Goal: Download file/media

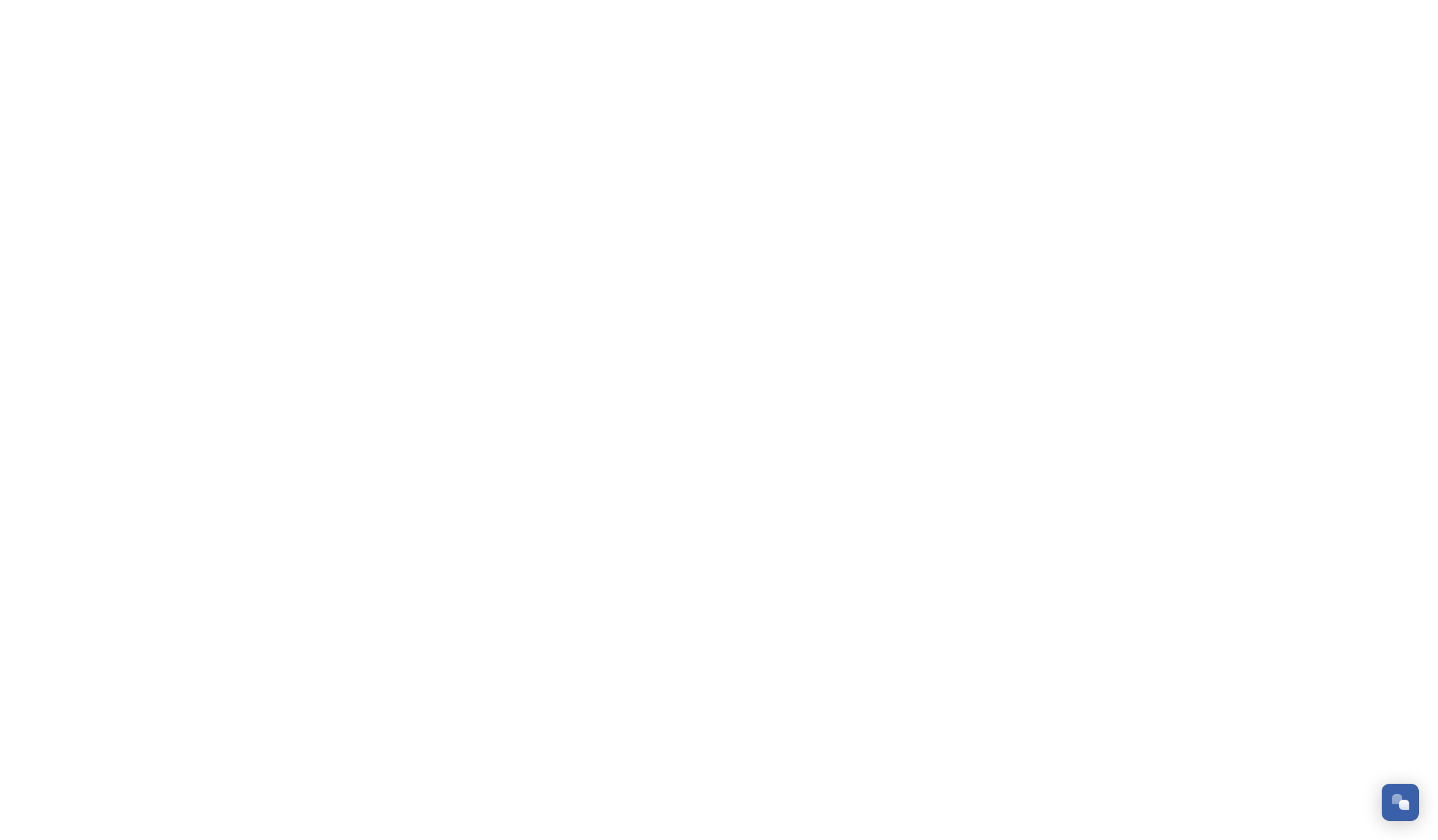
scroll to position [2176, 0]
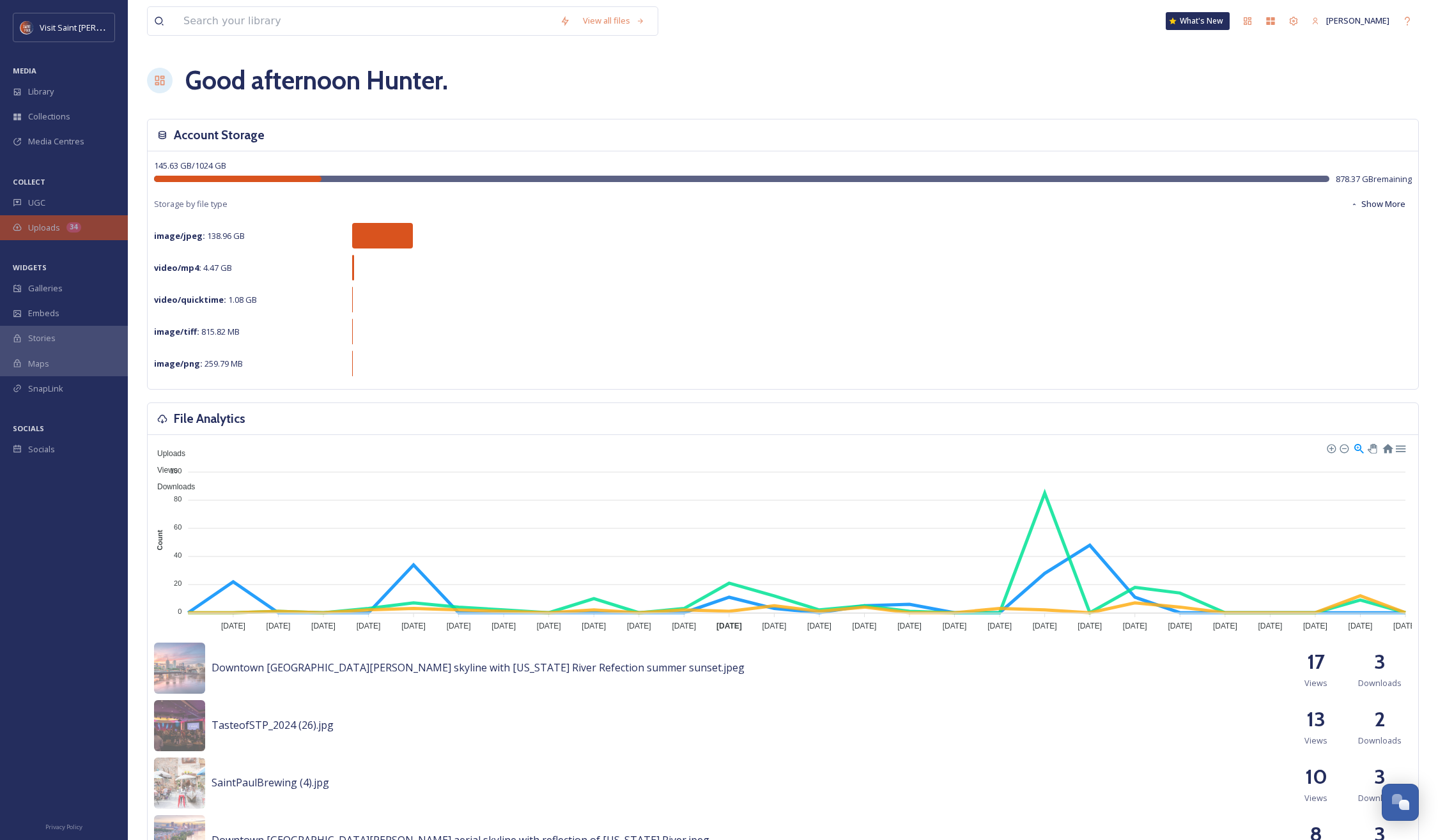
click at [32, 225] on span "Uploads" at bounding box center [44, 227] width 32 height 12
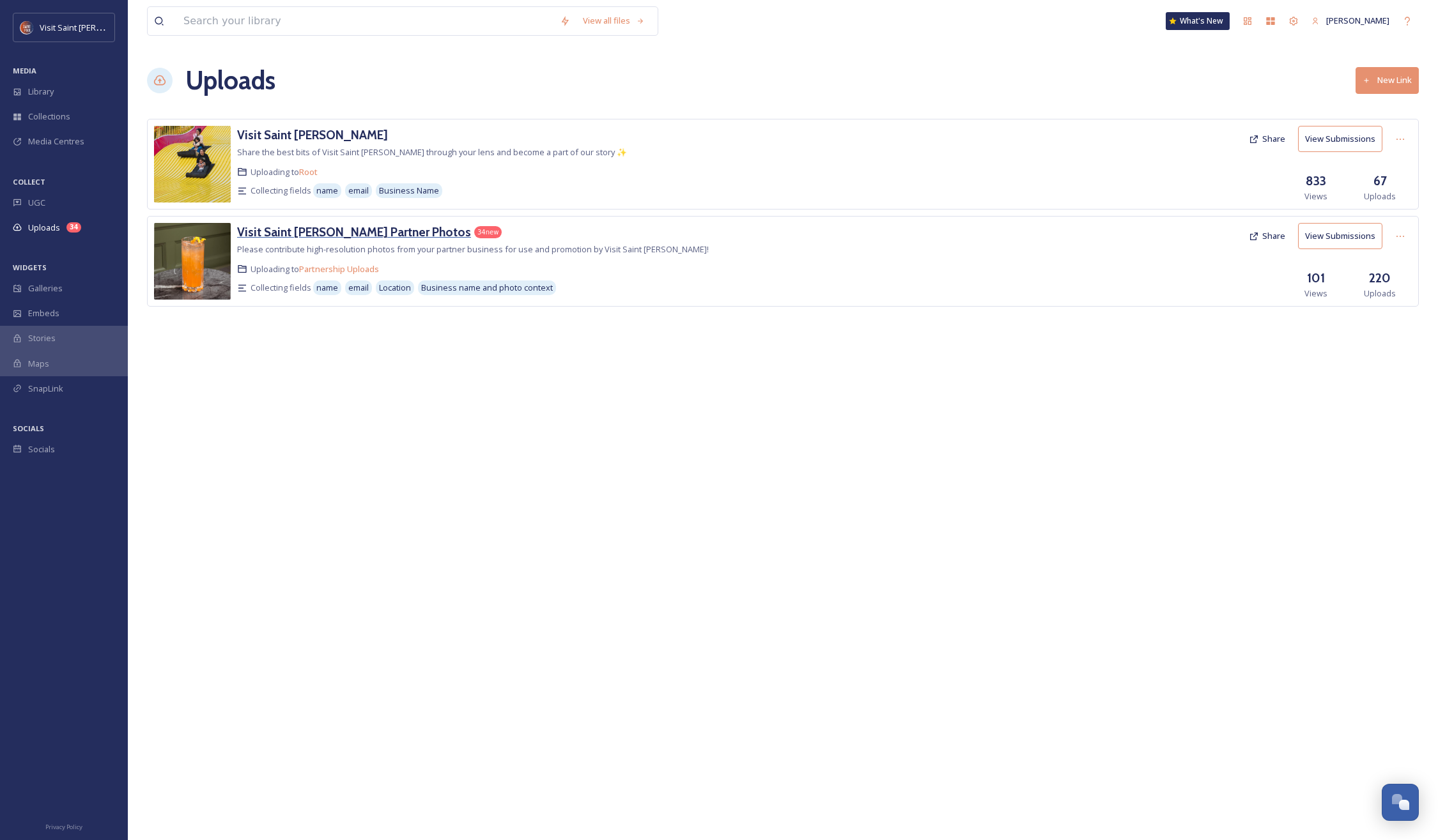
click at [310, 229] on h3 "Visit Saint [PERSON_NAME] Partner Photos" at bounding box center [354, 231] width 234 height 15
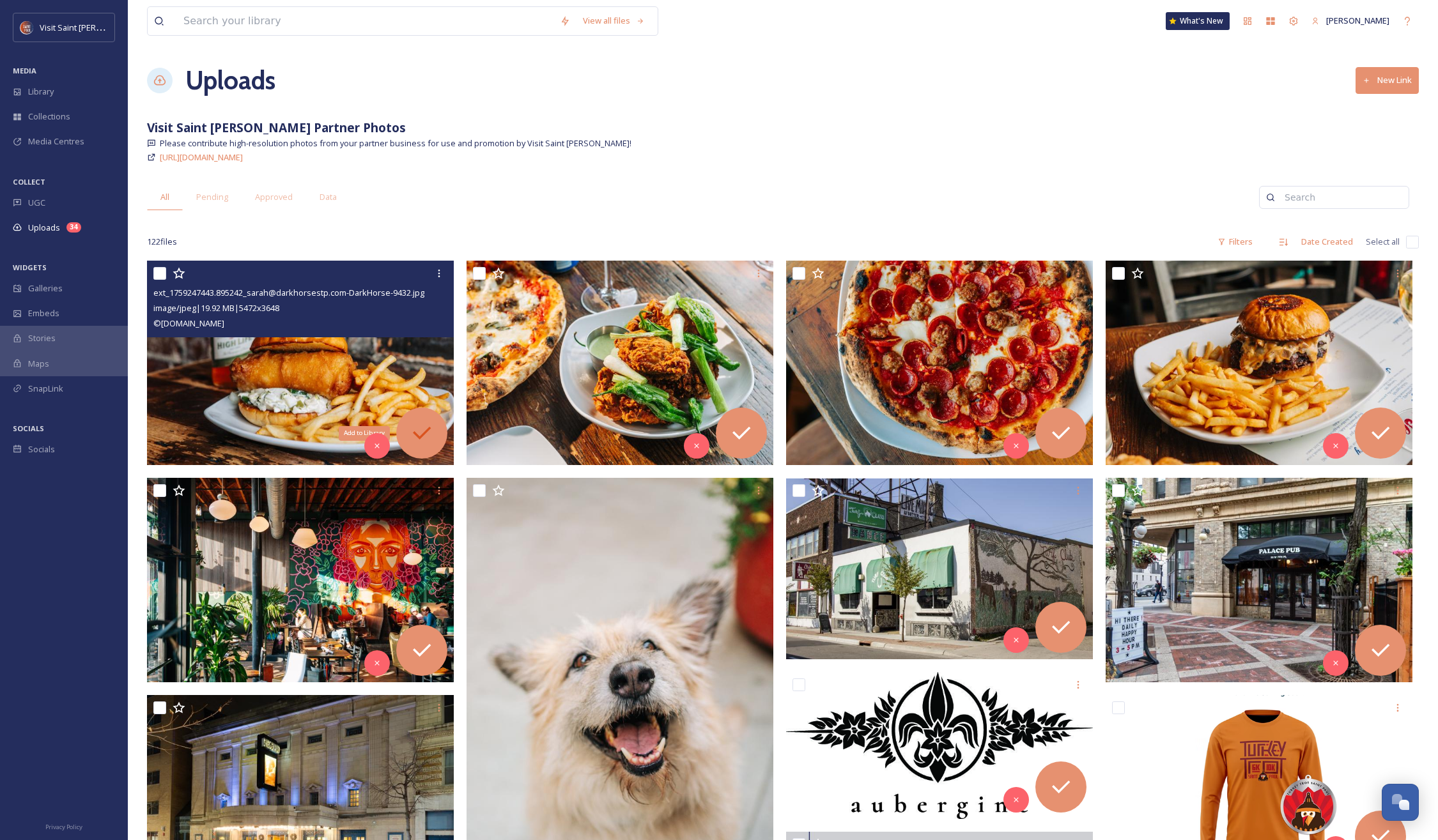
click at [419, 437] on icon at bounding box center [422, 433] width 18 height 13
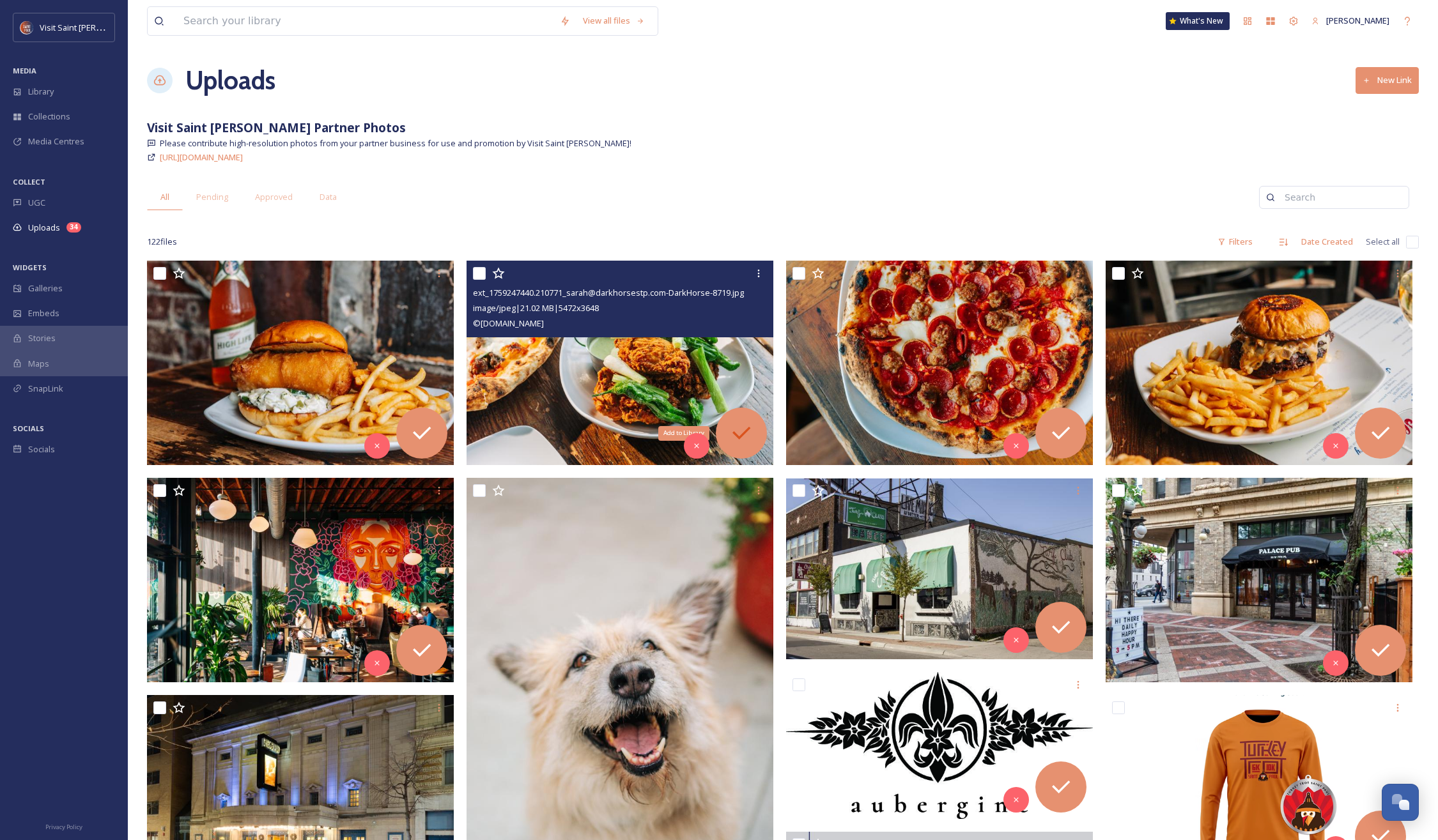
click at [753, 437] on icon at bounding box center [741, 433] width 25 height 25
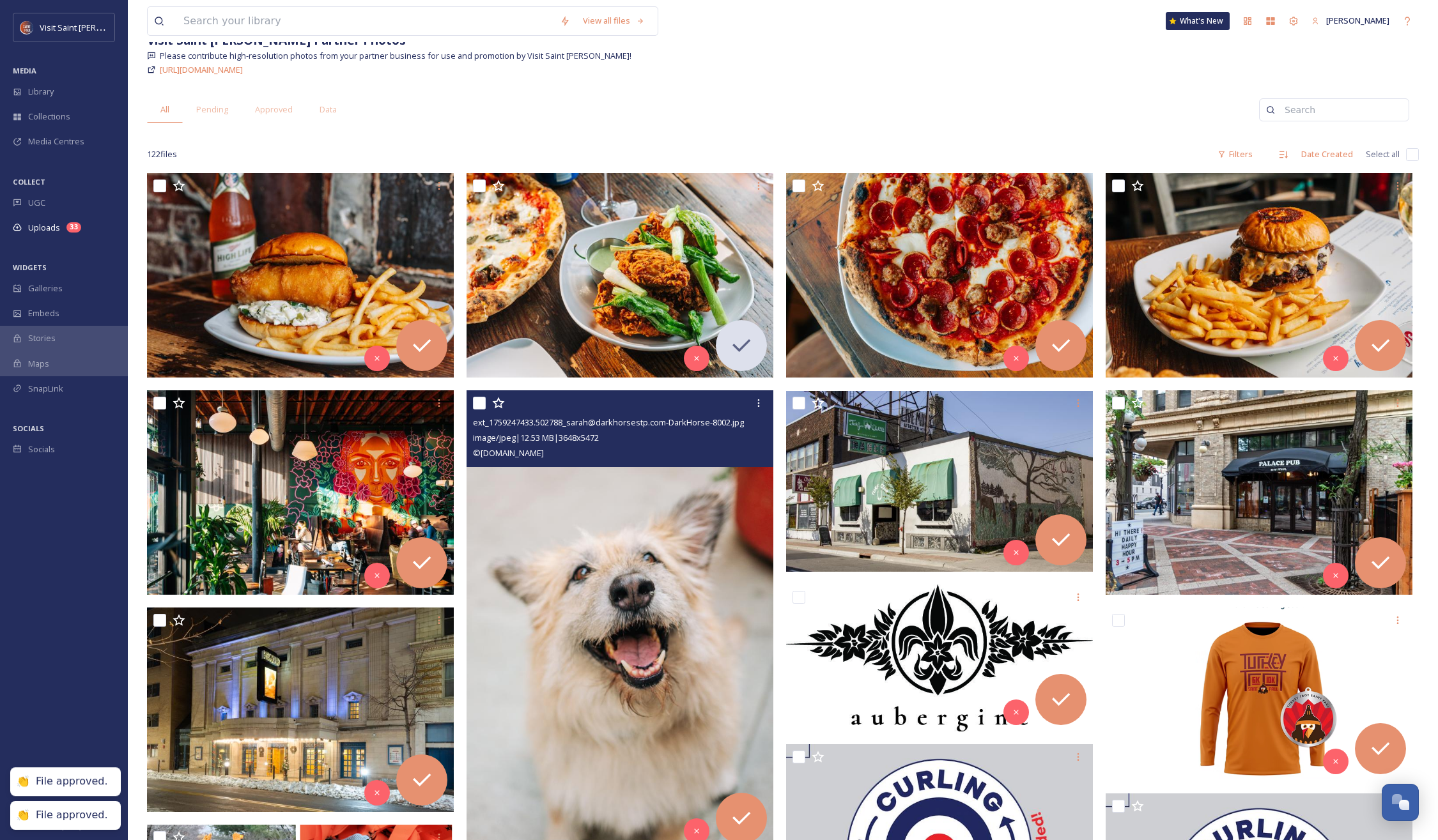
scroll to position [89, 0]
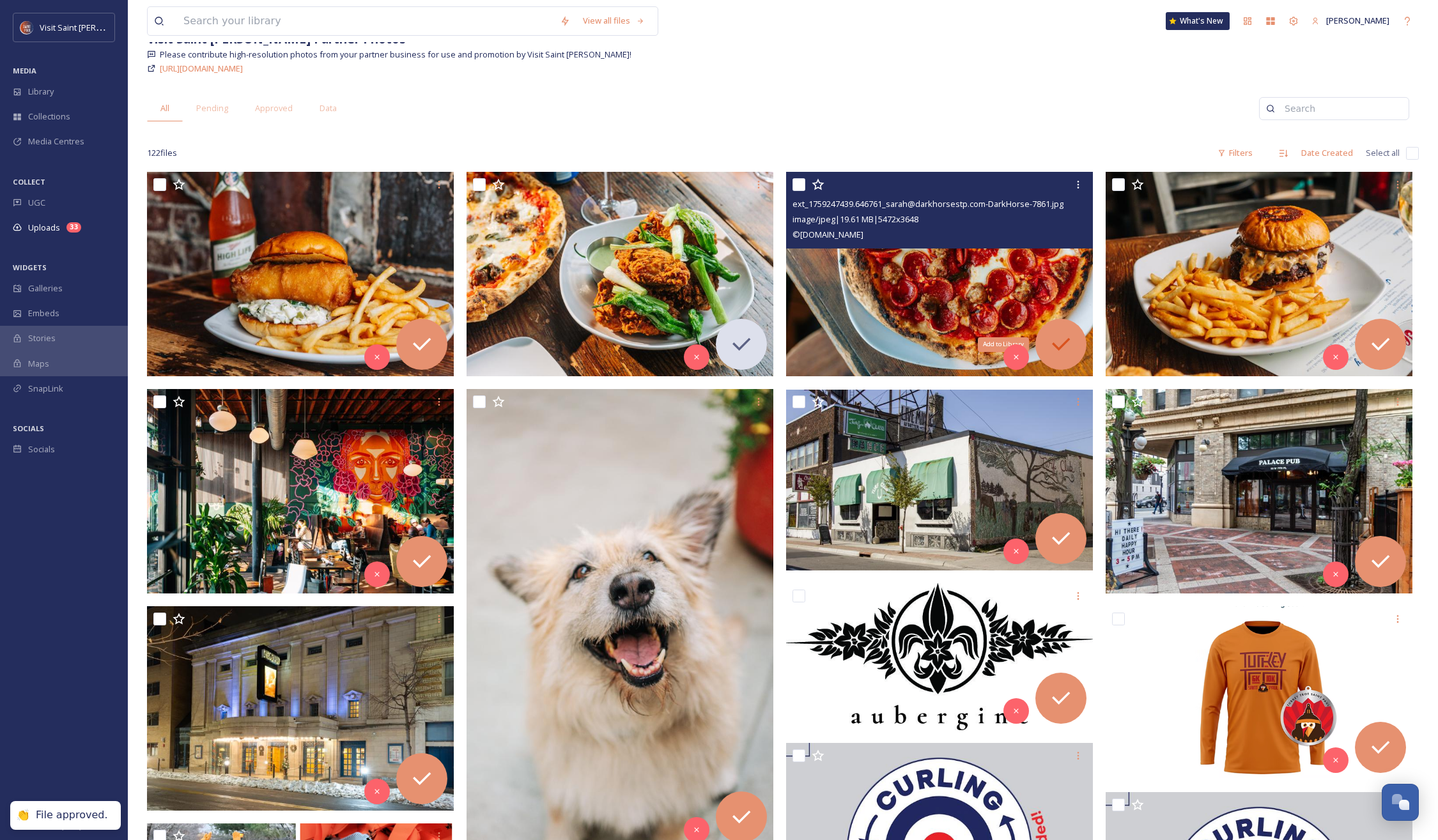
click at [1068, 337] on icon at bounding box center [1061, 344] width 25 height 25
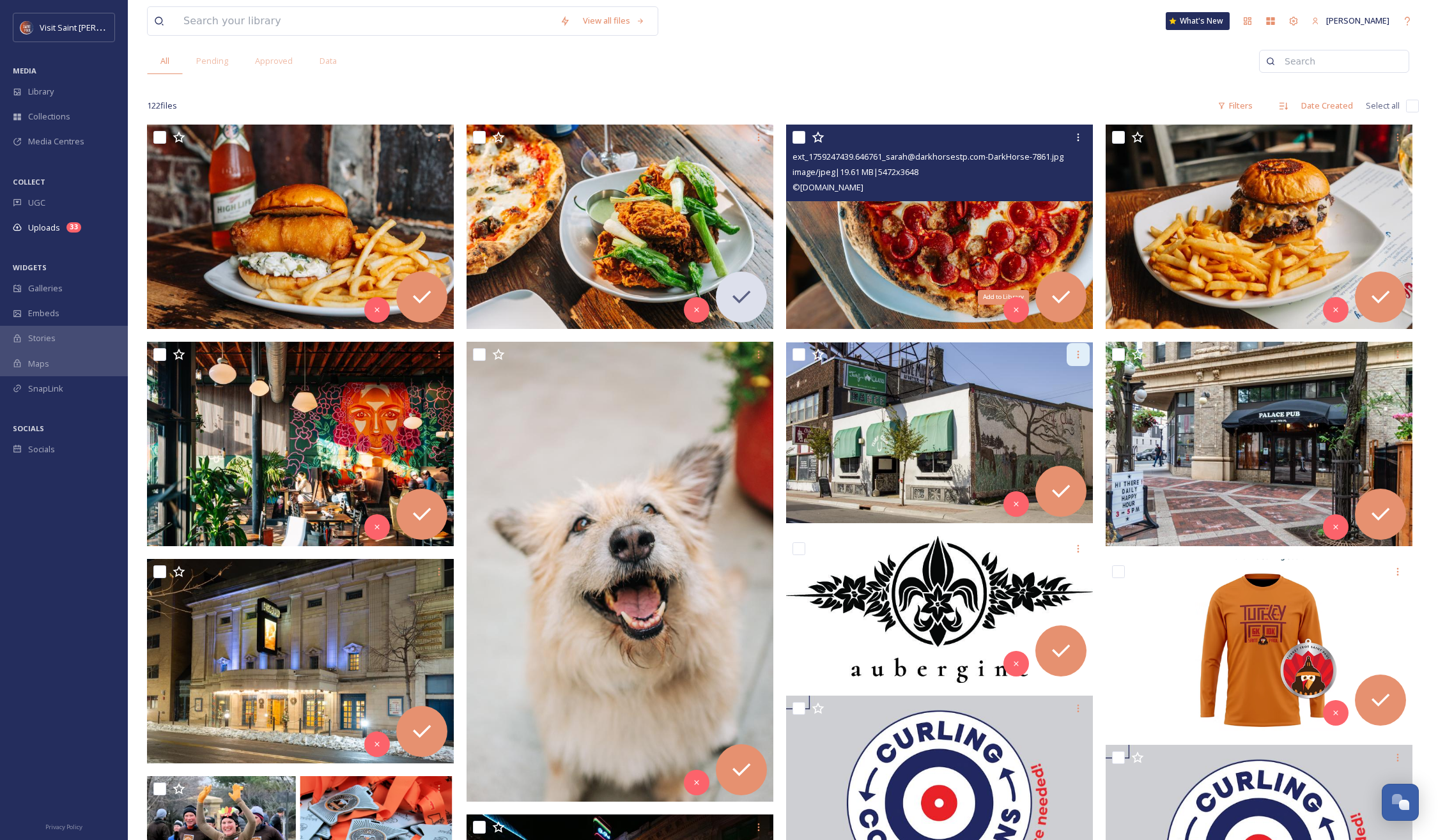
scroll to position [152, 0]
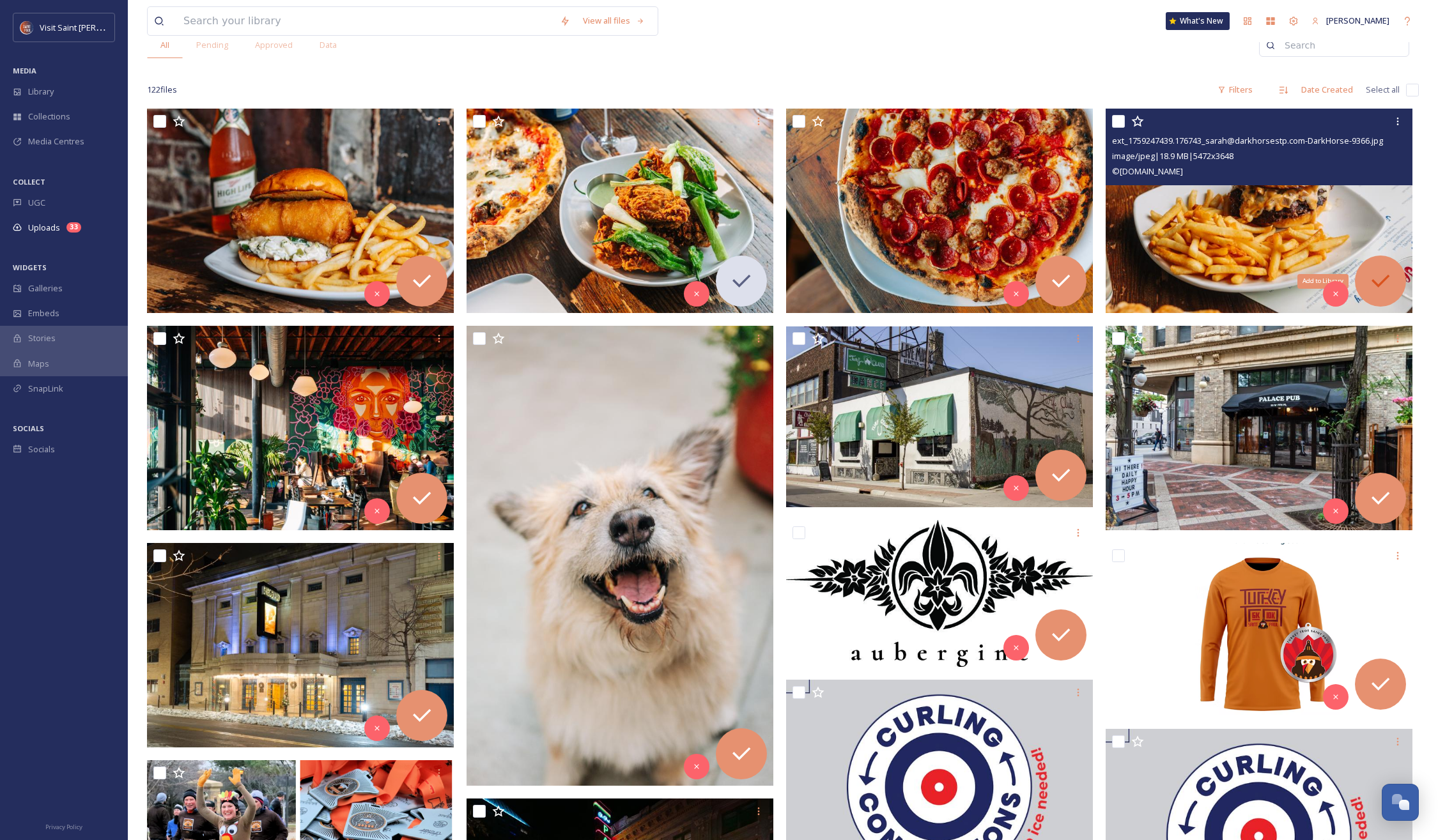
click at [1373, 279] on icon at bounding box center [1380, 281] width 25 height 25
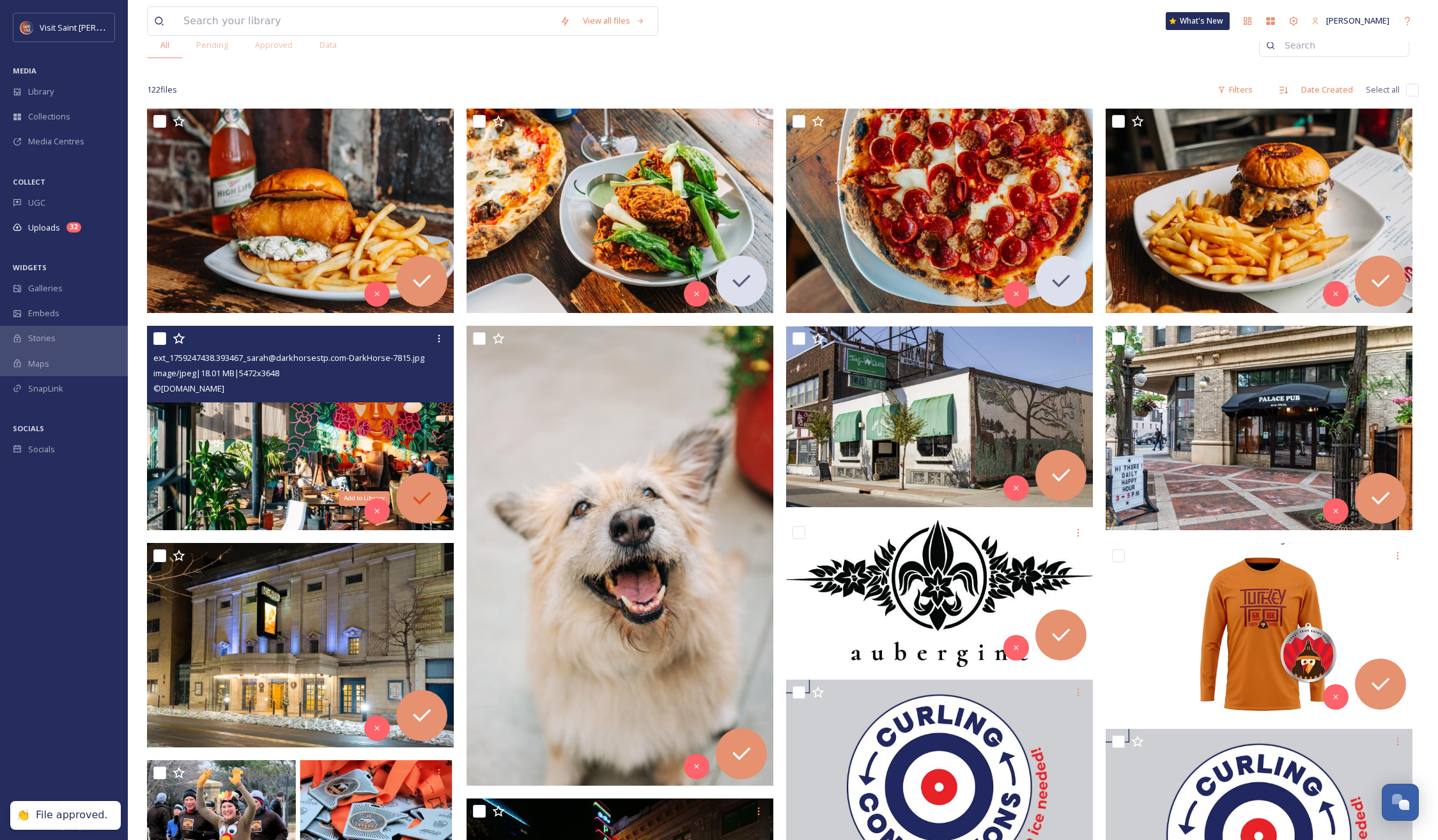
click at [415, 498] on icon at bounding box center [422, 498] width 18 height 13
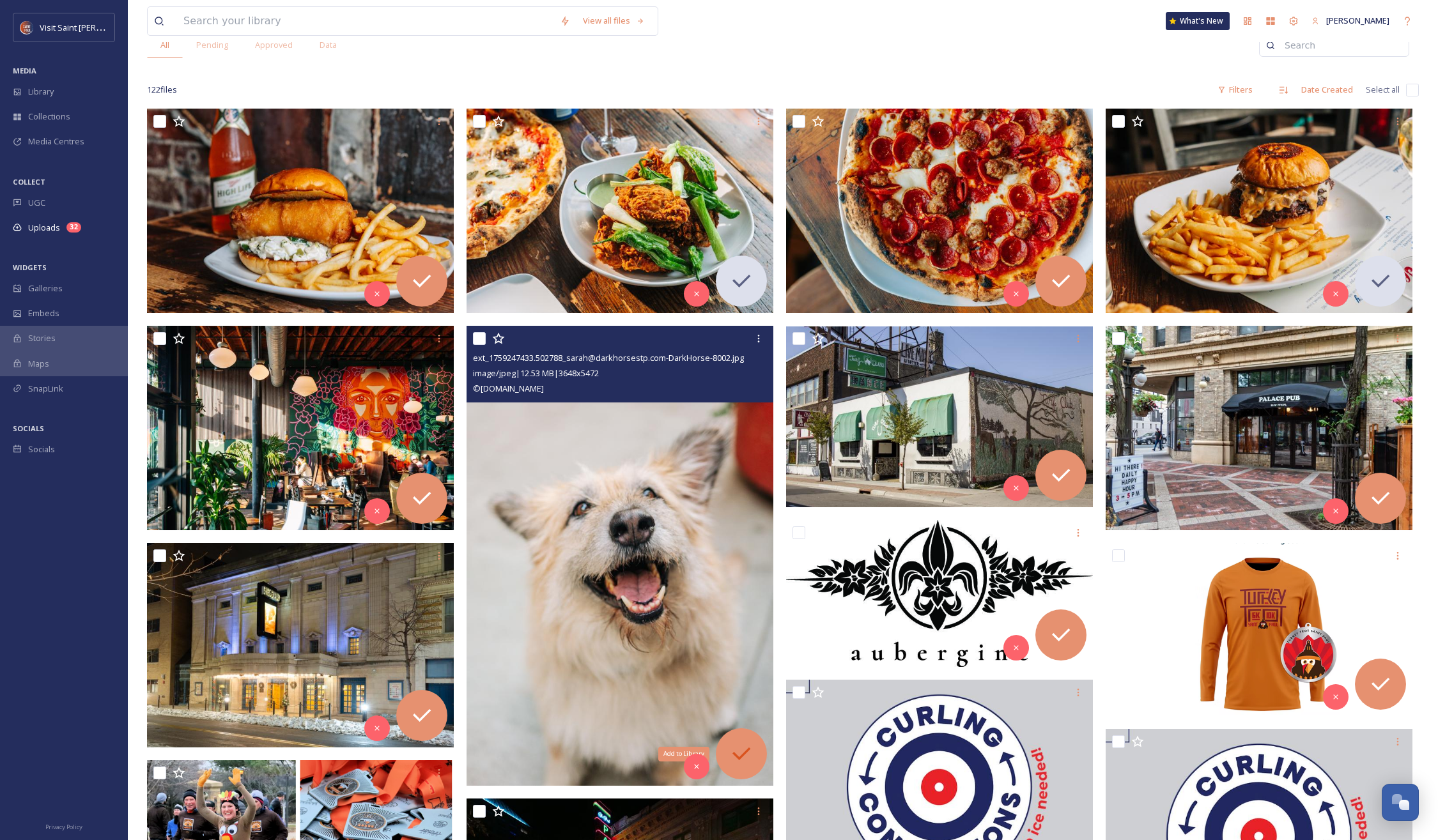
click at [741, 742] on icon at bounding box center [741, 754] width 25 height 25
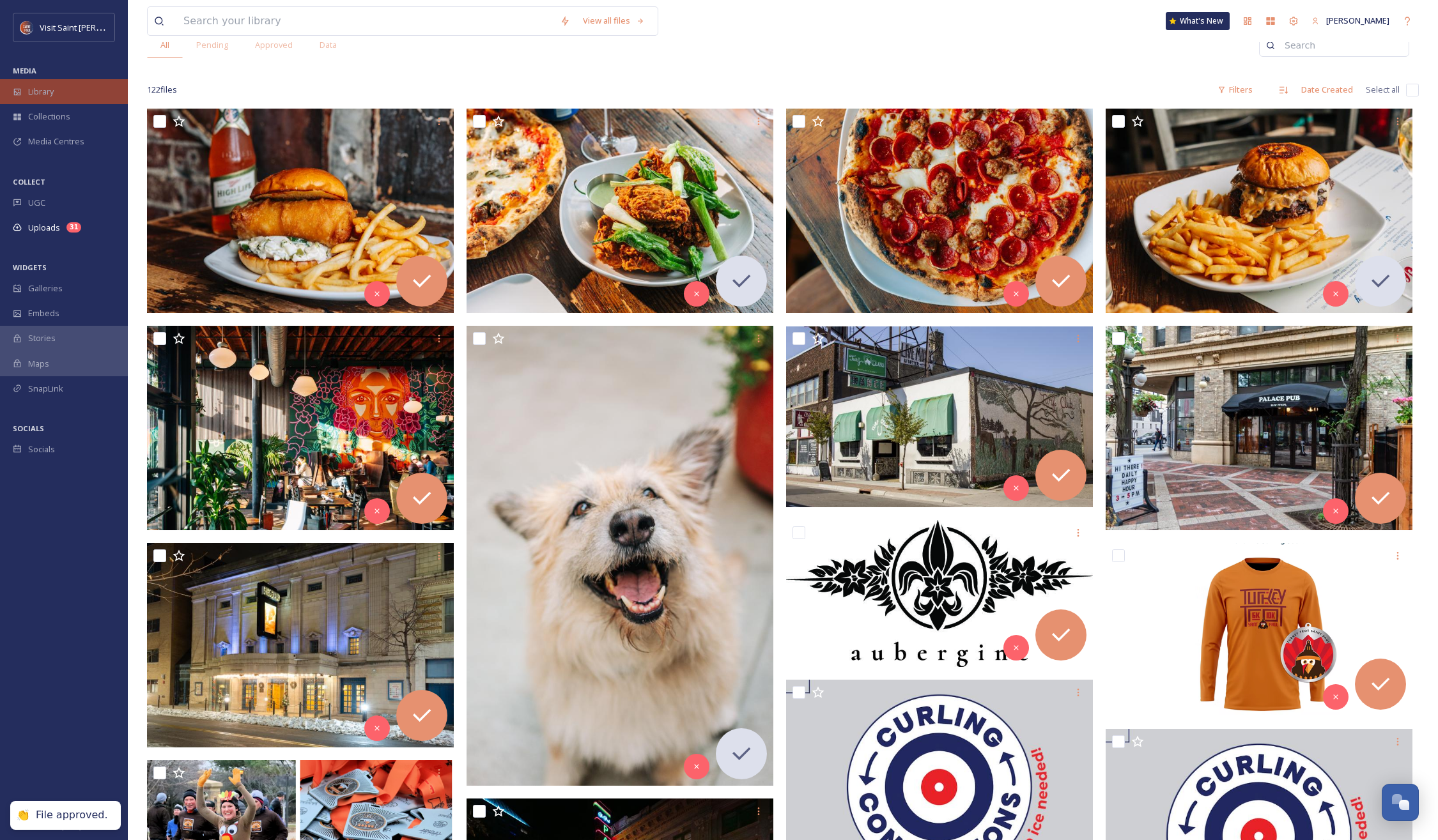
click at [34, 92] on span "Library" at bounding box center [40, 91] width 25 height 12
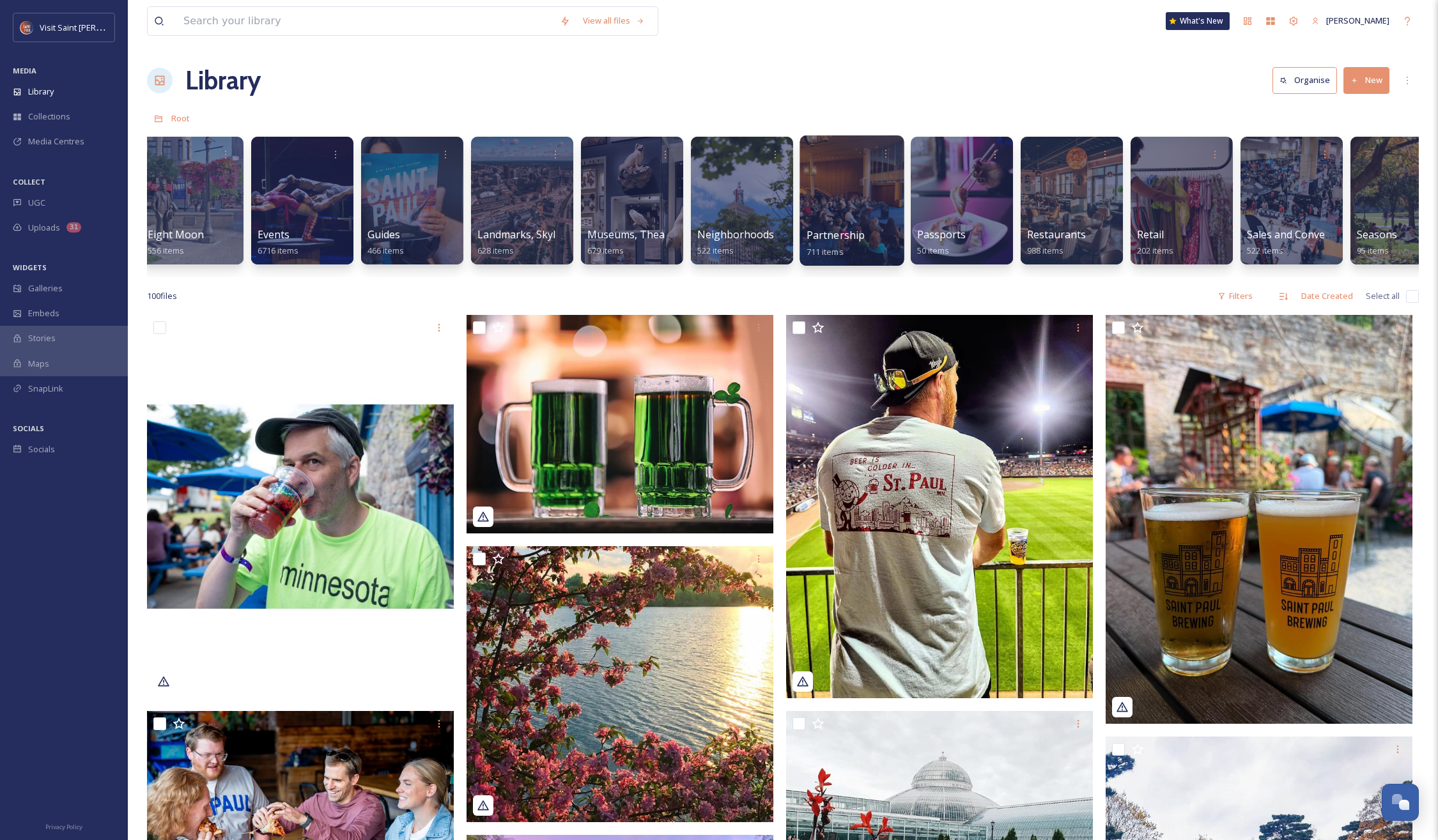
scroll to position [0, 800]
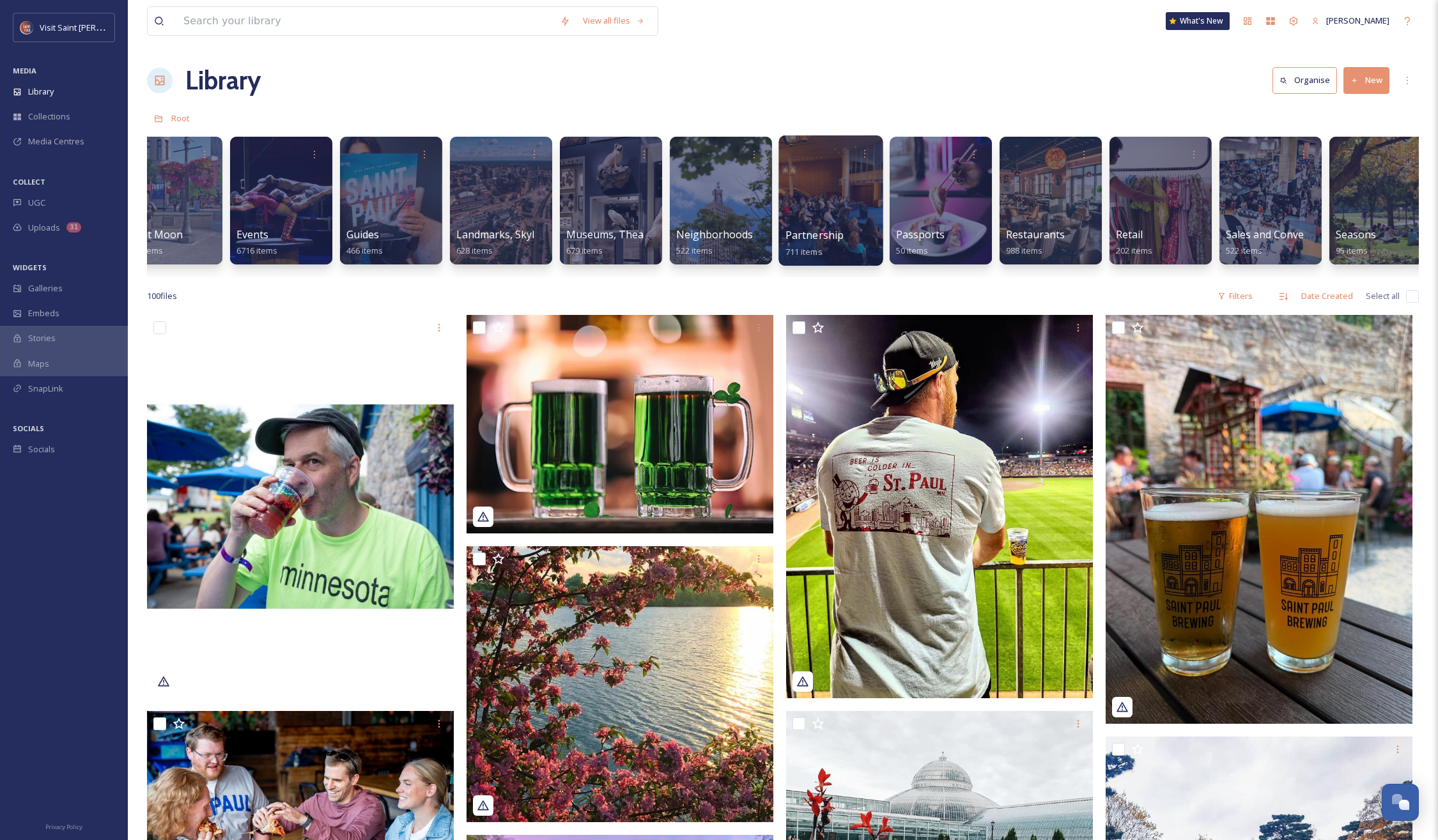
click at [804, 210] on div at bounding box center [831, 201] width 104 height 130
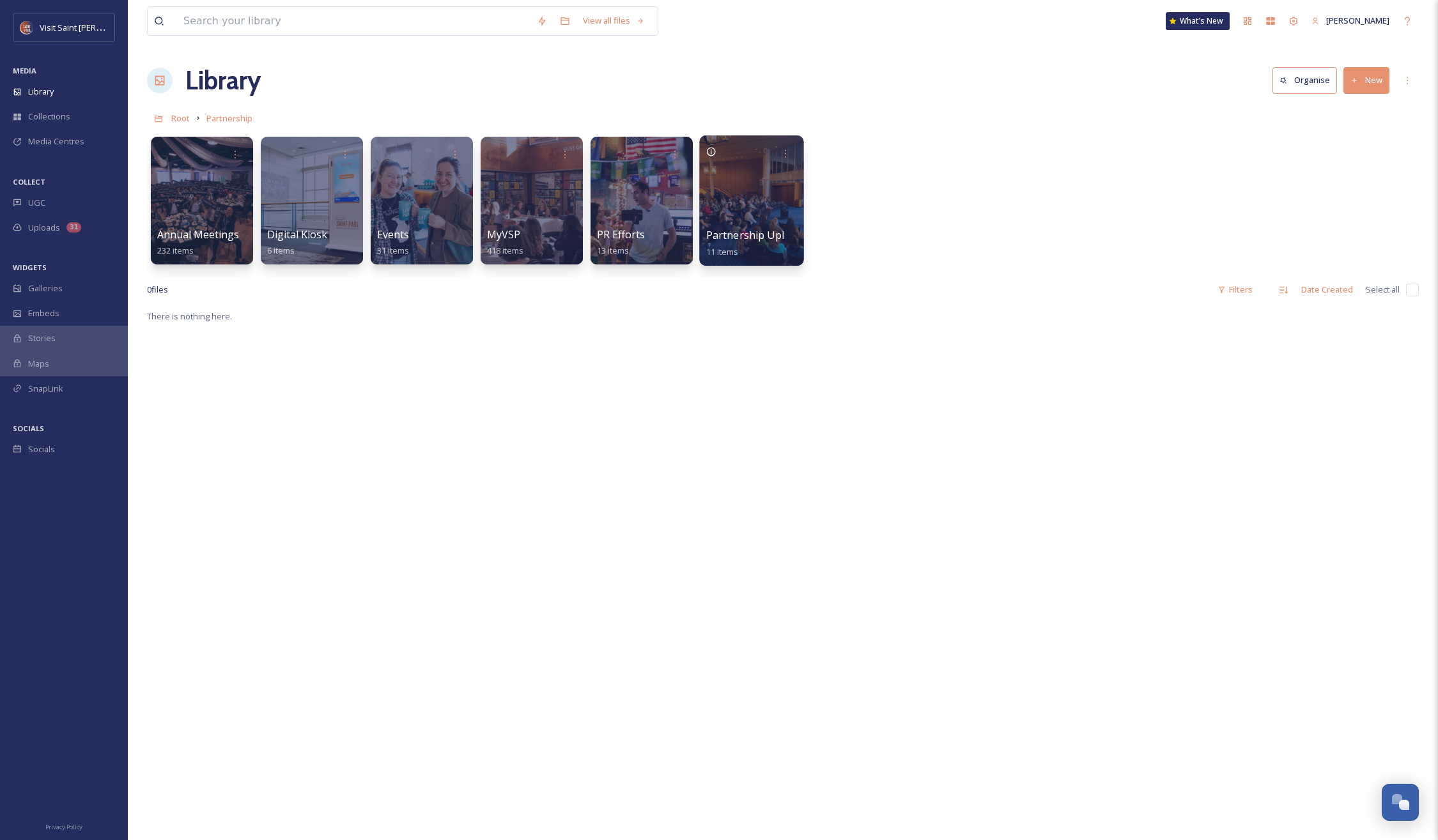
click at [747, 201] on div at bounding box center [751, 201] width 104 height 130
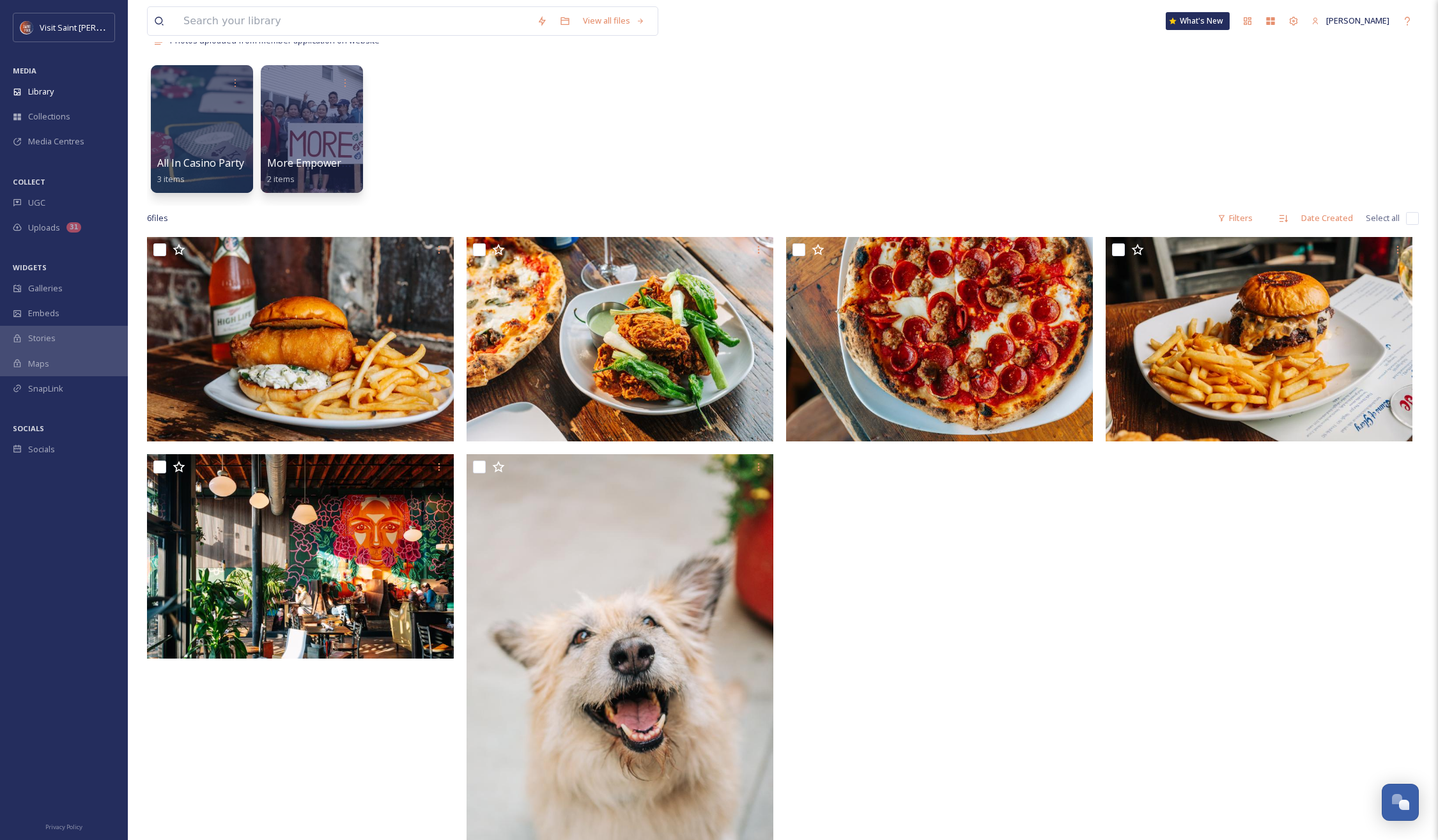
scroll to position [105, 0]
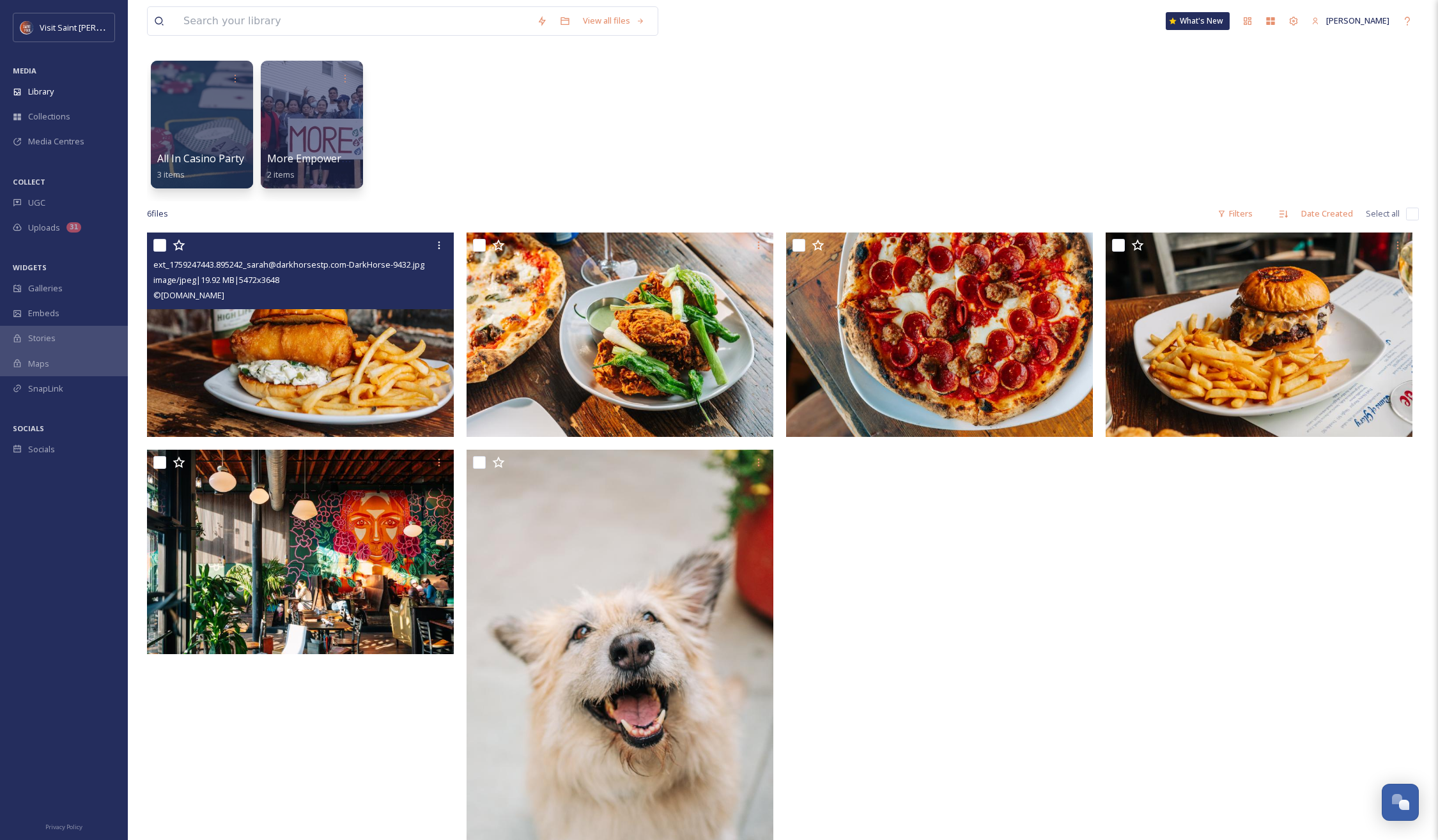
click at [166, 246] on div at bounding box center [301, 246] width 297 height 23
click at [161, 245] on input "checkbox" at bounding box center [159, 246] width 13 height 13
checkbox input "true"
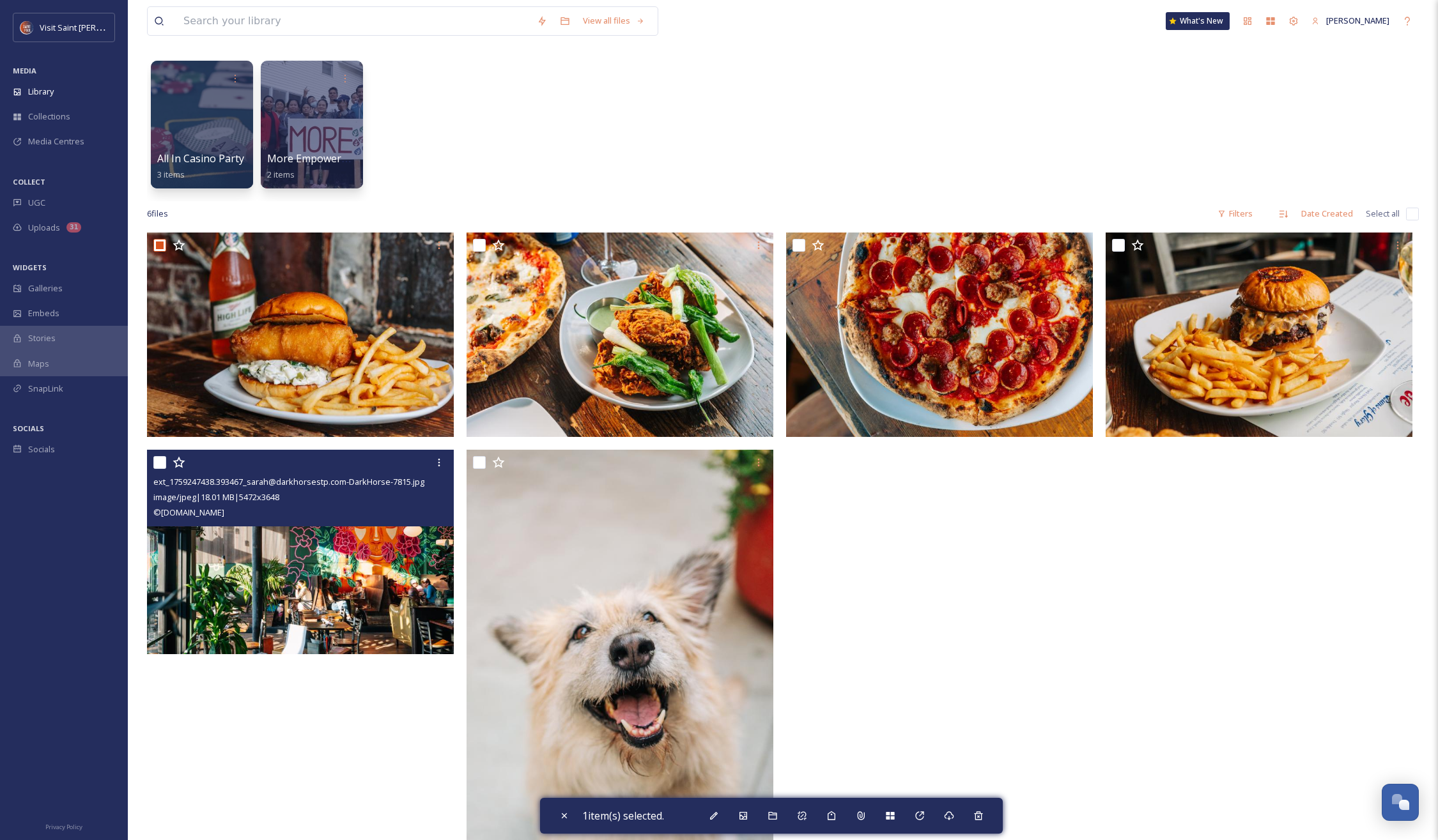
click at [157, 461] on input "checkbox" at bounding box center [159, 462] width 13 height 13
checkbox input "true"
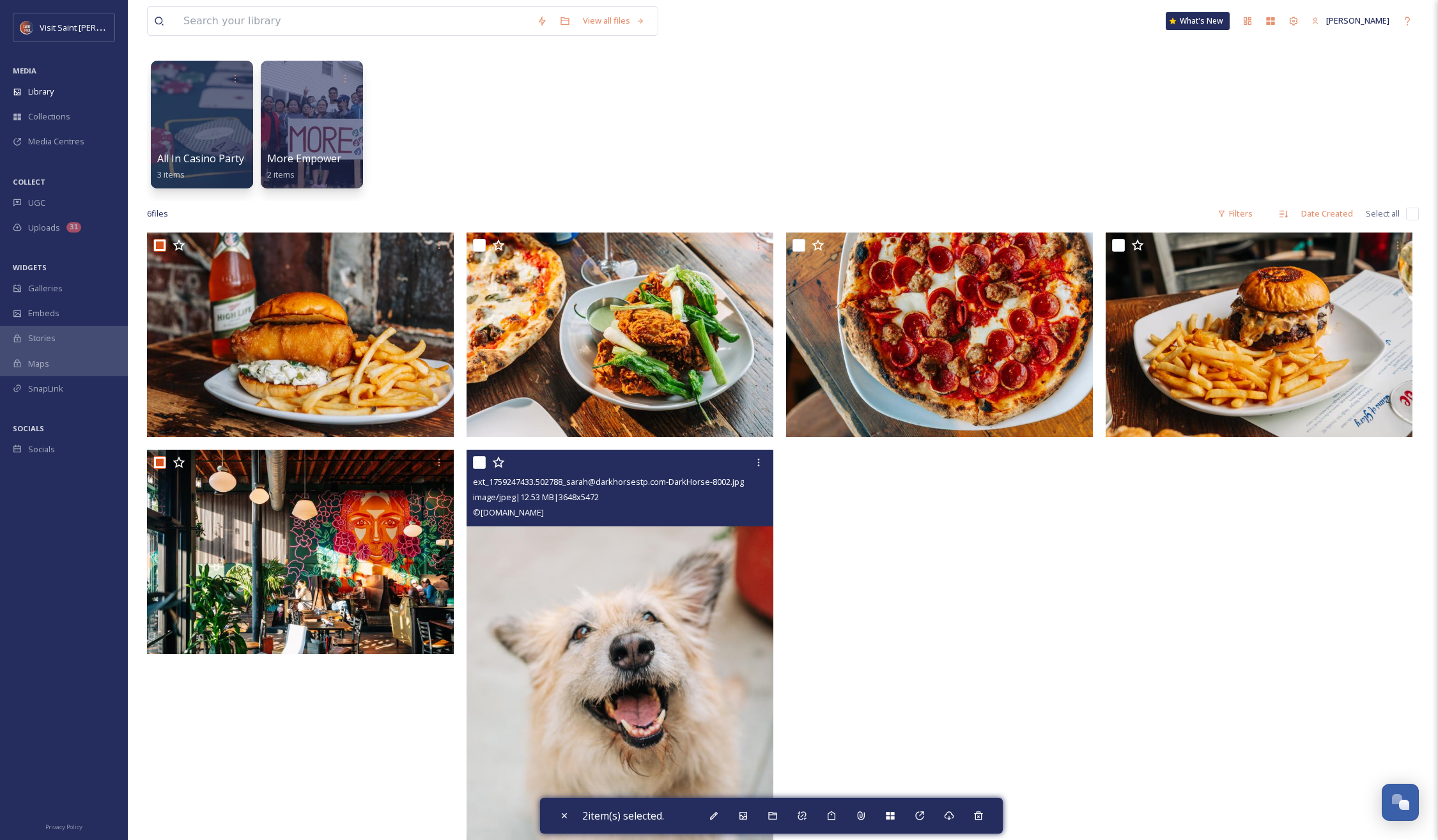
drag, startPoint x: 481, startPoint y: 462, endPoint x: 451, endPoint y: 370, distance: 96.8
click at [481, 461] on input "checkbox" at bounding box center [480, 462] width 13 height 13
checkbox input "true"
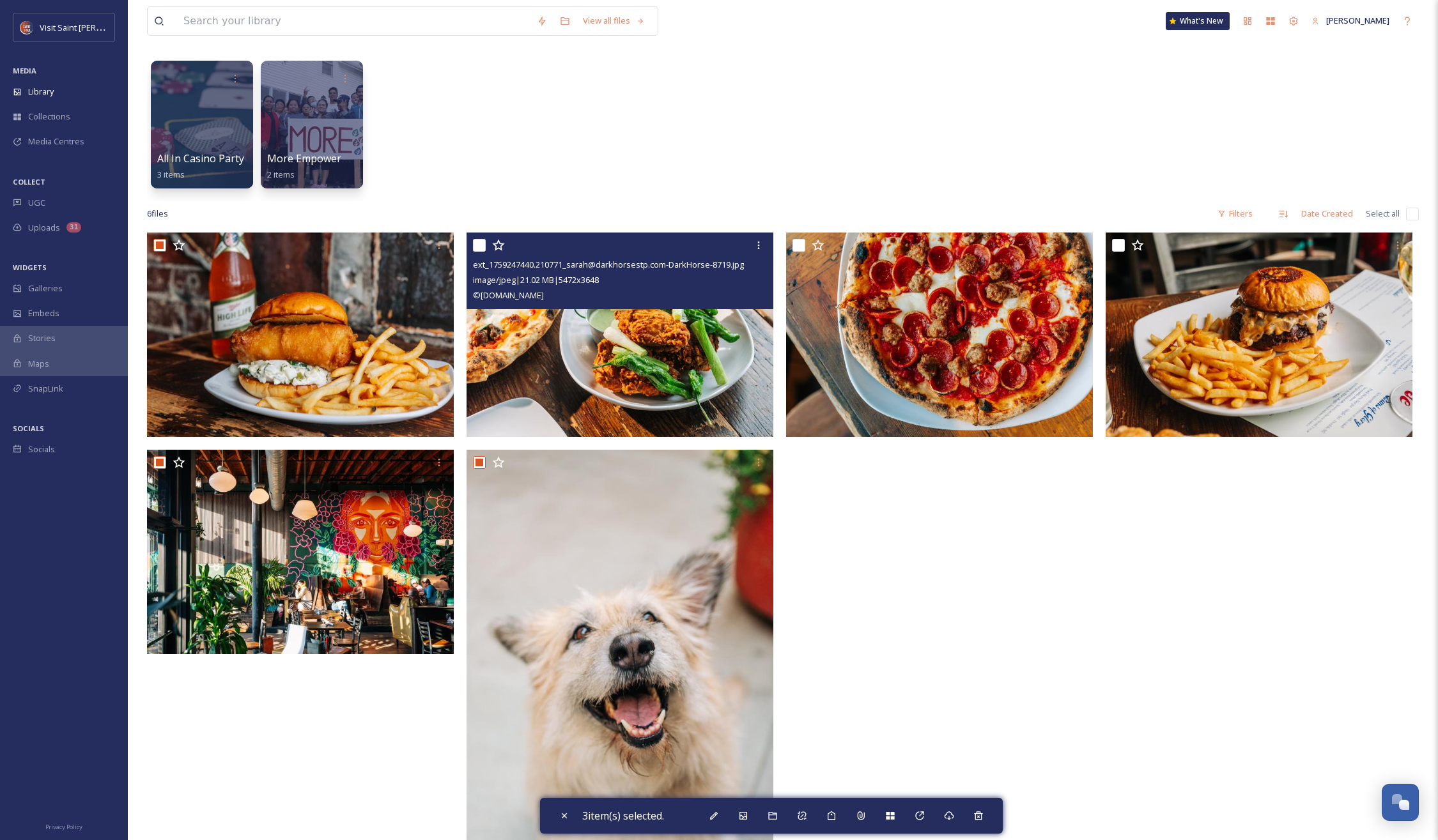
click at [485, 246] on input "checkbox" at bounding box center [480, 246] width 13 height 13
checkbox input "true"
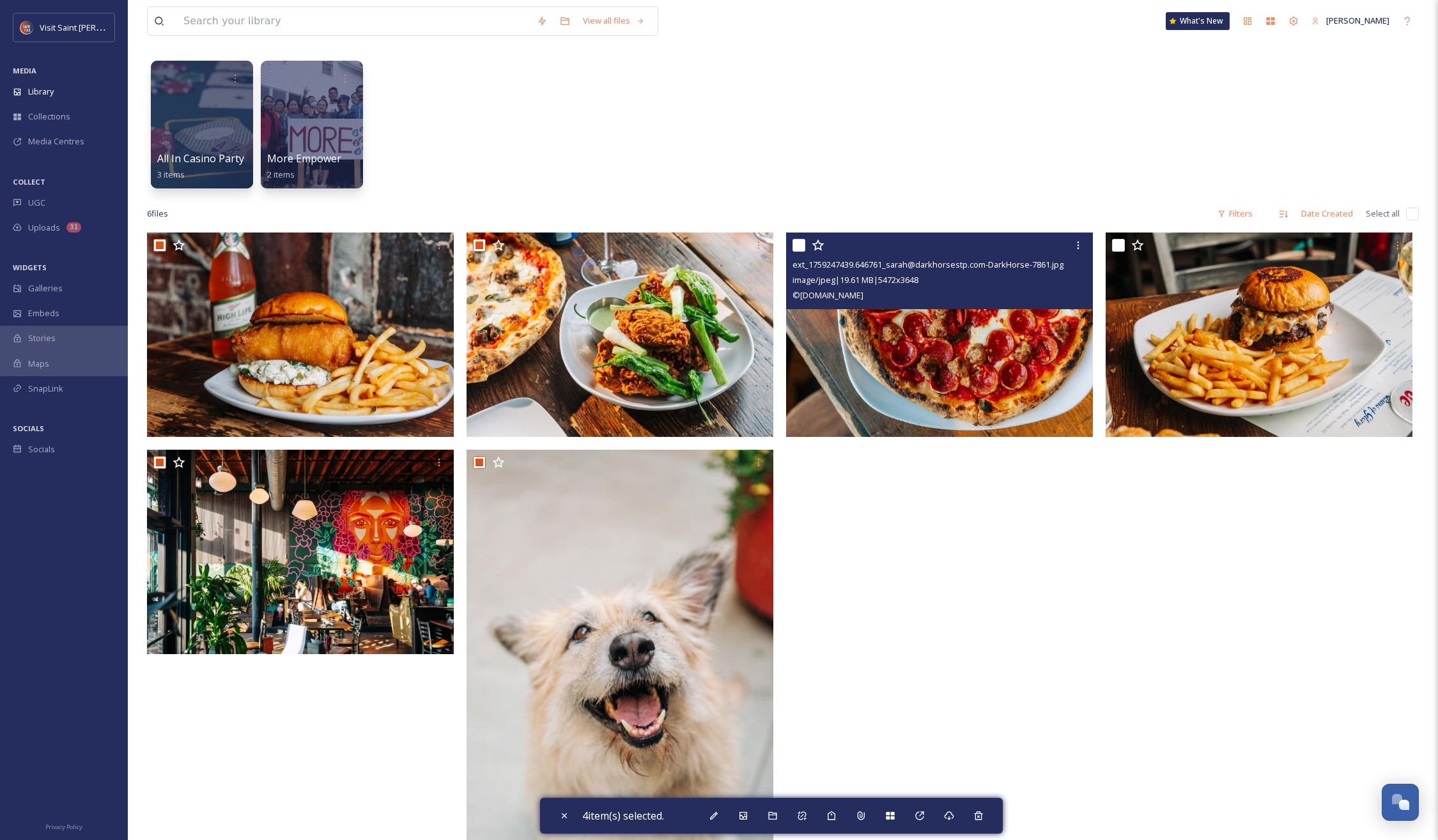
drag, startPoint x: 795, startPoint y: 246, endPoint x: 1016, endPoint y: 238, distance: 221.1
click at [804, 246] on input "checkbox" at bounding box center [799, 246] width 13 height 13
checkbox input "true"
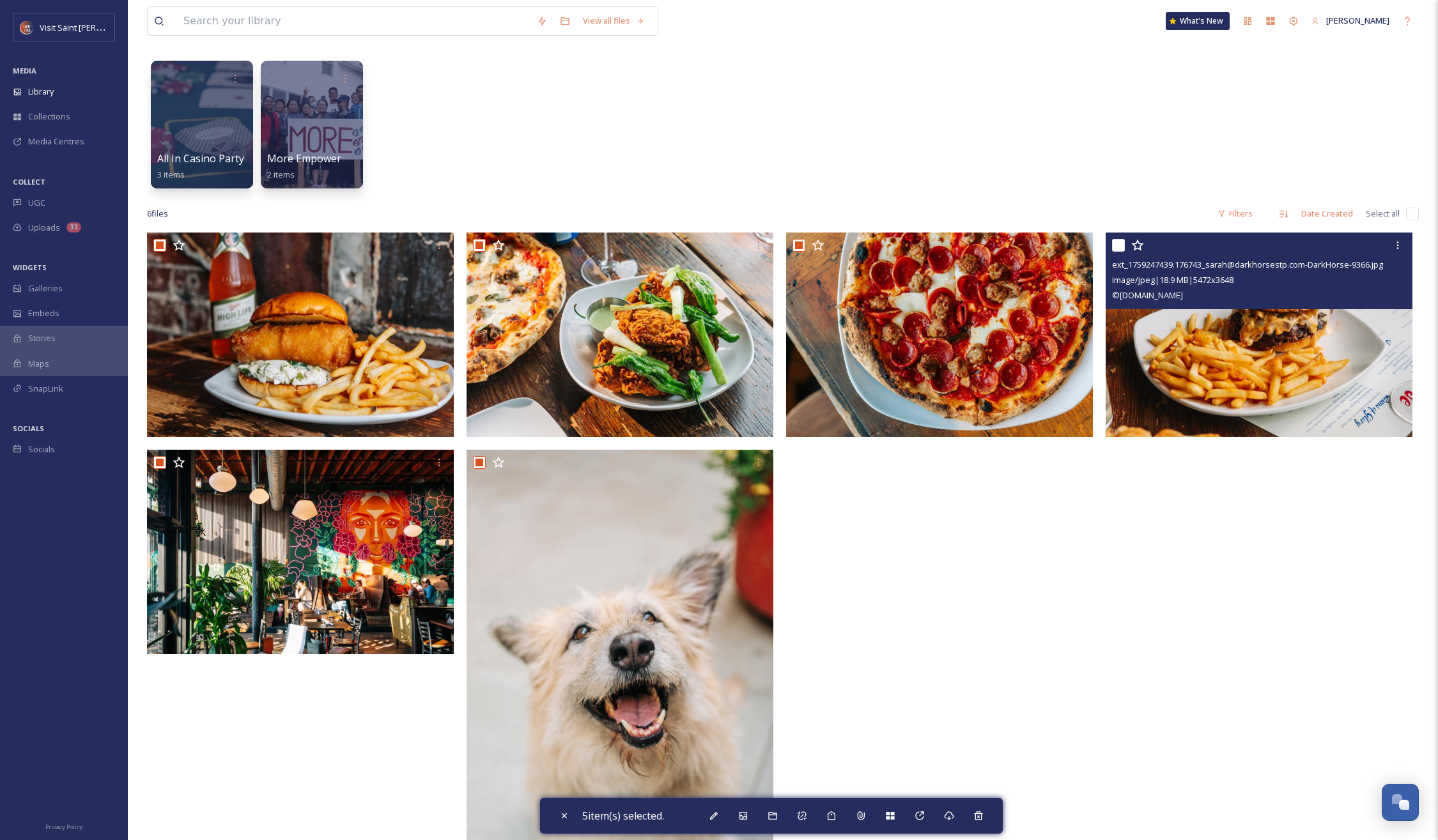
click at [1110, 245] on div "ext_1759247439.176743_sarah@darkhorsestp.com-DarkHorse-9366.jpg image/jpeg | 18…" at bounding box center [1259, 271] width 307 height 76
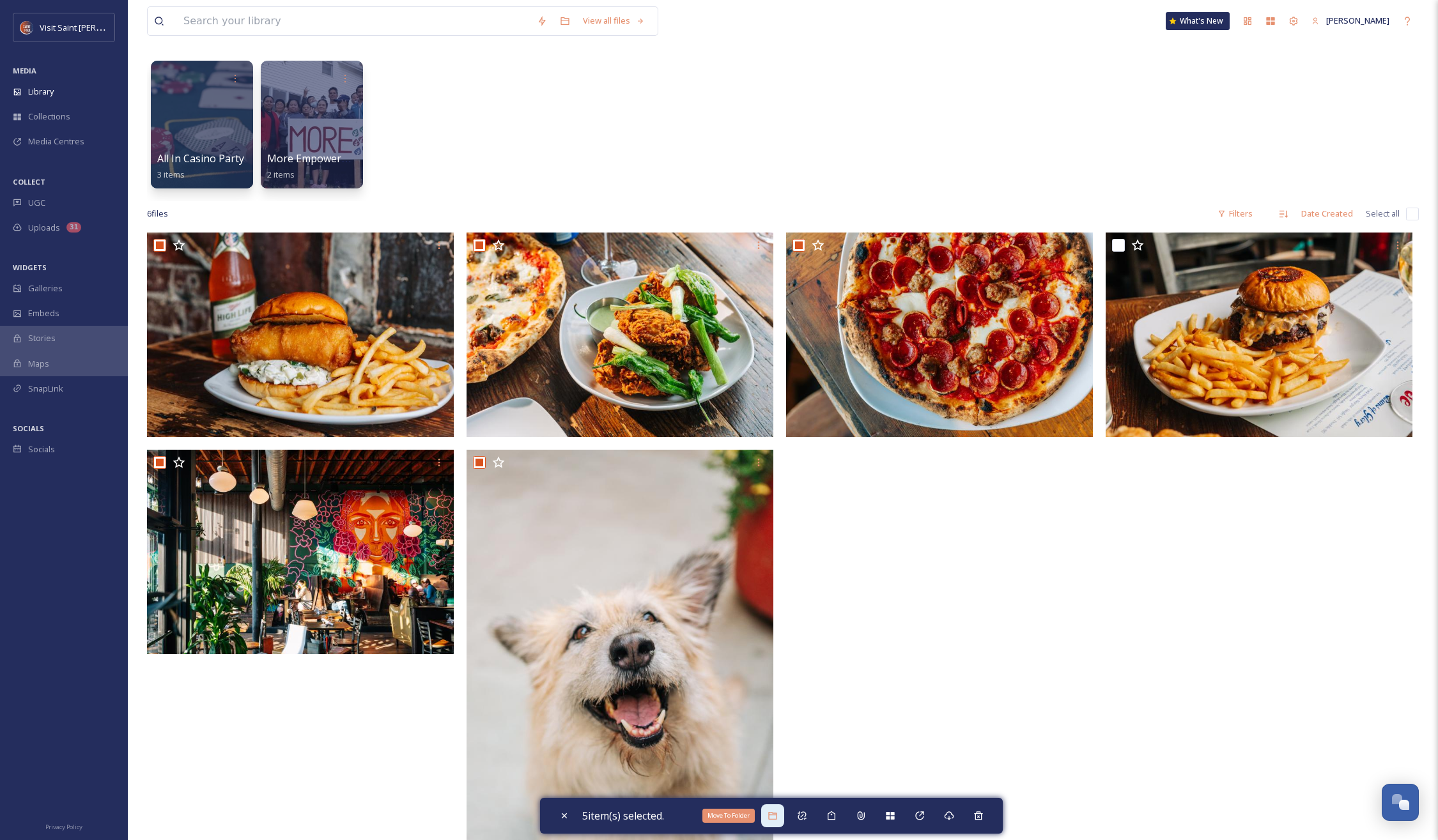
click at [775, 816] on icon at bounding box center [772, 815] width 10 height 10
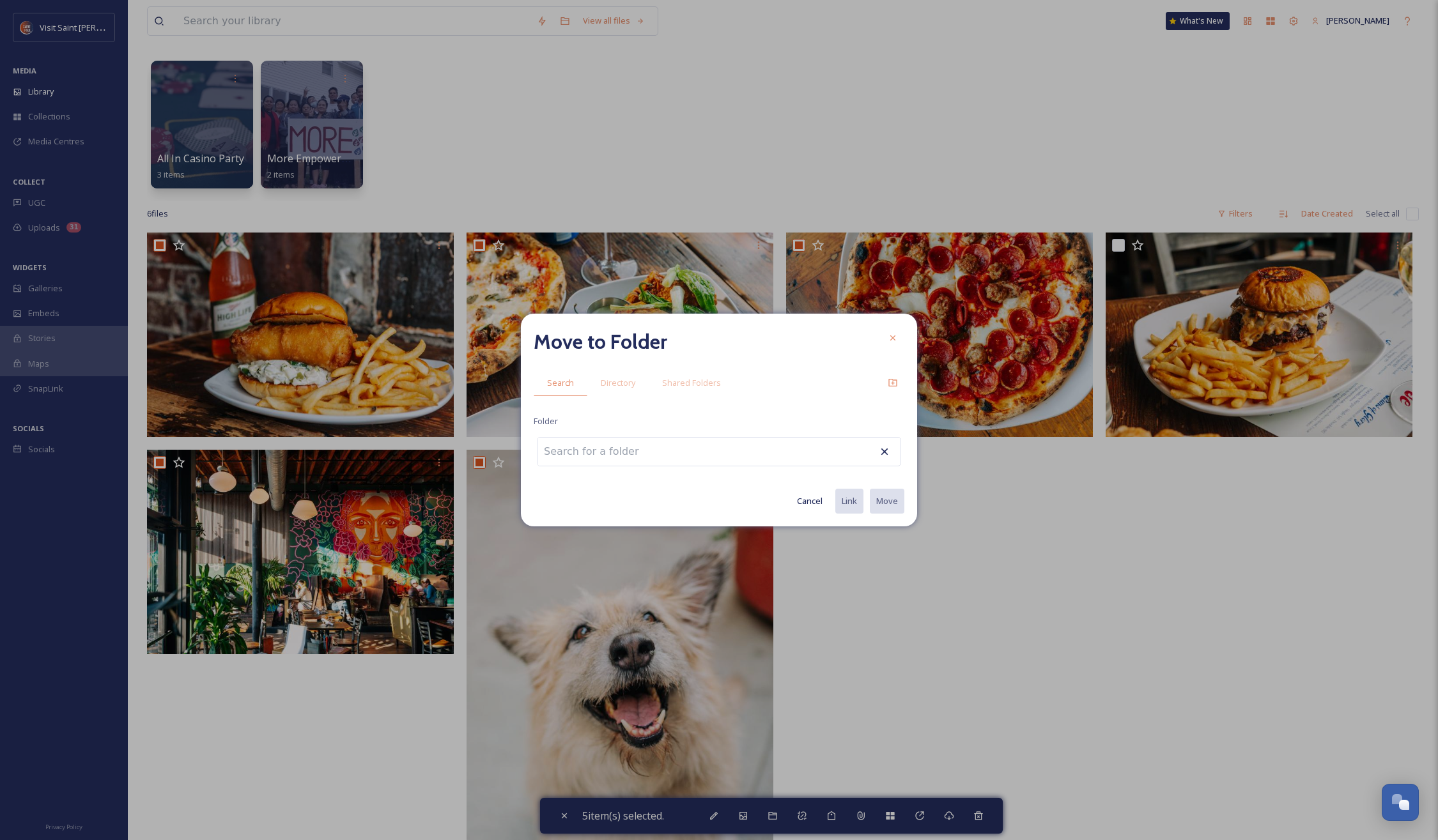
click at [625, 462] on input at bounding box center [607, 451] width 140 height 28
type input "f"
drag, startPoint x: 627, startPoint y: 496, endPoint x: 636, endPoint y: 493, distance: 9.5
click at [627, 496] on span "Closed Restaurants" at bounding box center [645, 496] width 76 height 12
type input "Dark Horse Bar & Eatery"
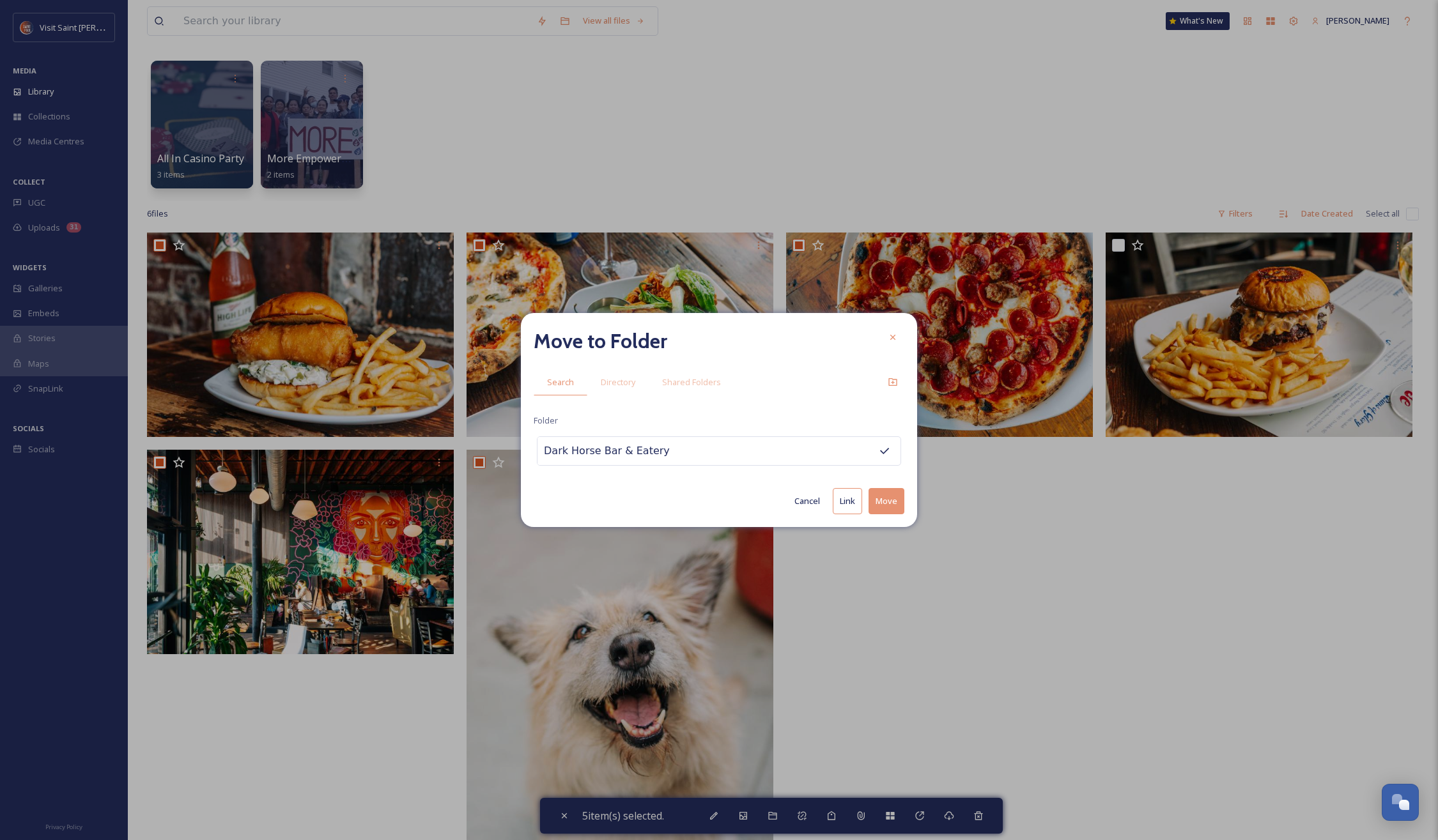
click at [881, 505] on button "Move" at bounding box center [886, 501] width 36 height 26
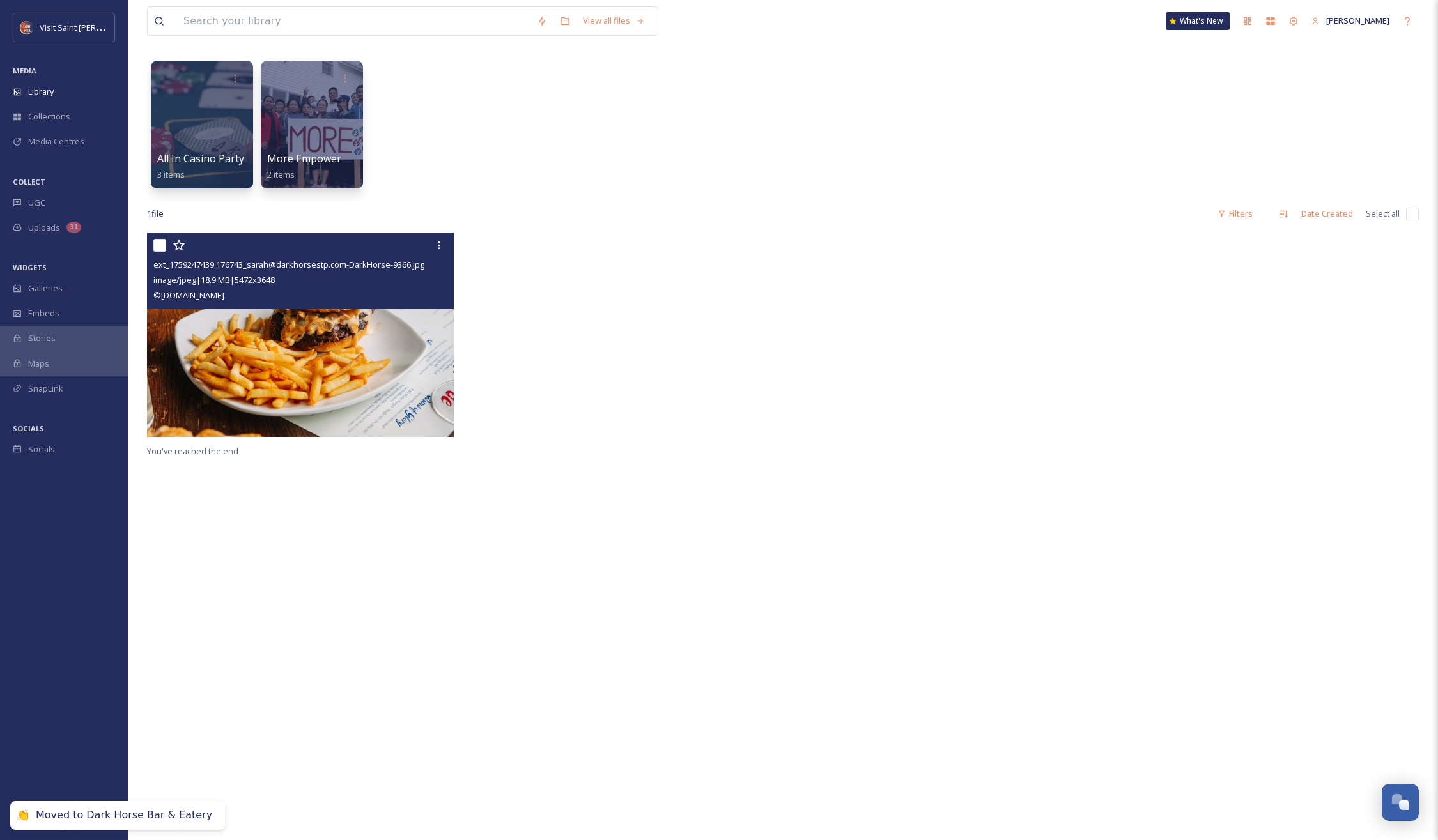
click at [156, 243] on input "checkbox" at bounding box center [159, 246] width 13 height 13
checkbox input "true"
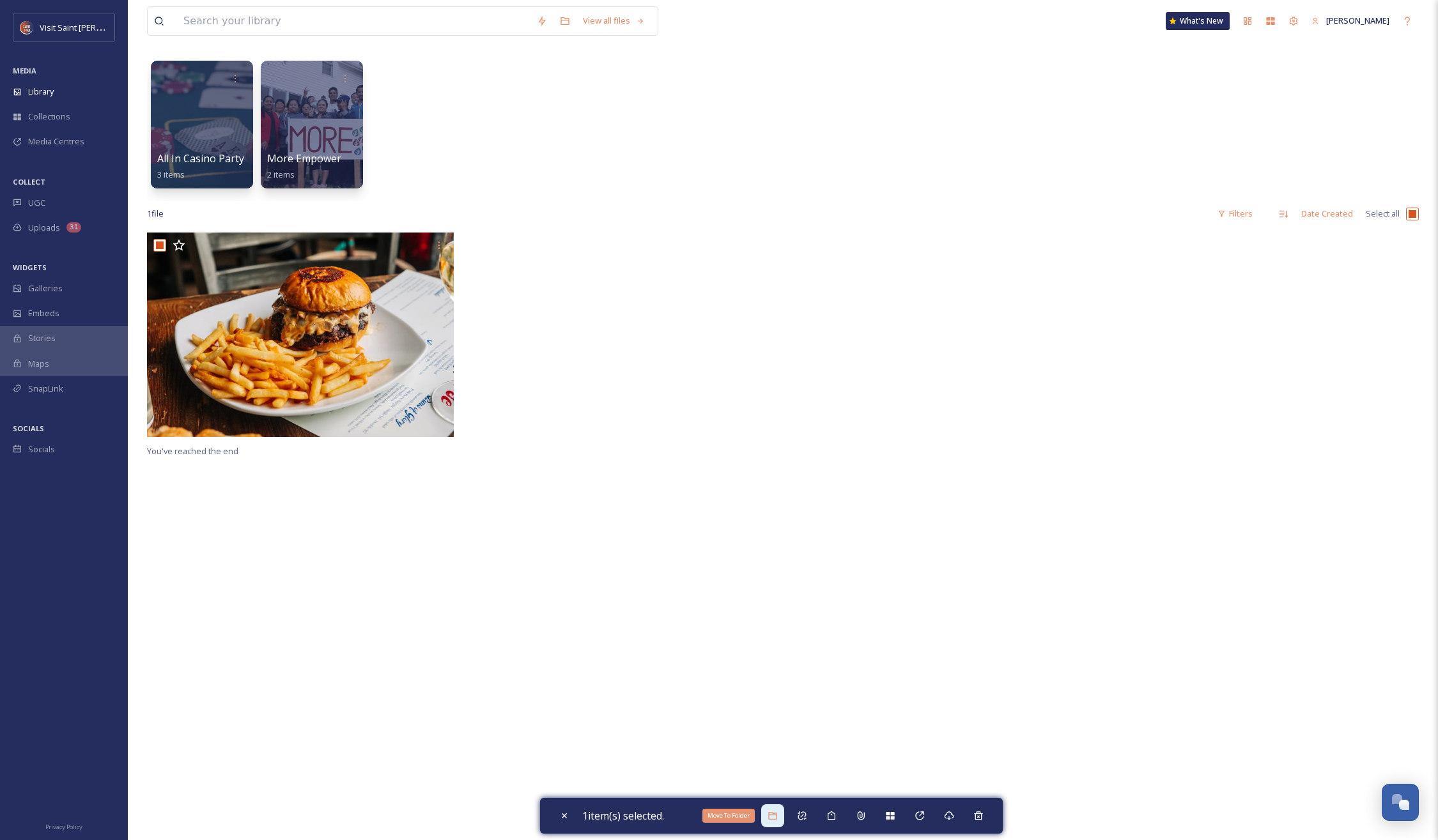
click at [770, 815] on icon at bounding box center [772, 815] width 10 height 10
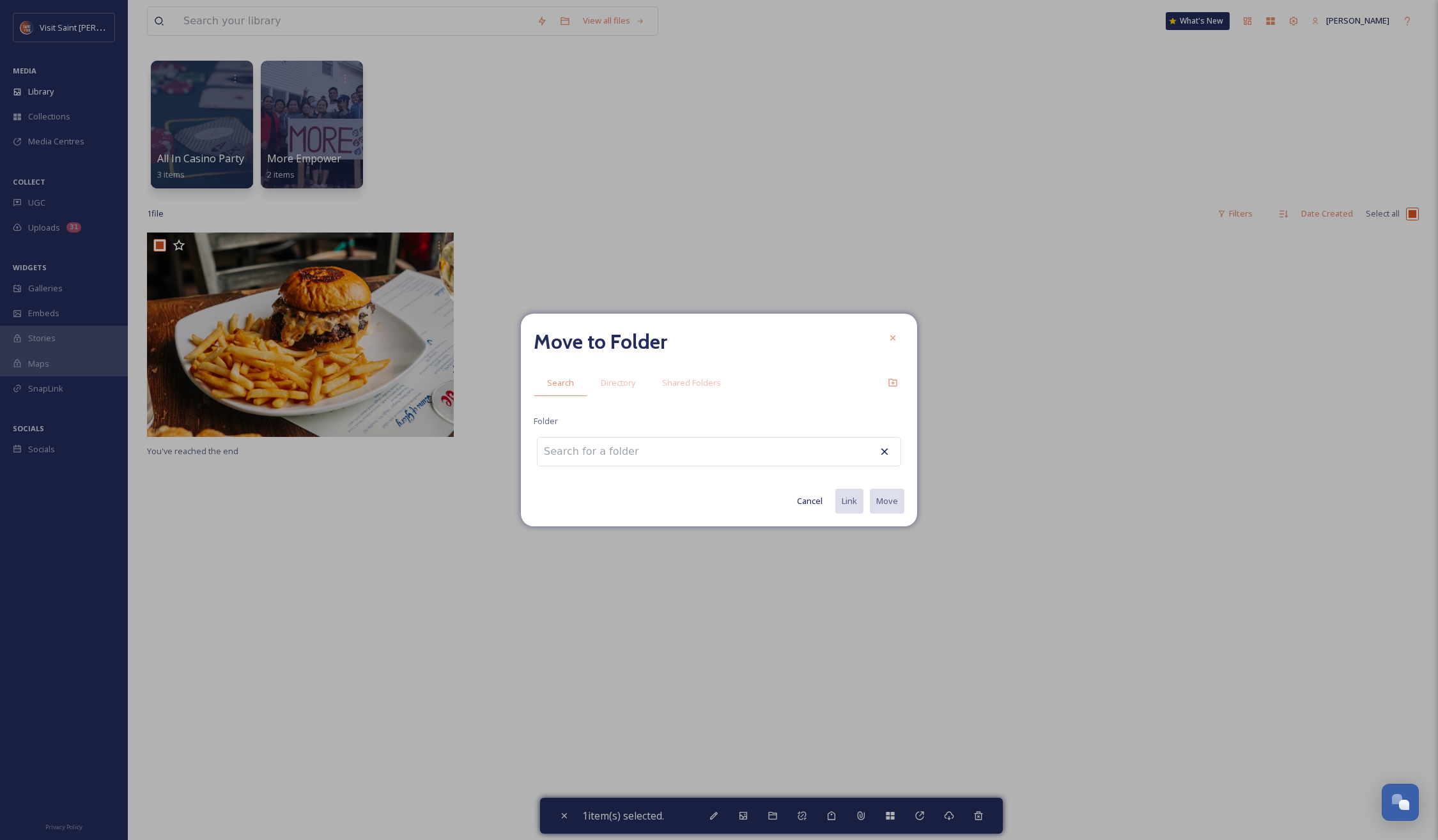
drag, startPoint x: 645, startPoint y: 469, endPoint x: 643, endPoint y: 462, distance: 7.3
click at [644, 465] on div "Move to Folder Search Directory Shared Folders Folder Cancel Link Move" at bounding box center [719, 420] width 396 height 213
click at [641, 449] on input at bounding box center [607, 451] width 140 height 28
click at [643, 484] on span "Dark Horse Bar & Eatery" at bounding box center [603, 483] width 118 height 15
type input "Dark Horse Bar & Eatery"
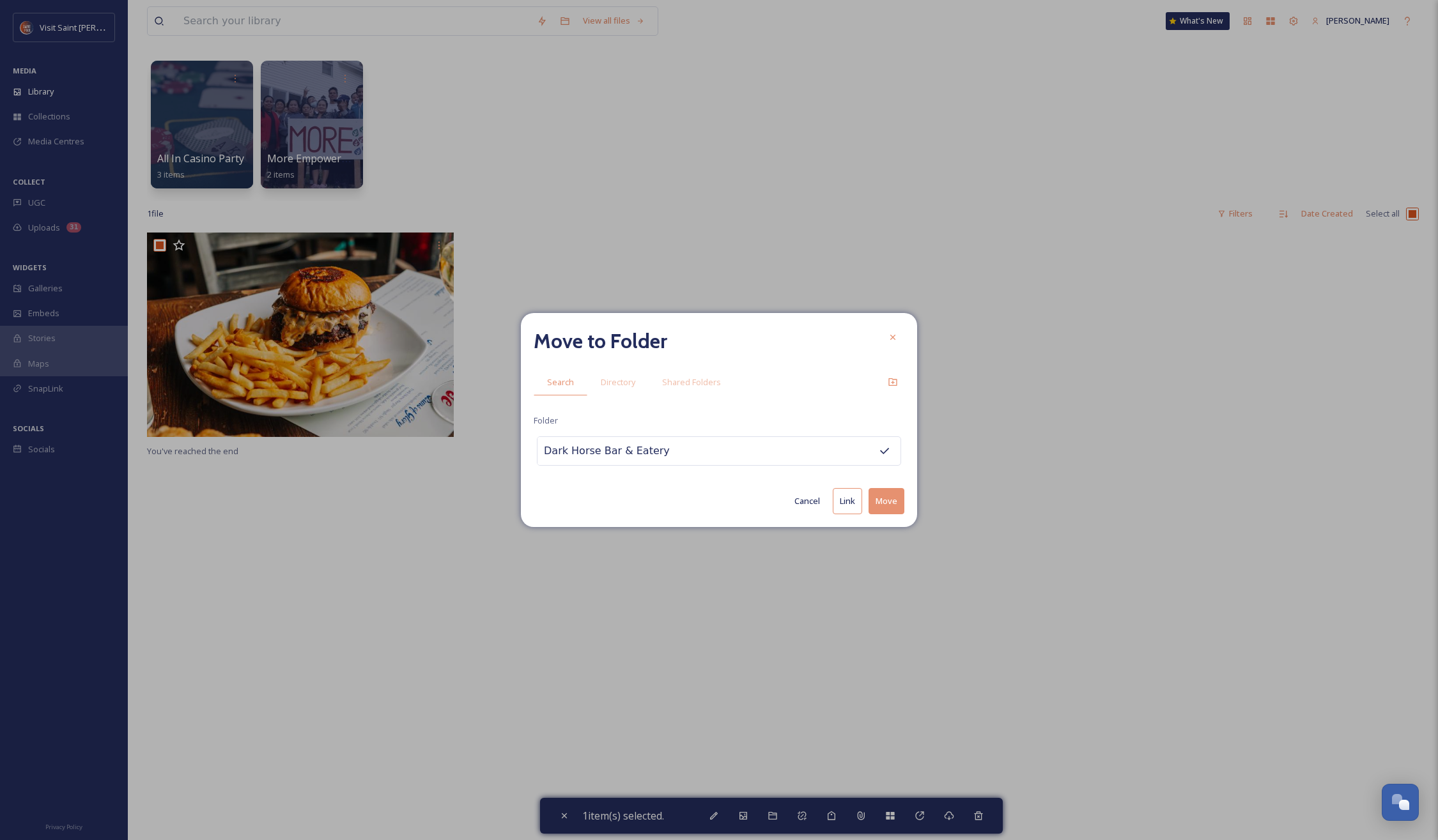
click at [887, 506] on button "Move" at bounding box center [886, 501] width 36 height 26
checkbox input "false"
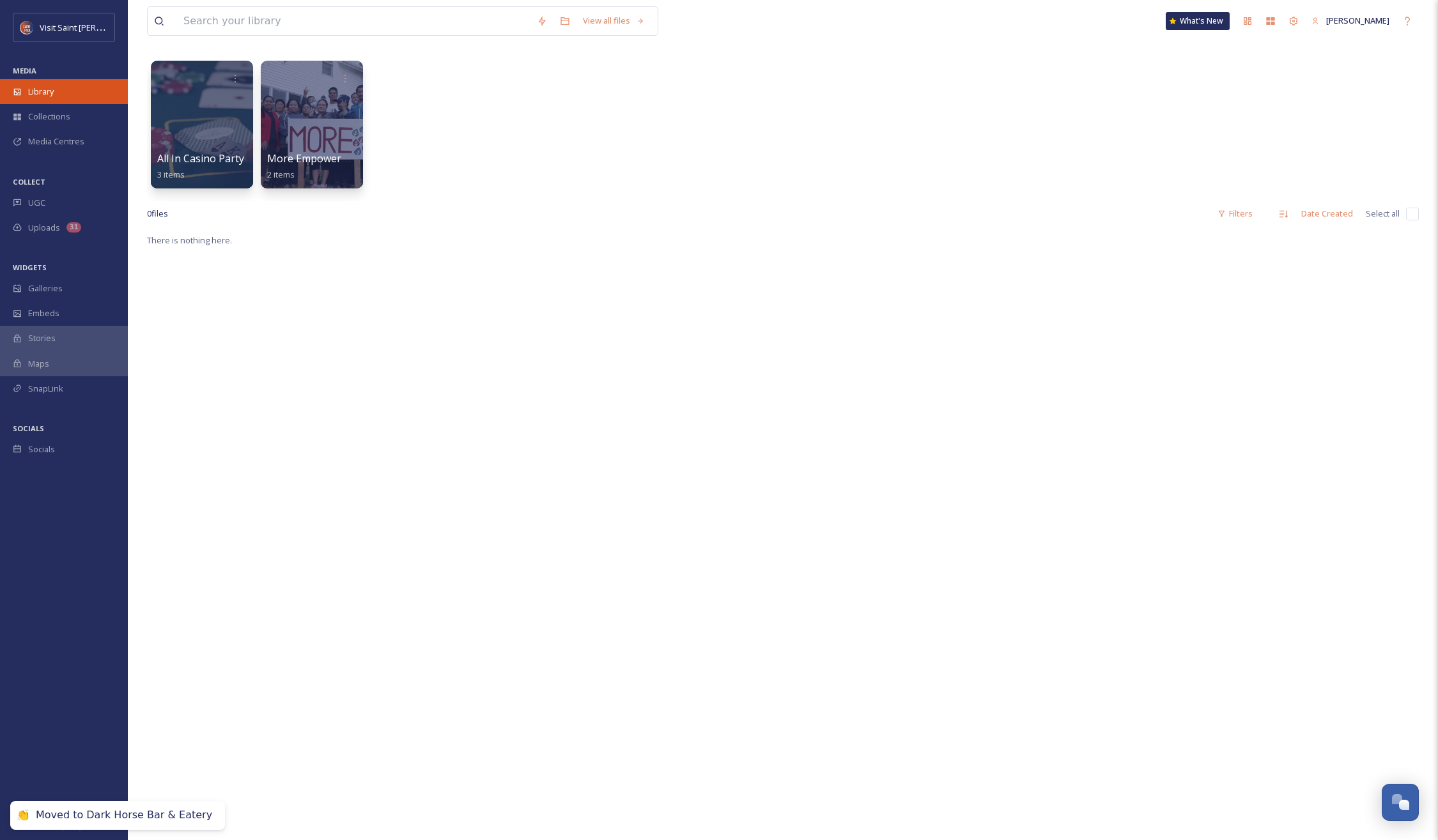
drag, startPoint x: 59, startPoint y: 74, endPoint x: 57, endPoint y: 83, distance: 9.2
click at [58, 77] on div "MEDIA" at bounding box center [64, 71] width 128 height 16
click at [57, 84] on div "Library" at bounding box center [64, 92] width 128 height 25
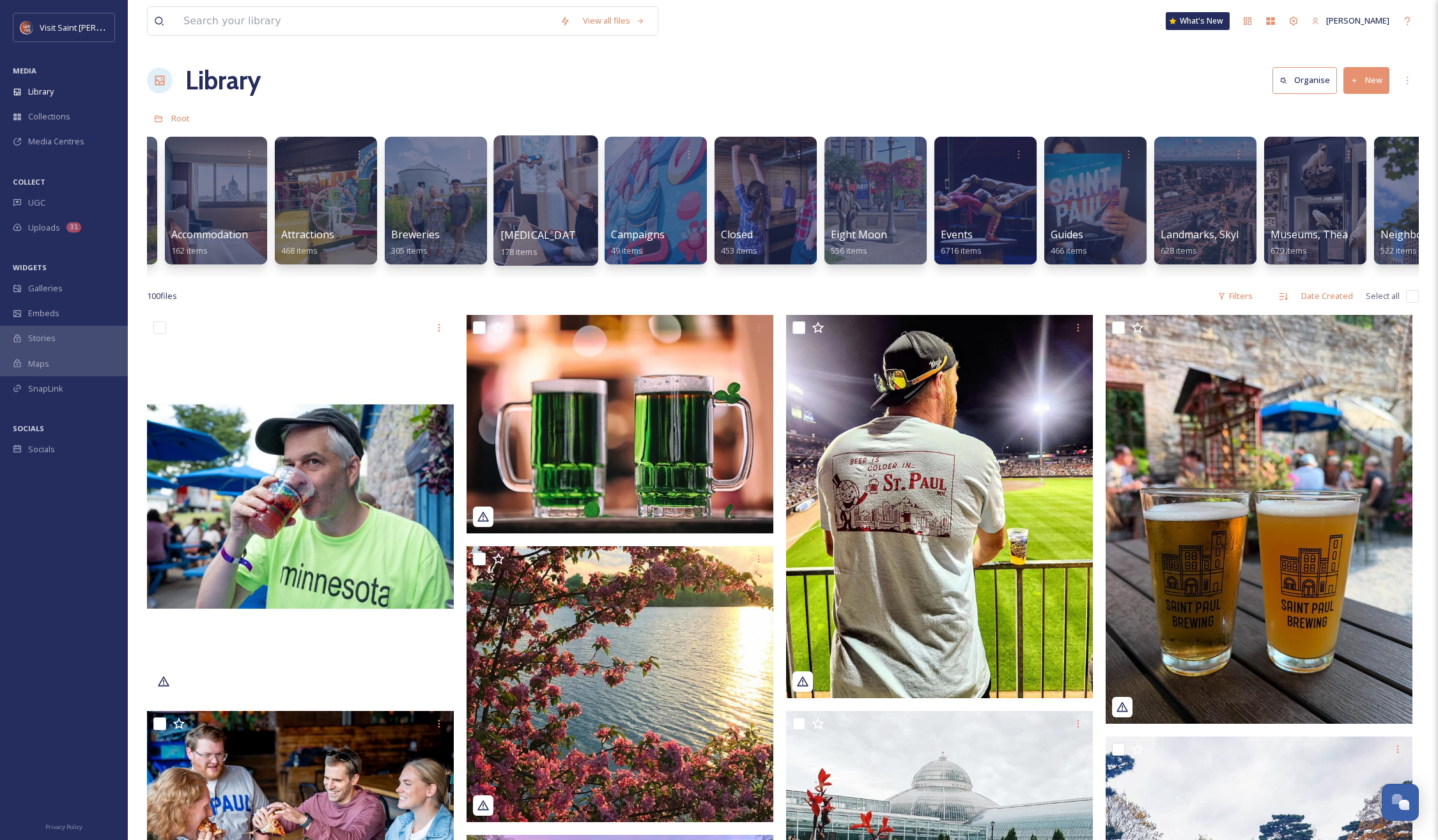
scroll to position [0, 118]
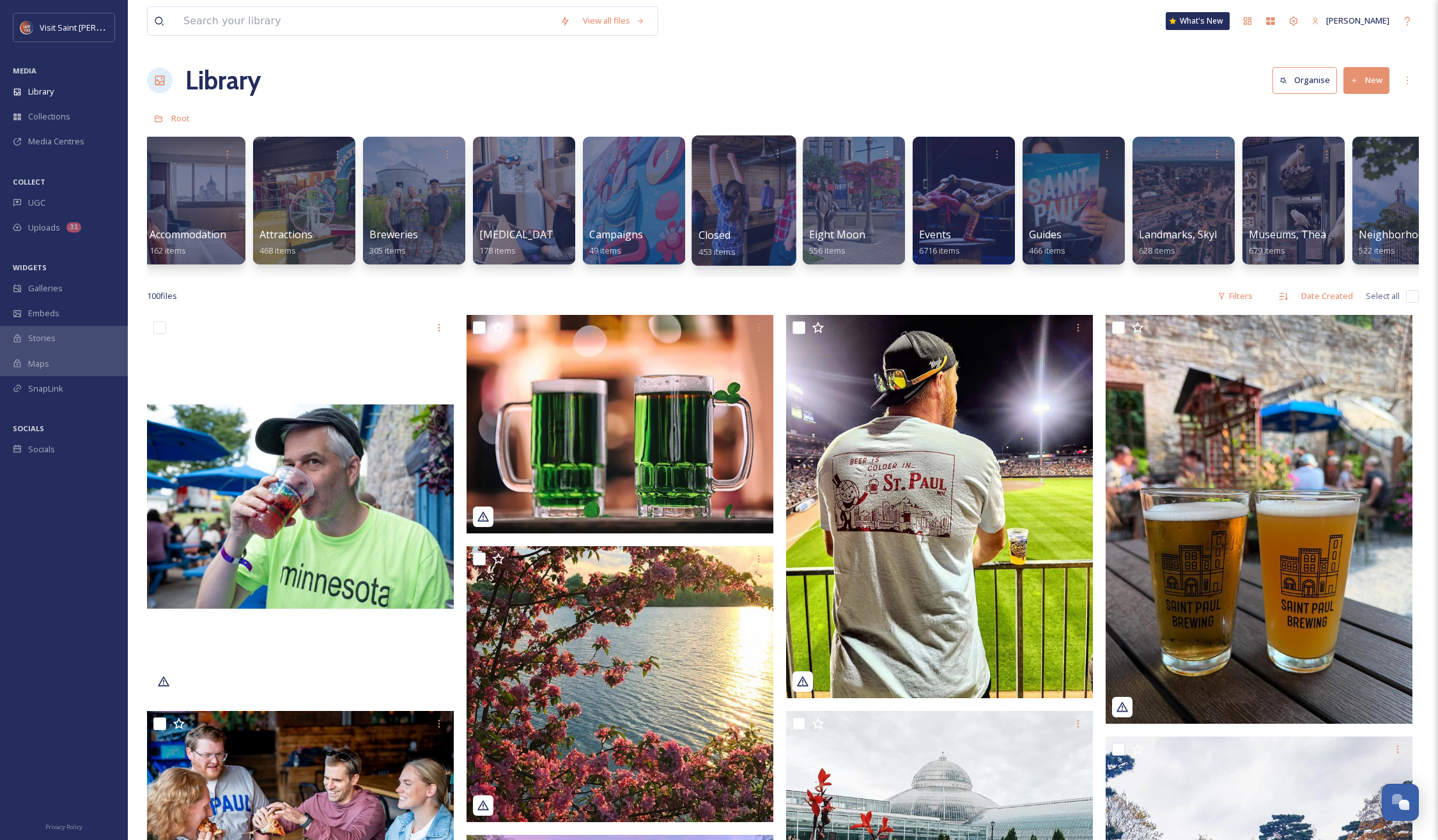
click at [743, 192] on div at bounding box center [743, 201] width 104 height 130
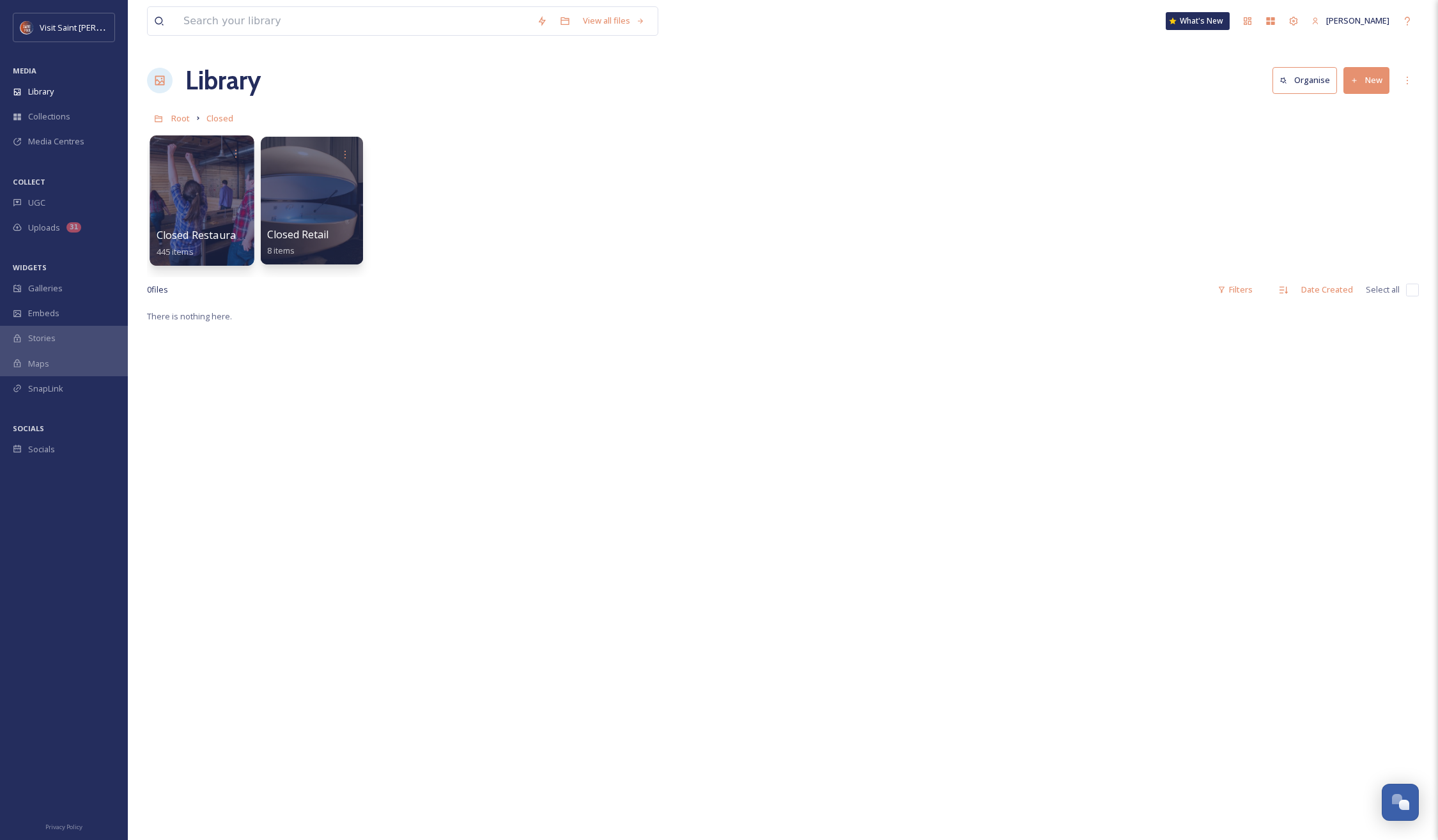
click at [206, 210] on div at bounding box center [202, 201] width 104 height 130
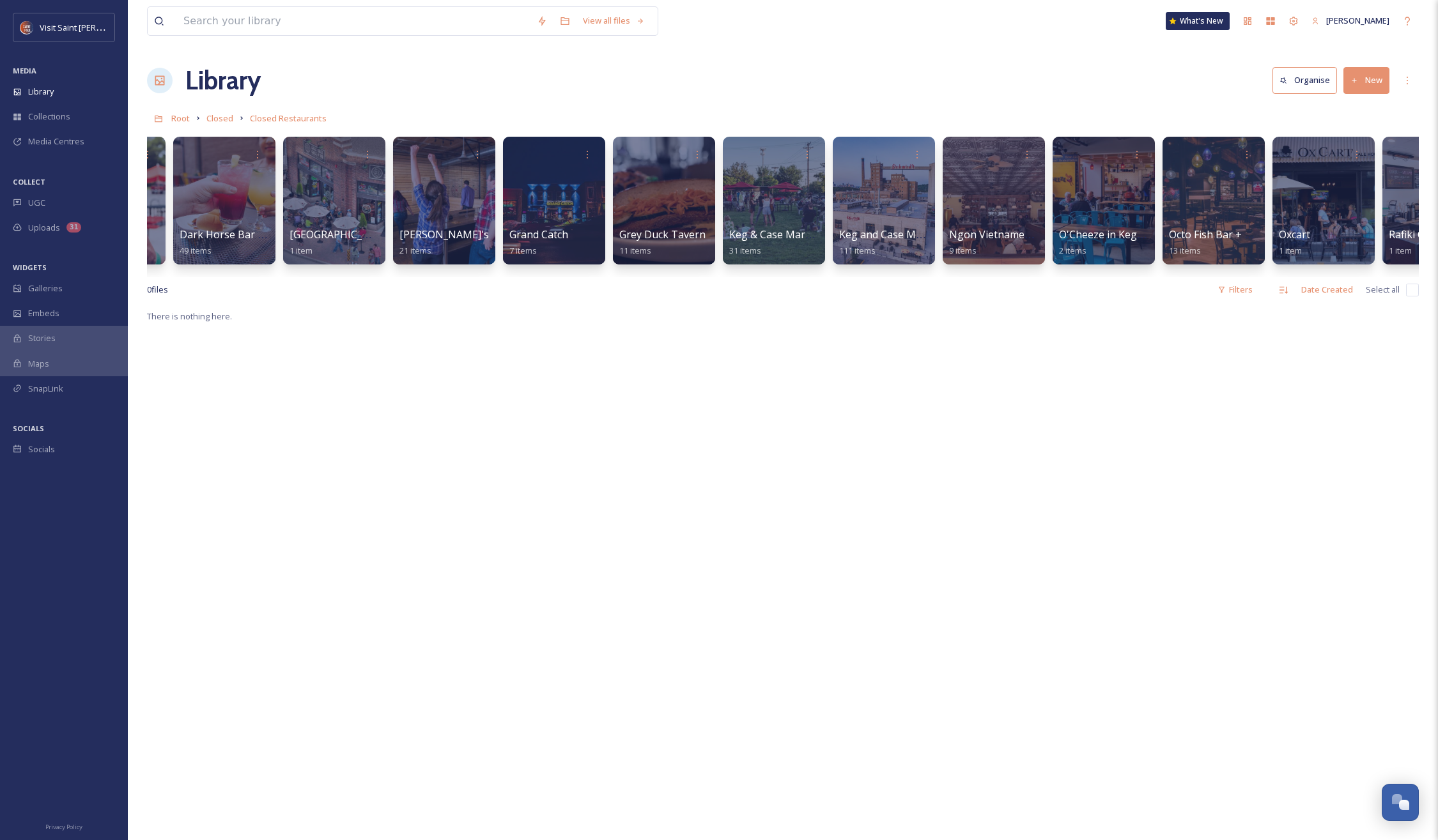
scroll to position [0, 641]
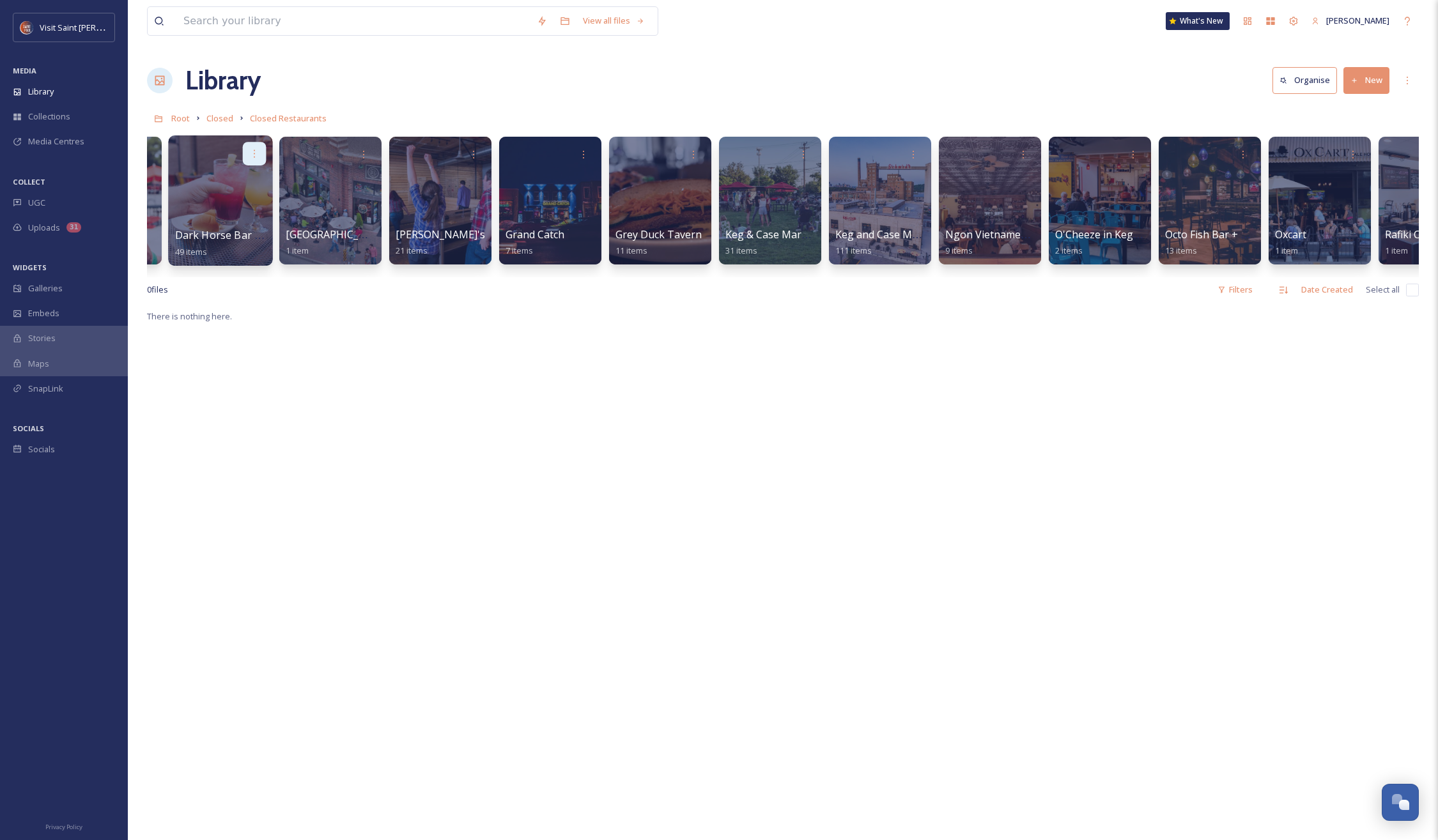
click at [252, 150] on icon at bounding box center [254, 153] width 10 height 10
click at [232, 206] on span "Move to Folder" at bounding box center [229, 208] width 58 height 13
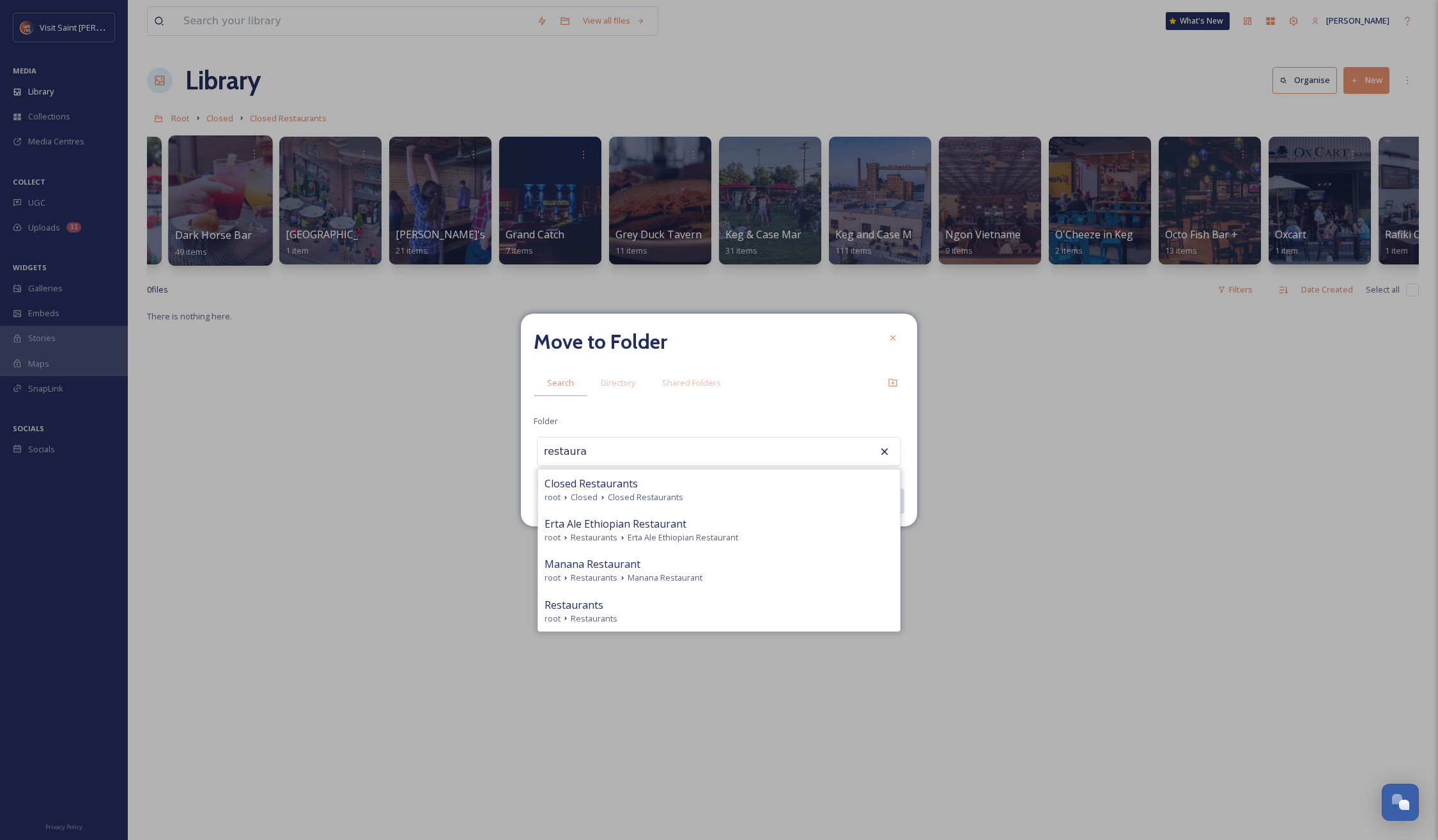
click at [594, 618] on span "Restaurants" at bounding box center [594, 618] width 47 height 12
type input "Restaurants"
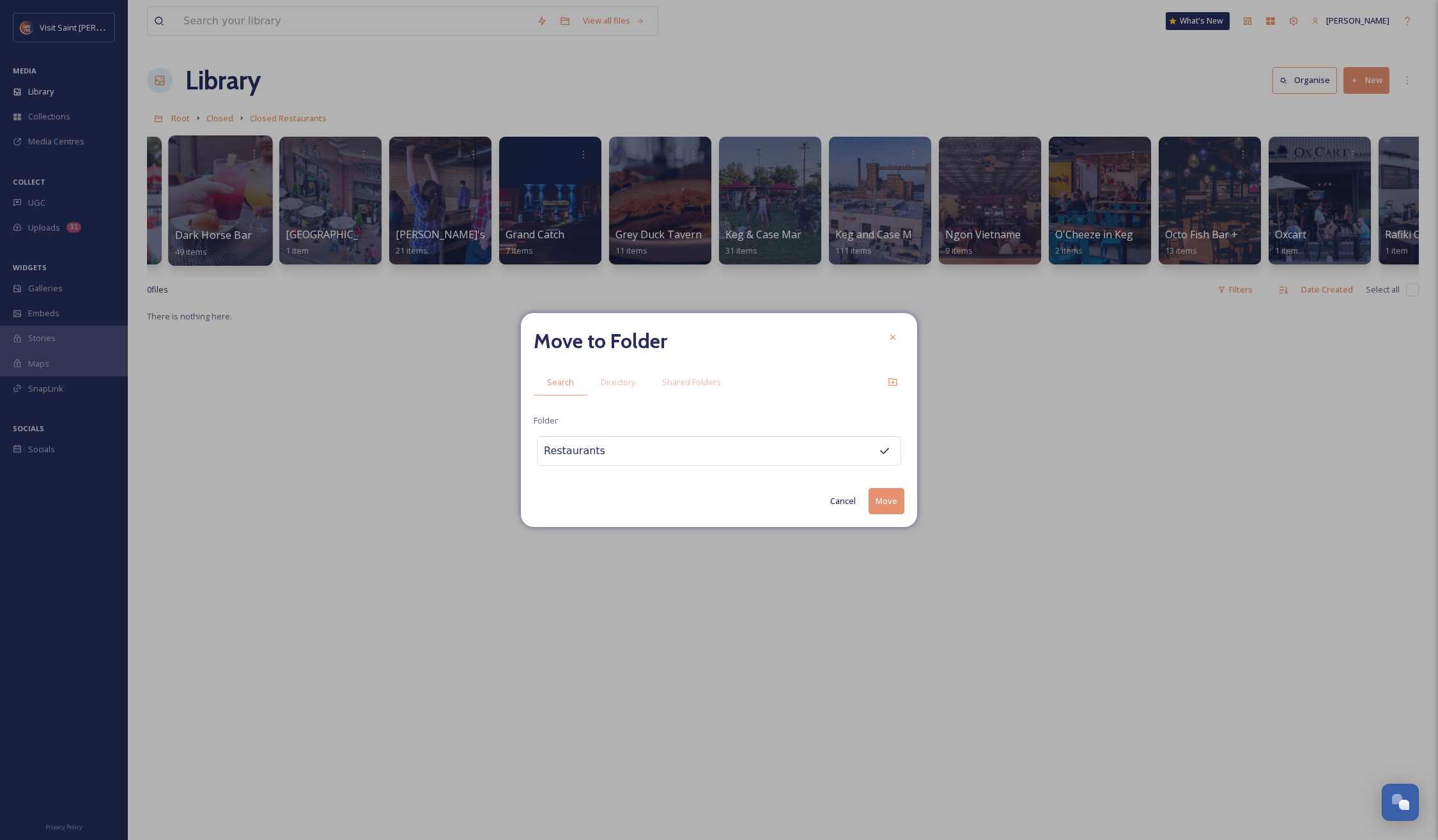
click at [879, 495] on button "Move" at bounding box center [886, 501] width 36 height 26
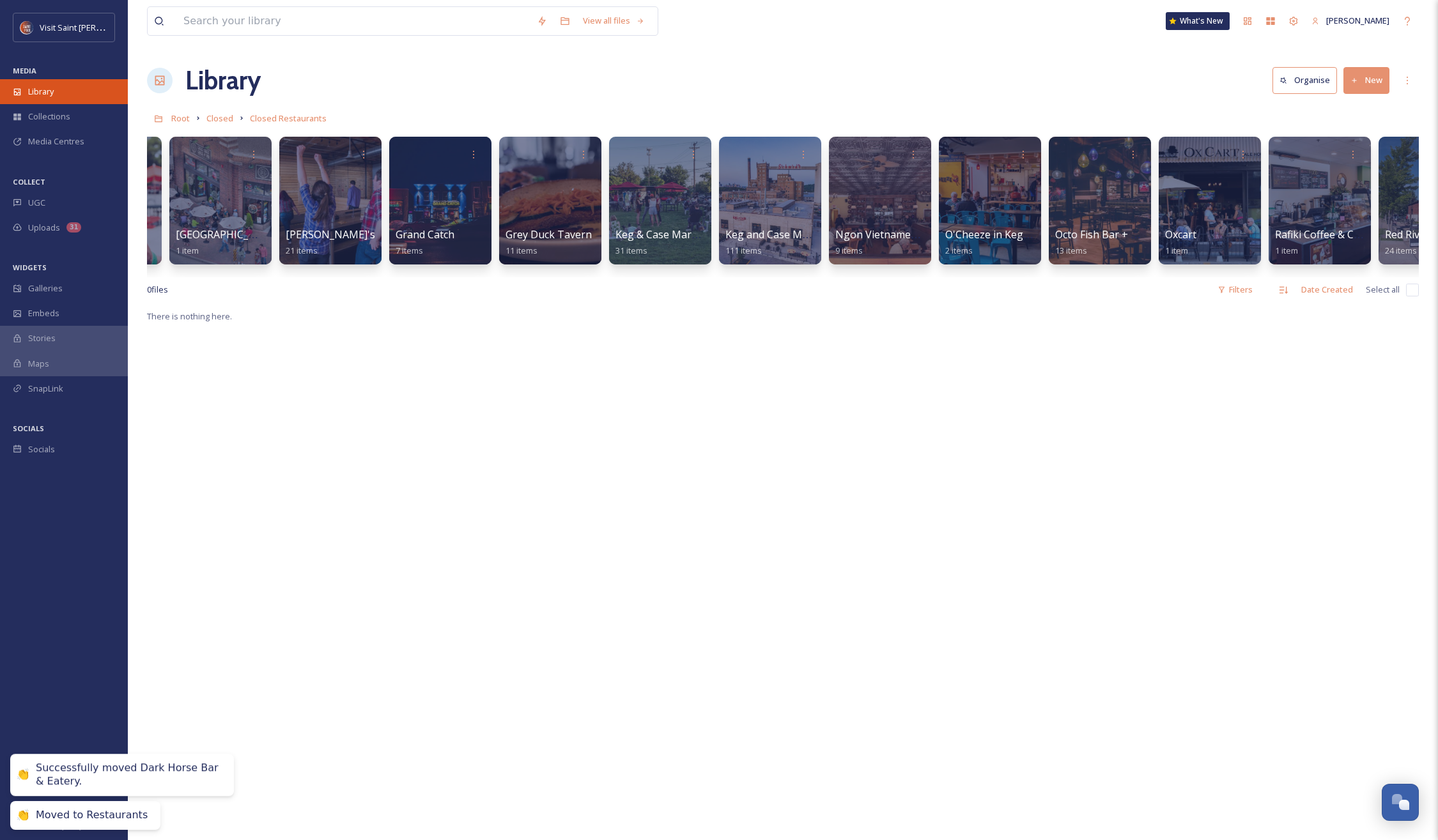
click at [45, 89] on span "Library" at bounding box center [40, 91] width 25 height 12
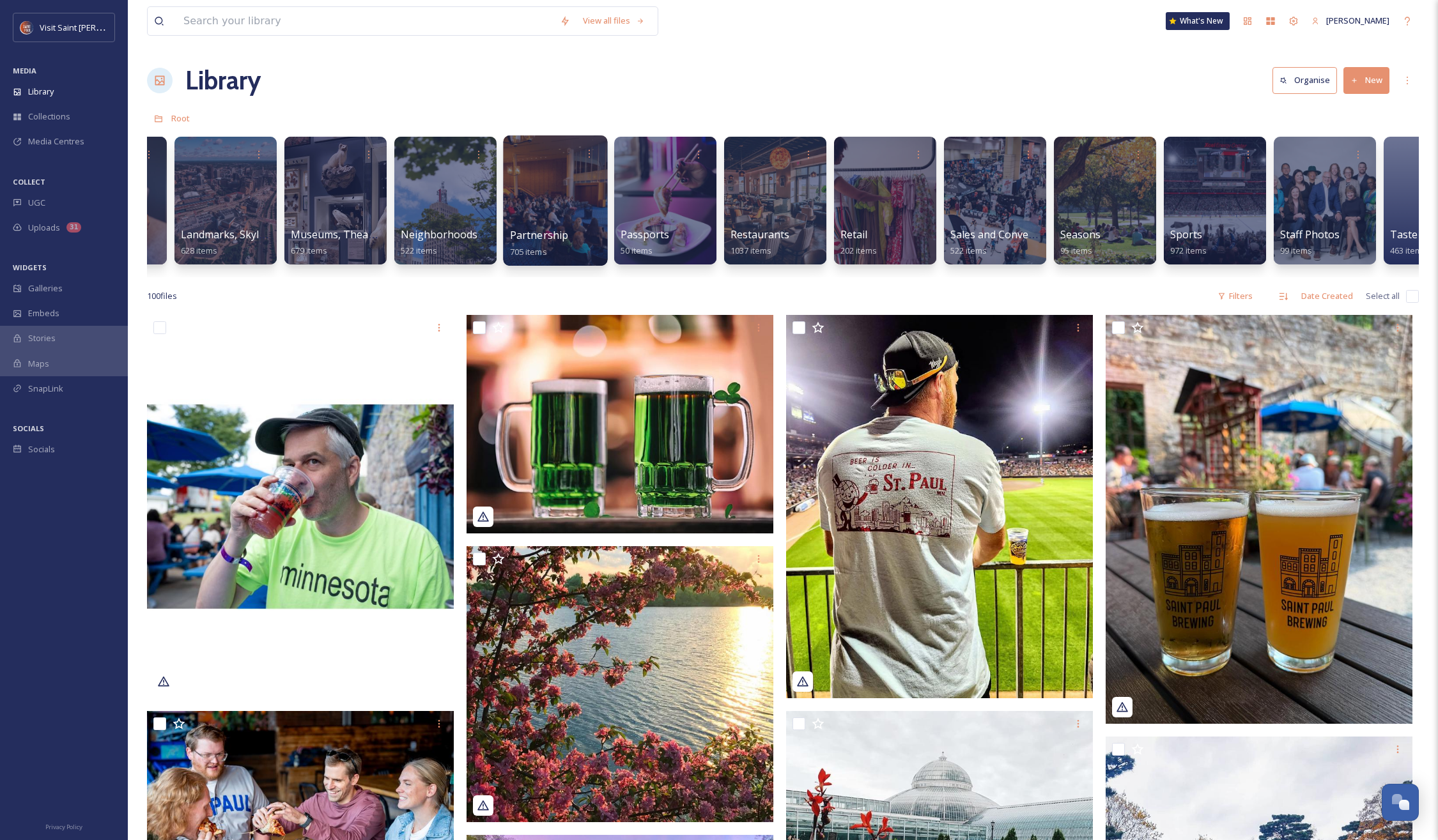
scroll to position [0, 1137]
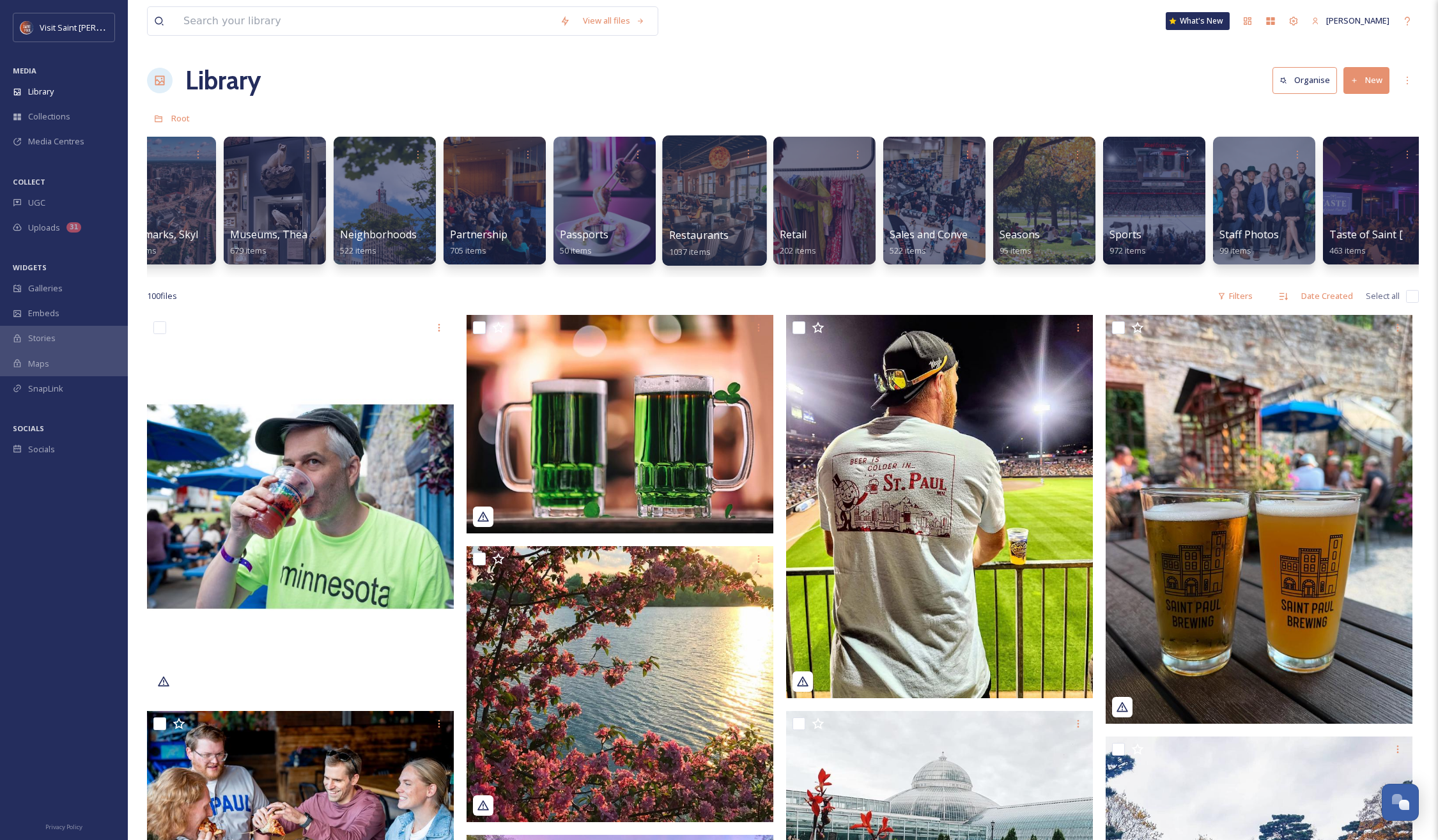
click at [722, 217] on div at bounding box center [715, 201] width 104 height 130
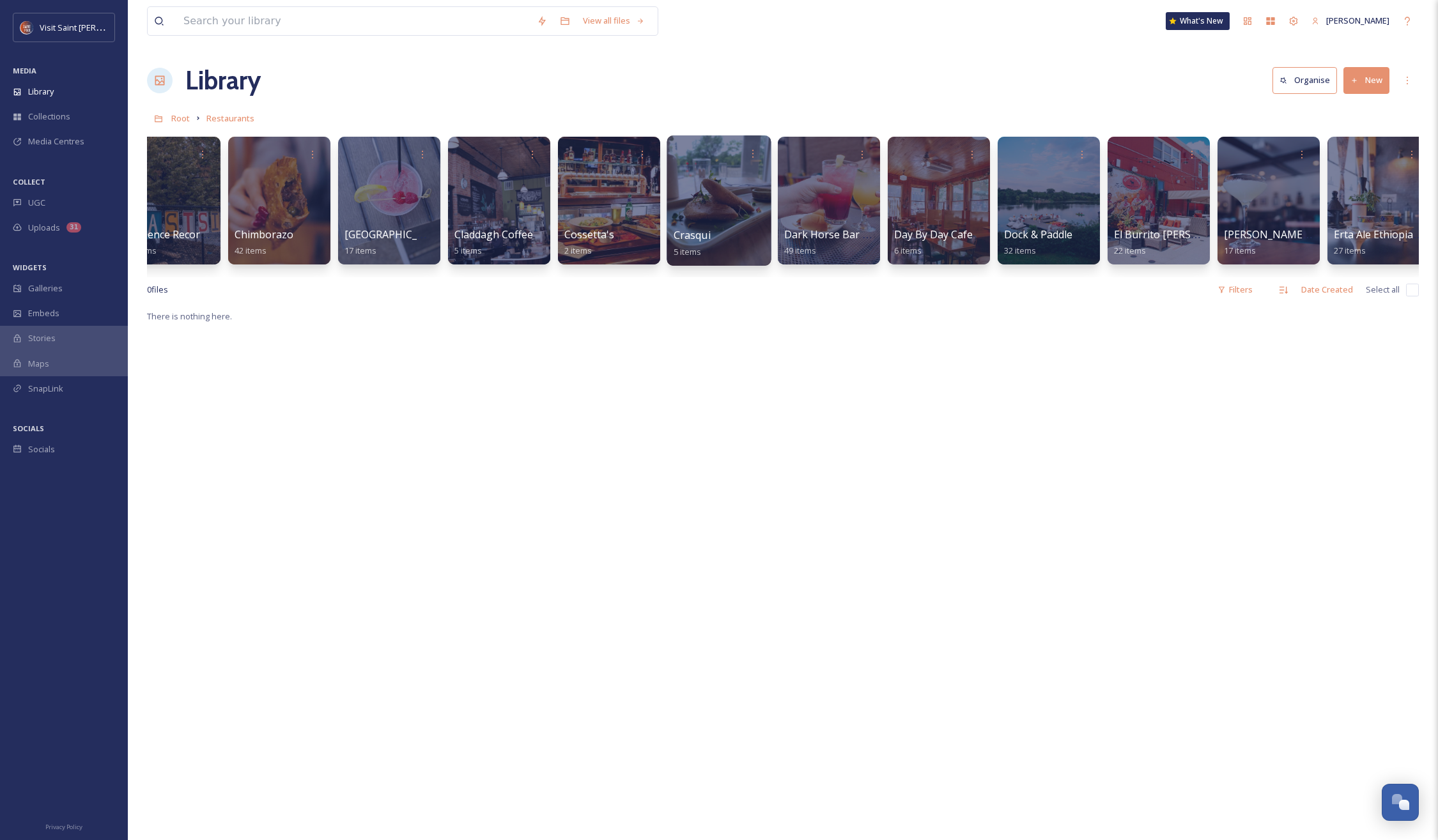
scroll to position [0, 1223]
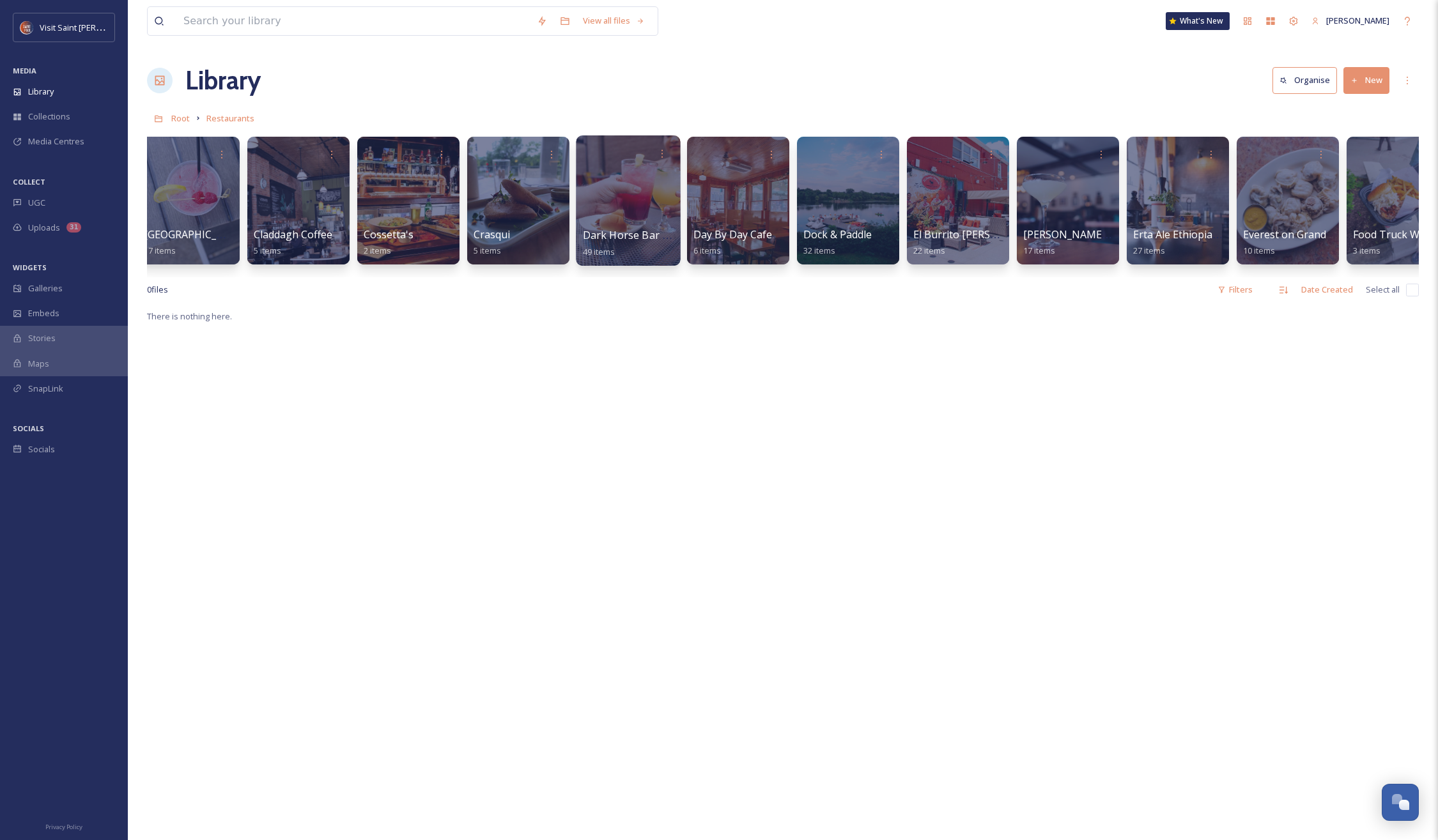
click at [663, 198] on div at bounding box center [628, 201] width 104 height 130
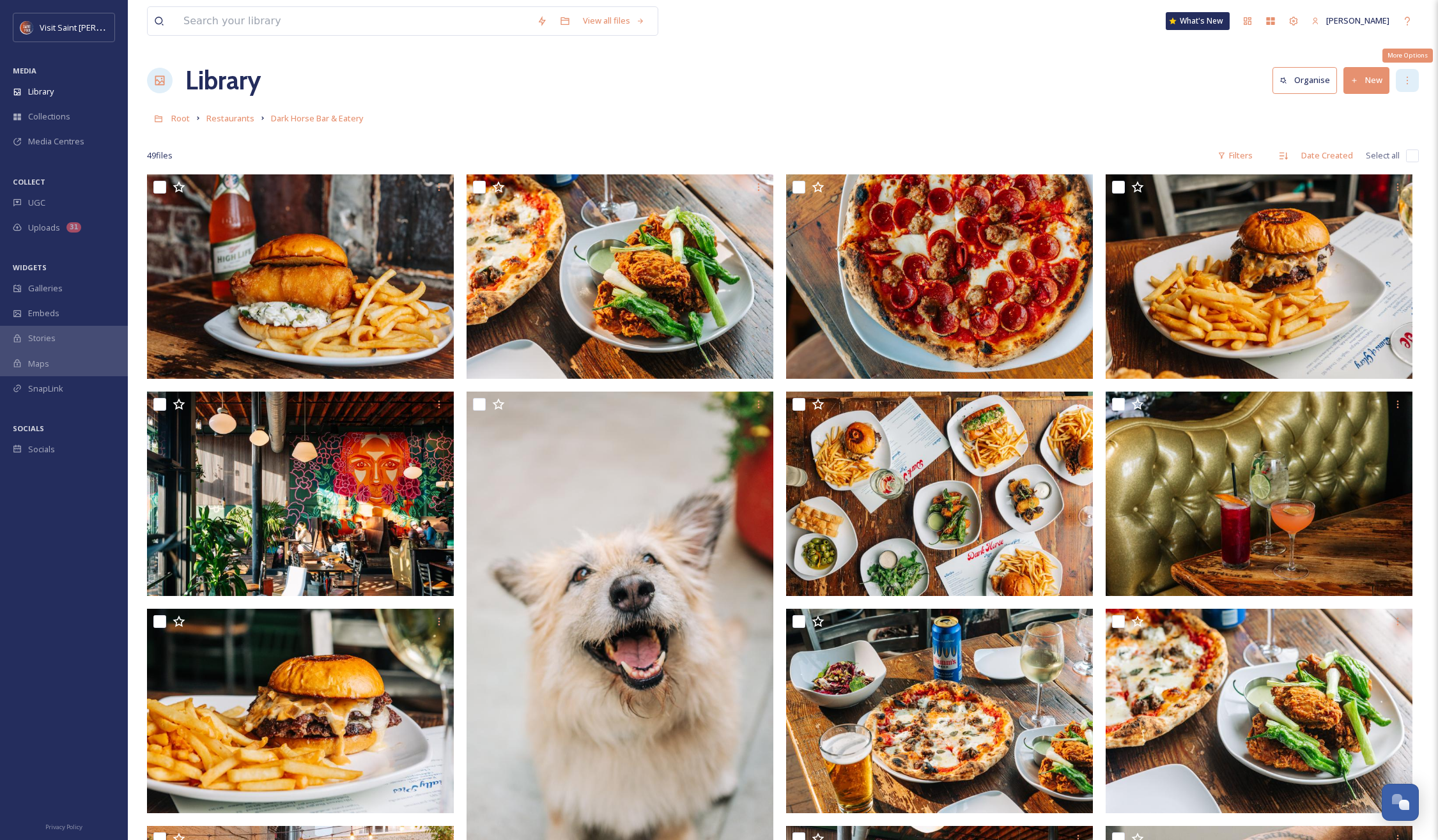
click at [1408, 80] on icon at bounding box center [1407, 80] width 10 height 10
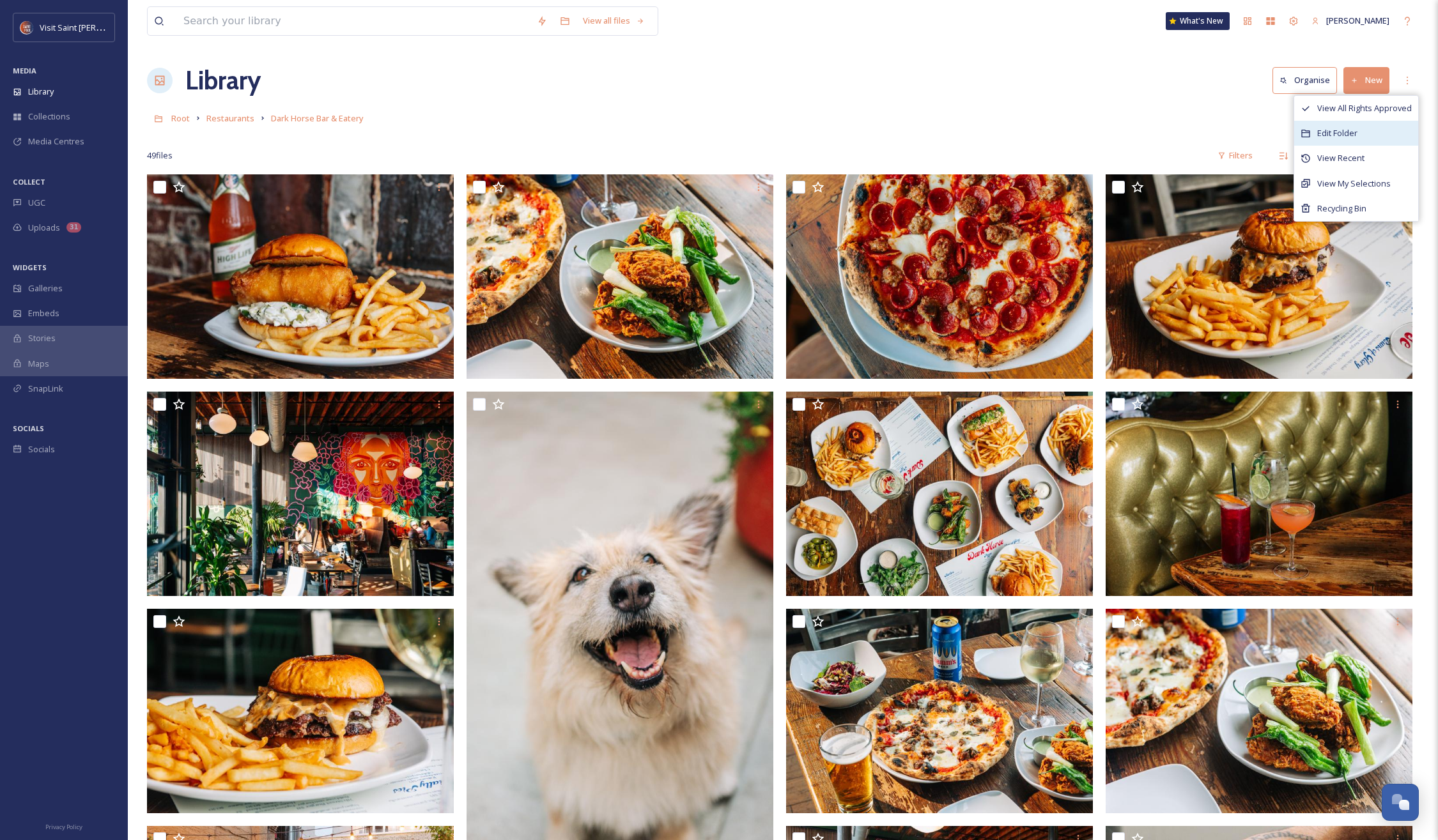
click at [1331, 138] on span "Edit Folder" at bounding box center [1337, 132] width 40 height 12
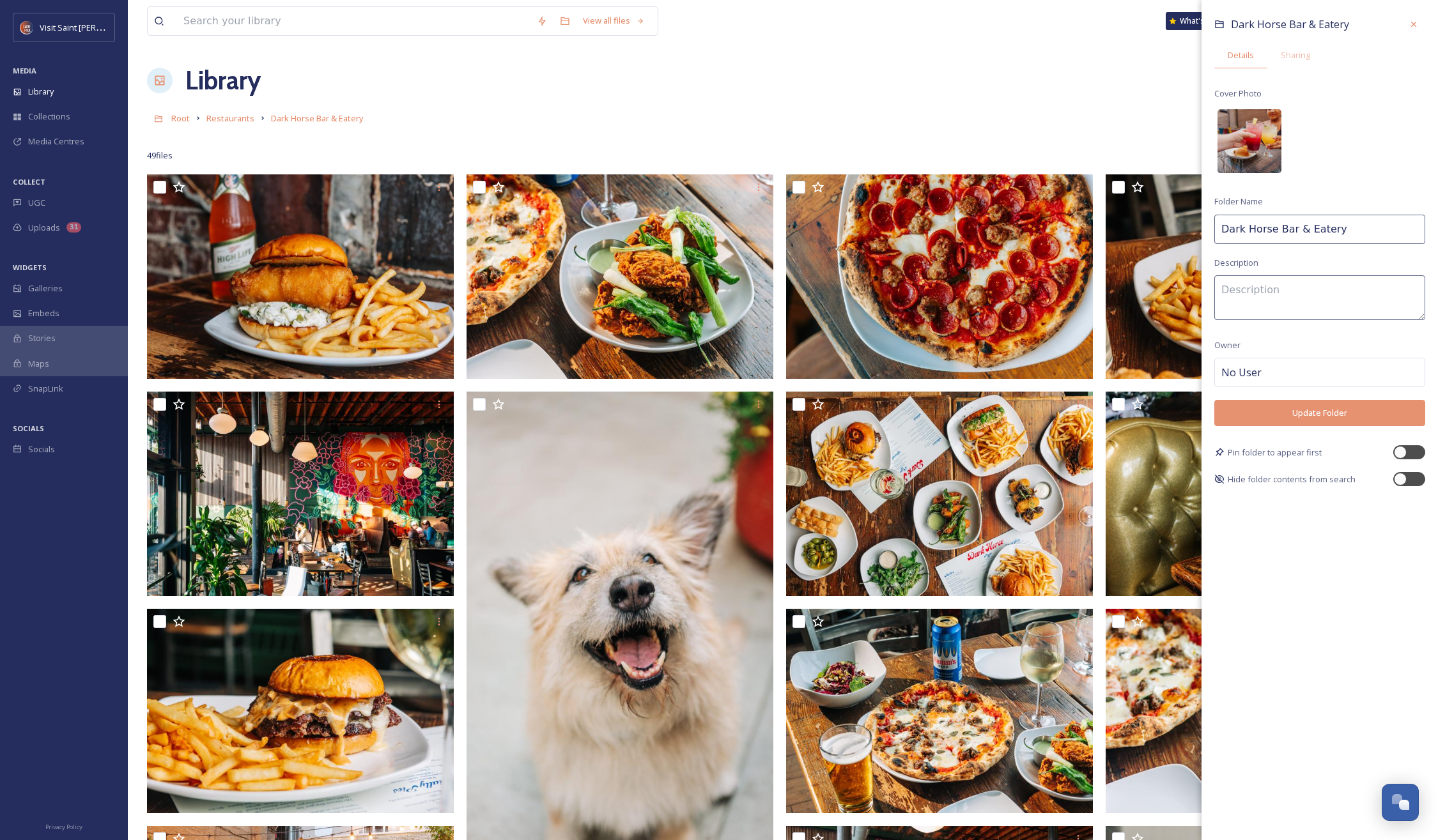
click at [1253, 132] on img at bounding box center [1249, 140] width 64 height 64
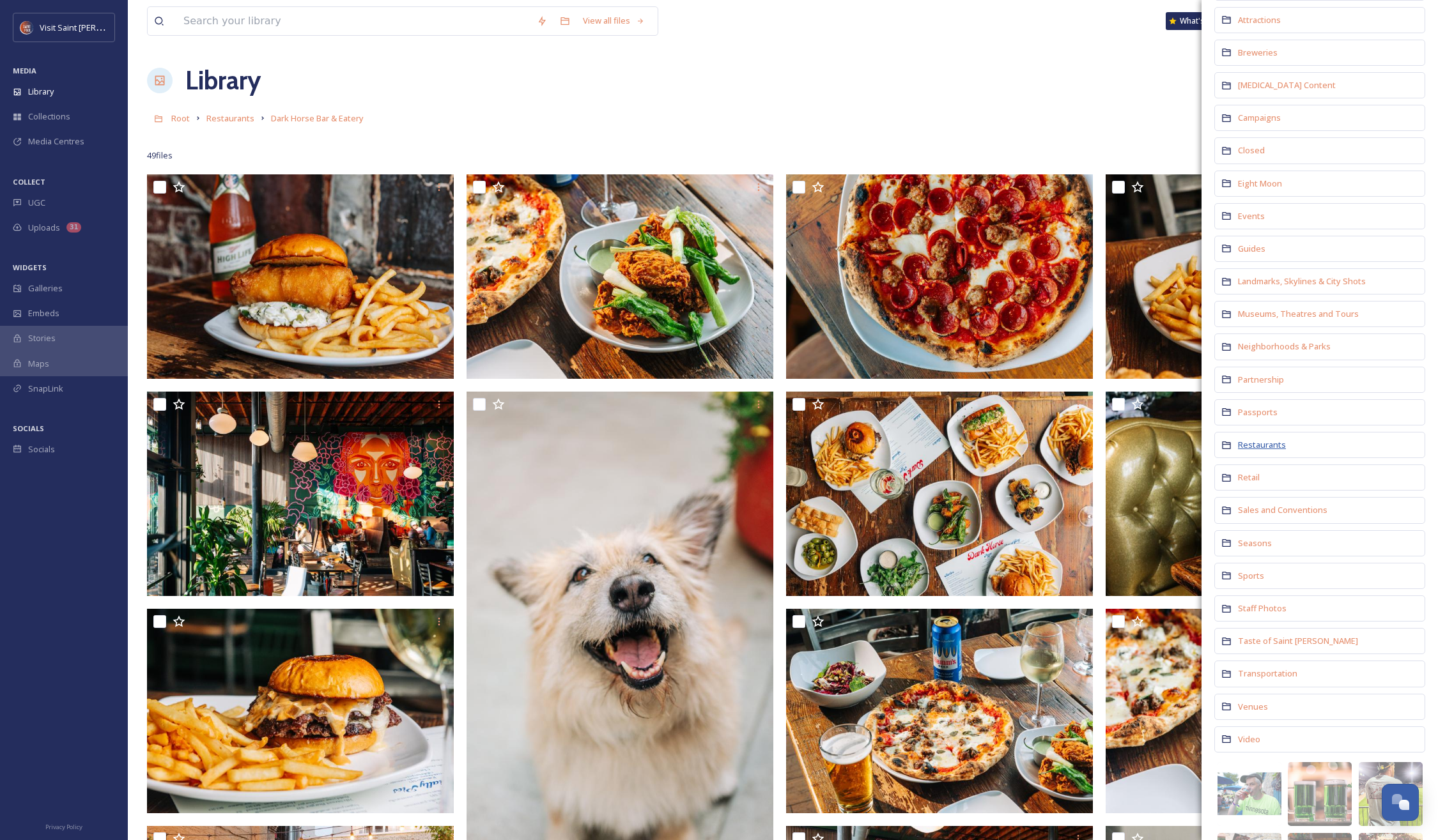
scroll to position [180, 0]
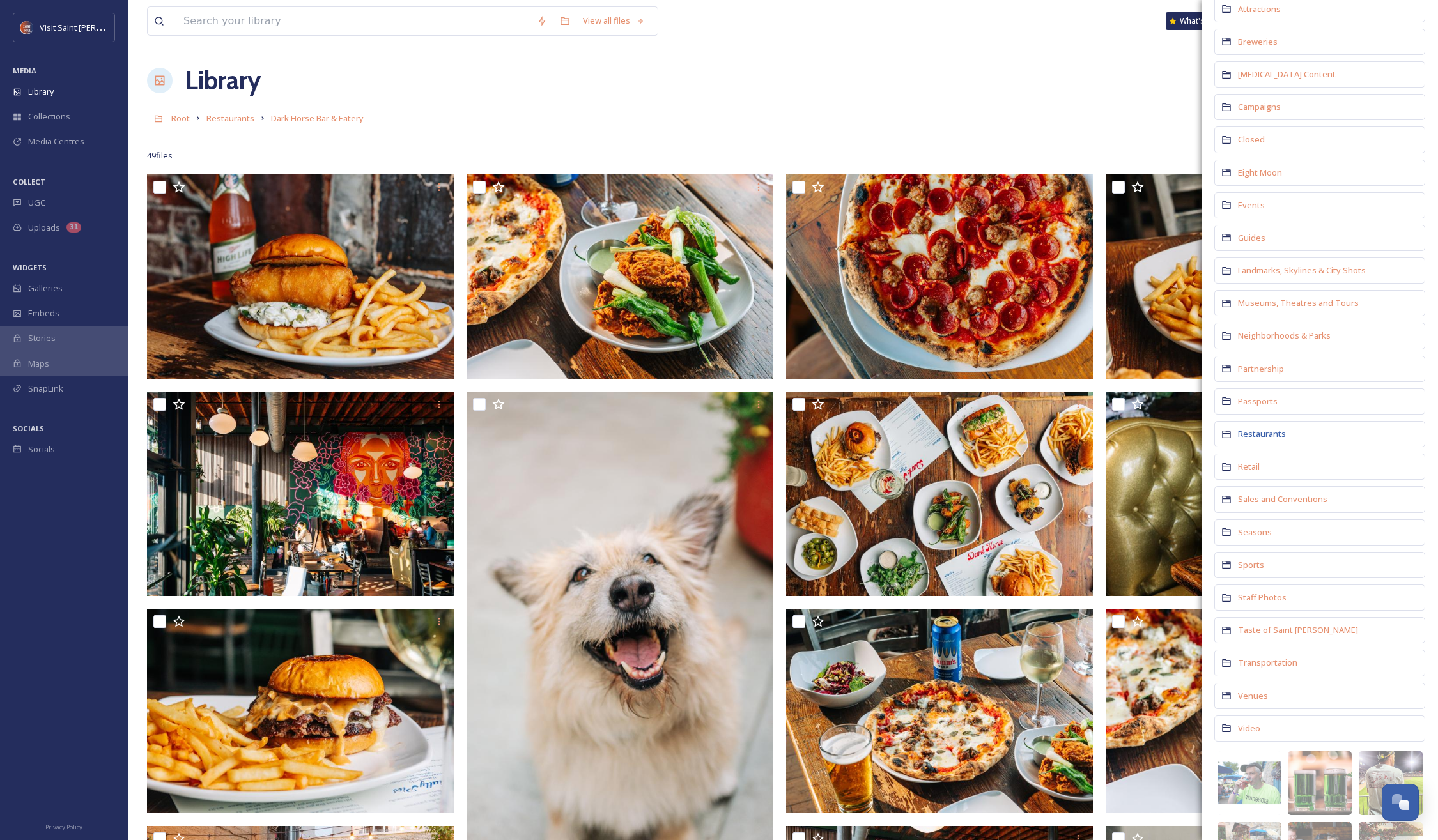
click at [1261, 433] on span "Restaurants" at bounding box center [1262, 433] width 48 height 12
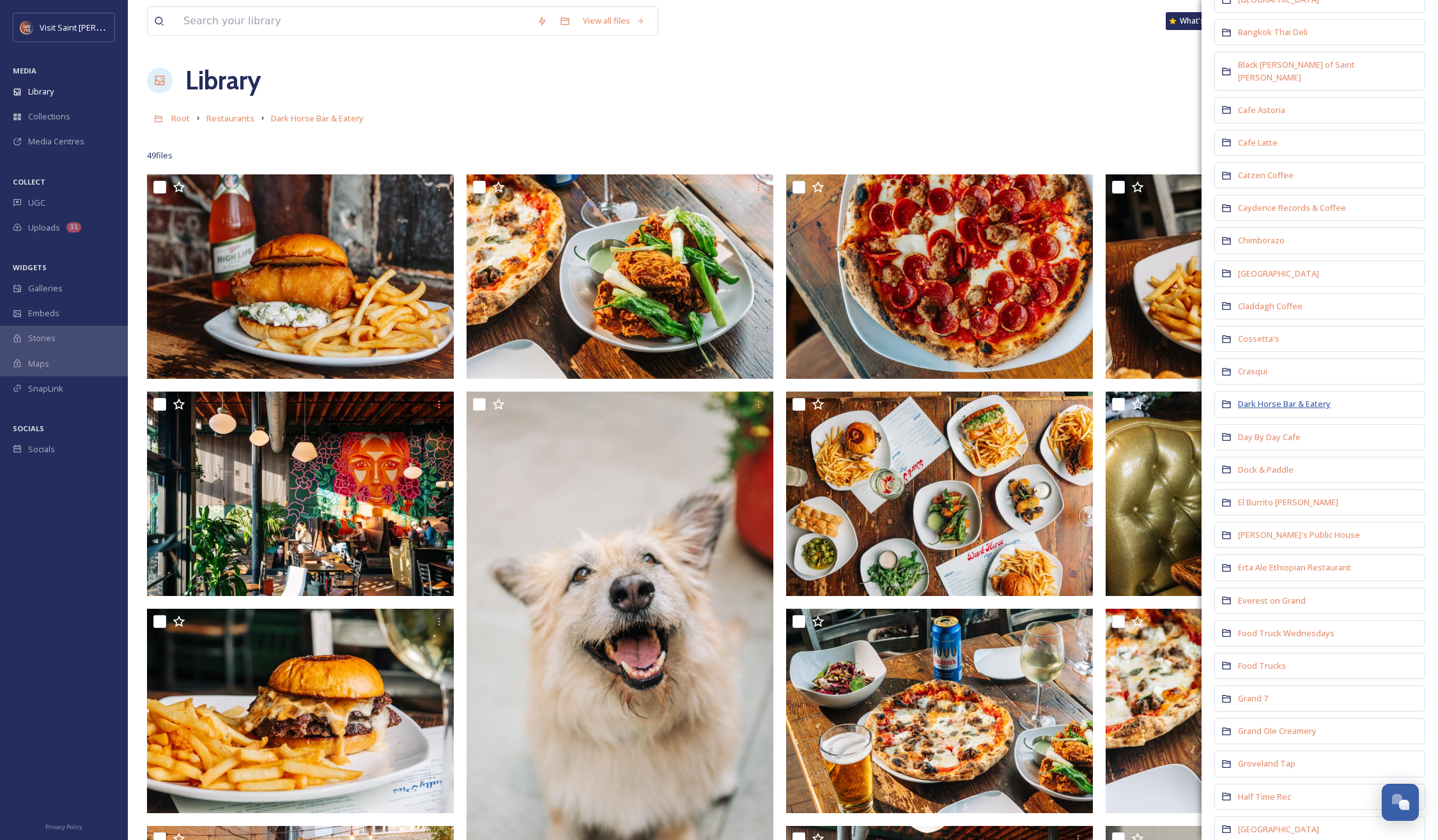
scroll to position [244, 0]
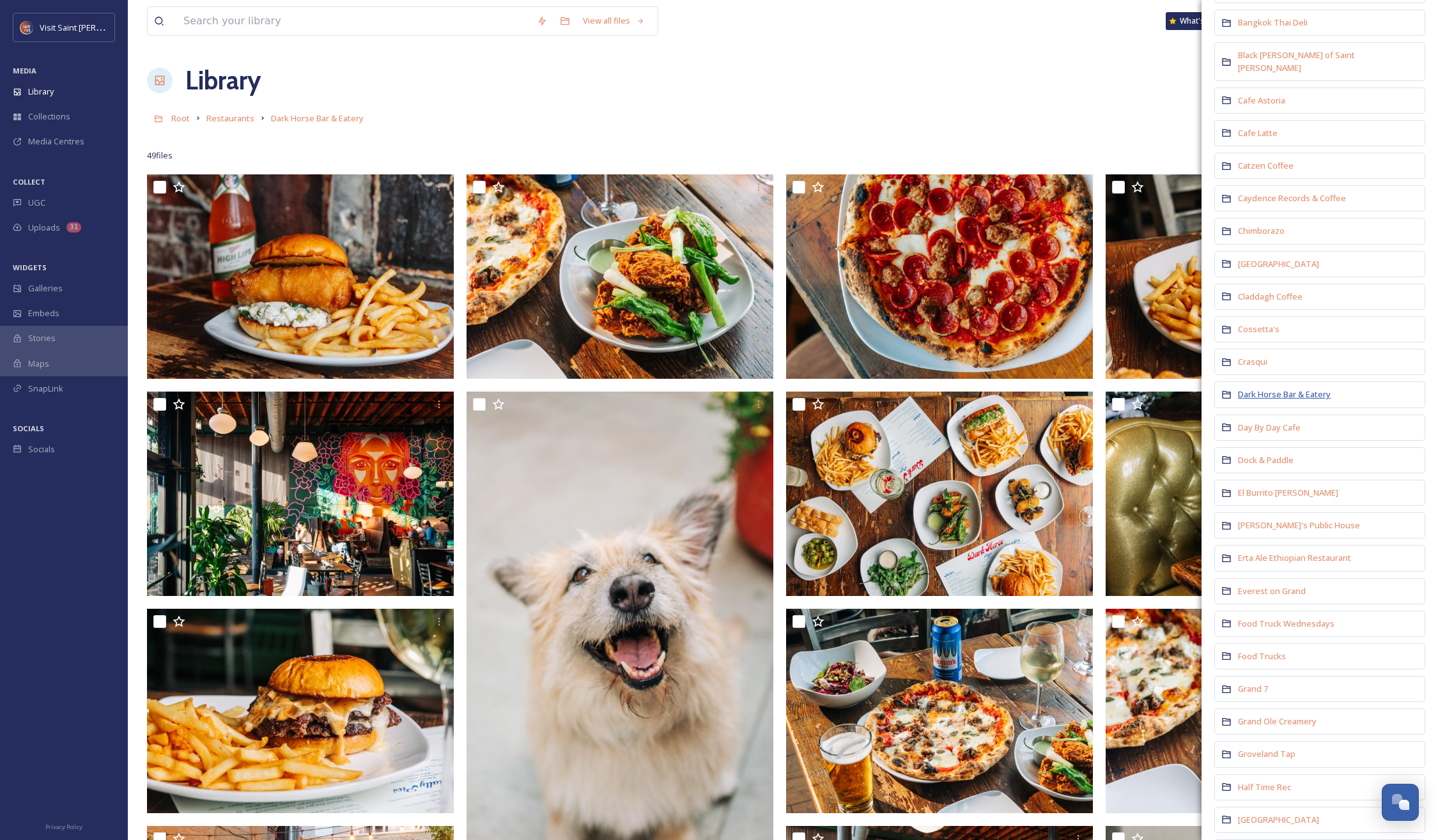
click at [1254, 389] on span "Dark Horse Bar & Eatery" at bounding box center [1284, 394] width 93 height 12
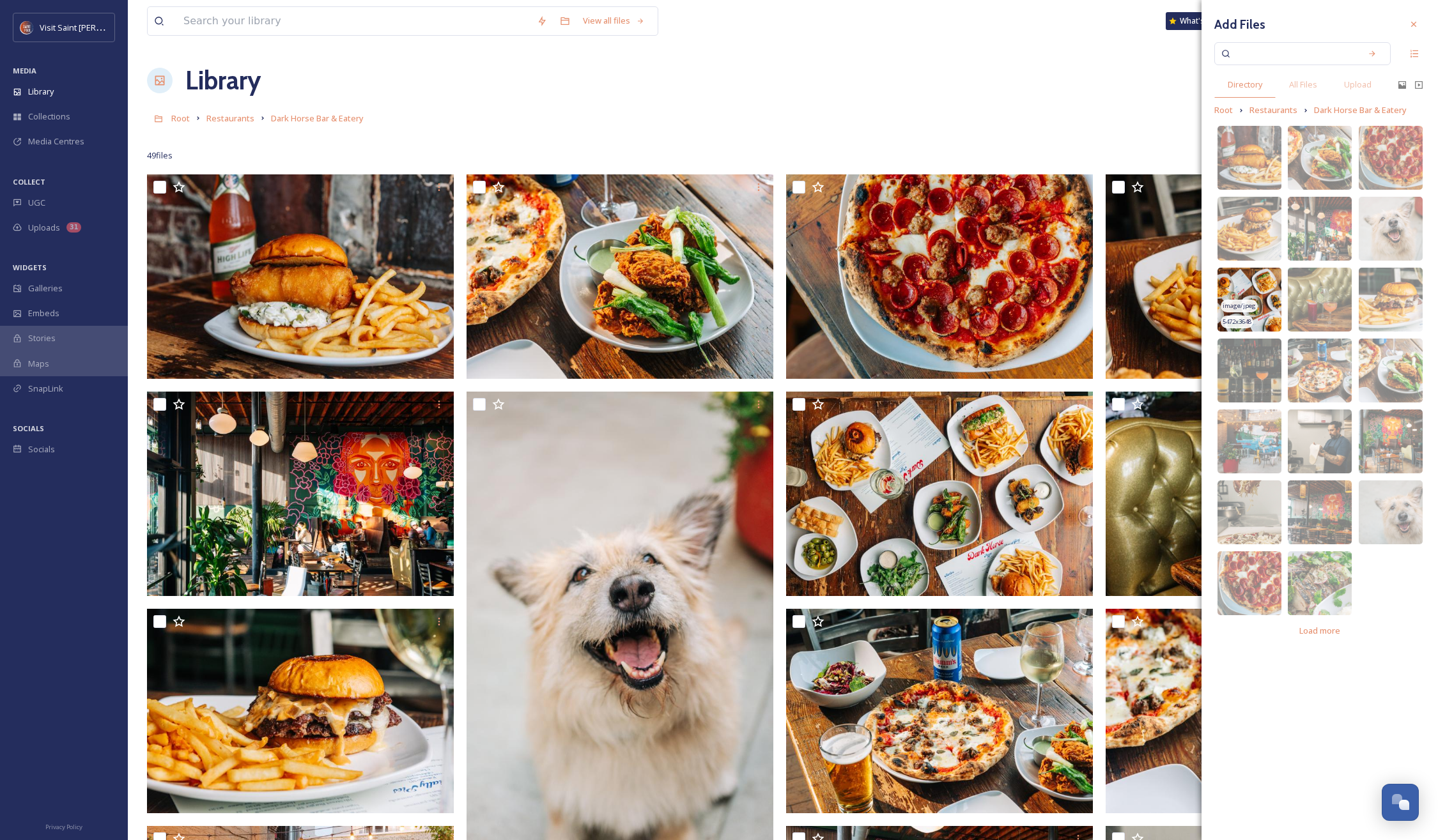
click at [1240, 305] on span "image/jpeg" at bounding box center [1239, 306] width 33 height 9
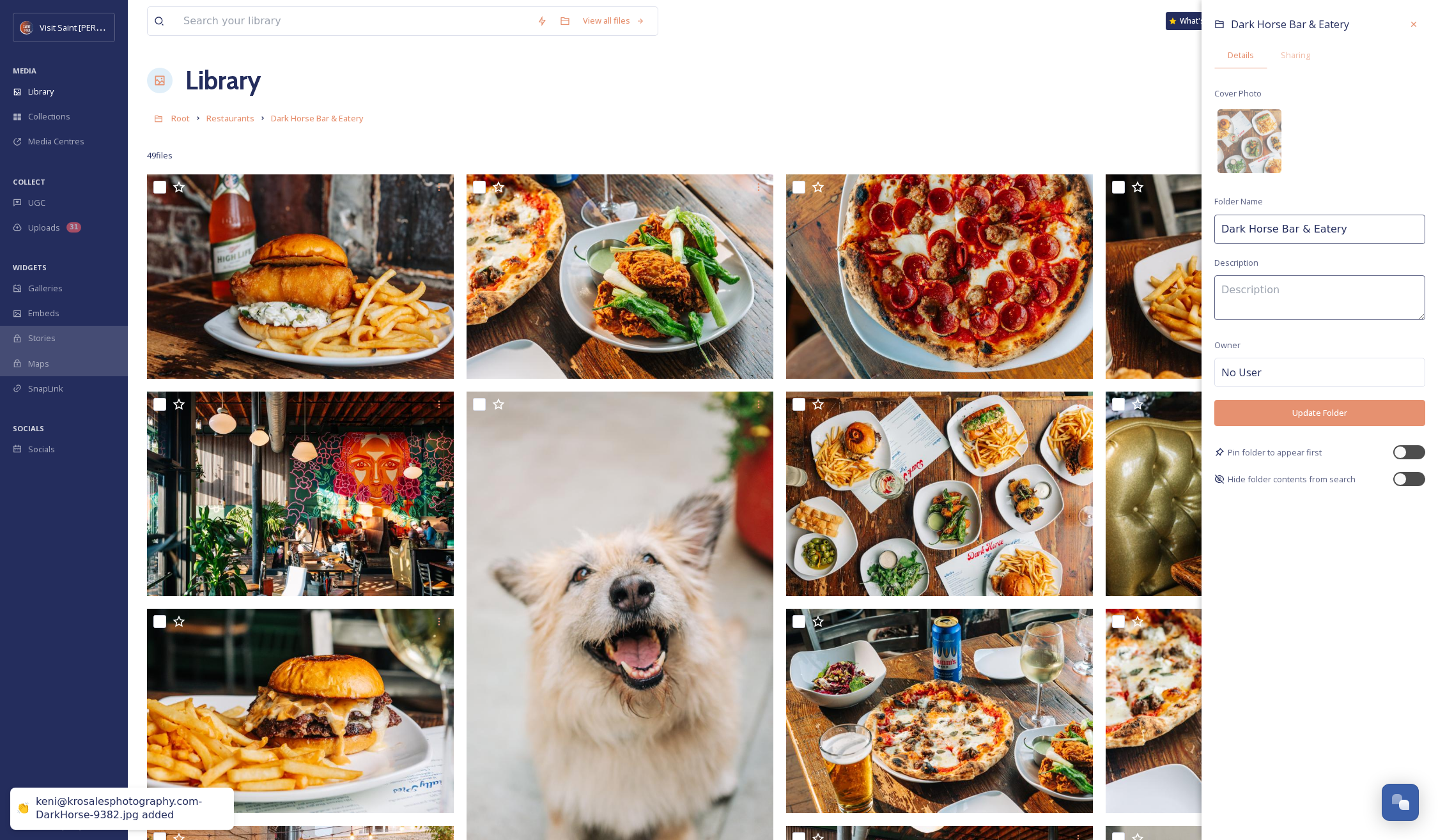
click at [1305, 412] on button "Update Folder" at bounding box center [1319, 413] width 211 height 26
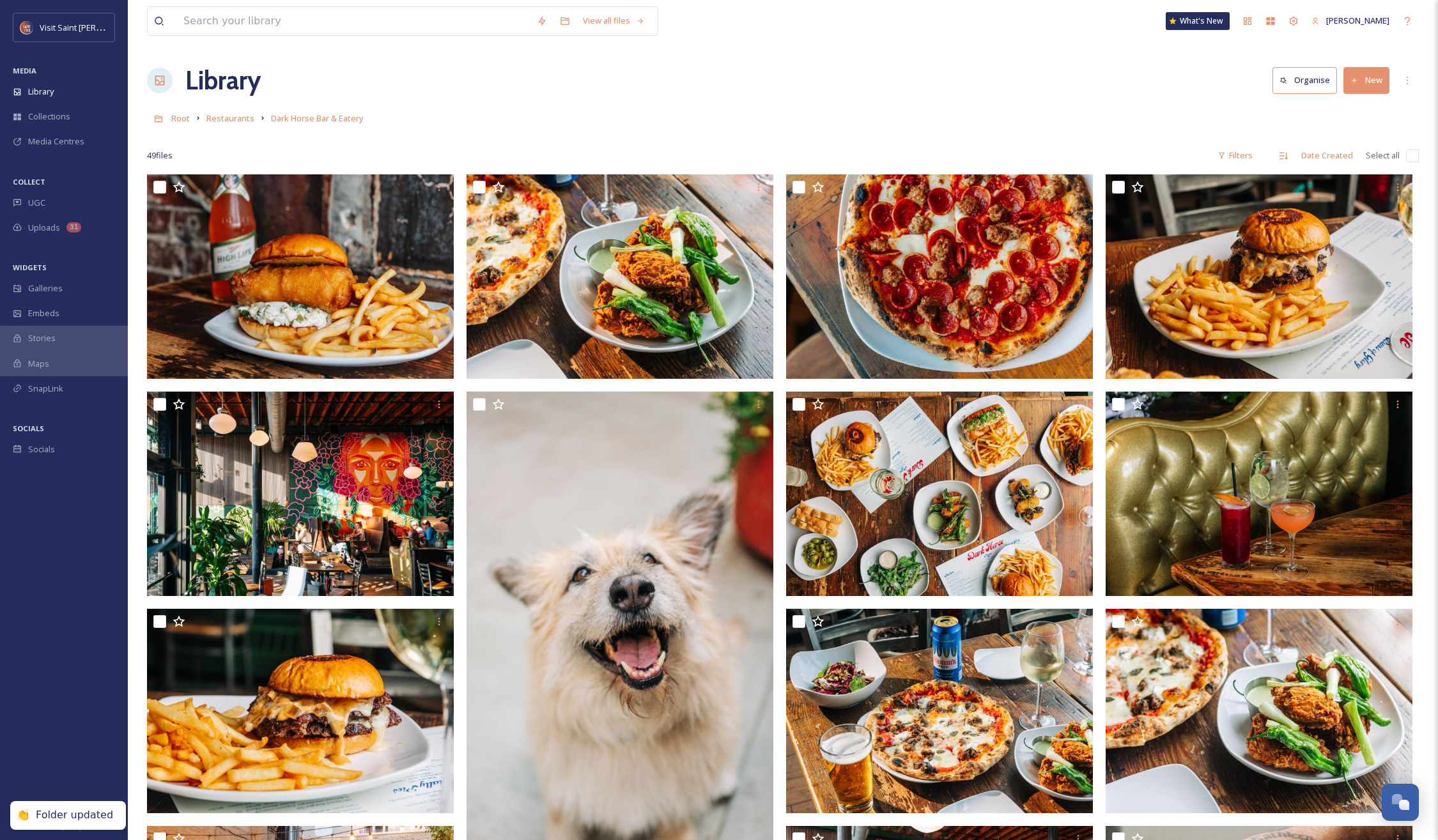
click at [230, 124] on link "Restaurants" at bounding box center [229, 118] width 48 height 15
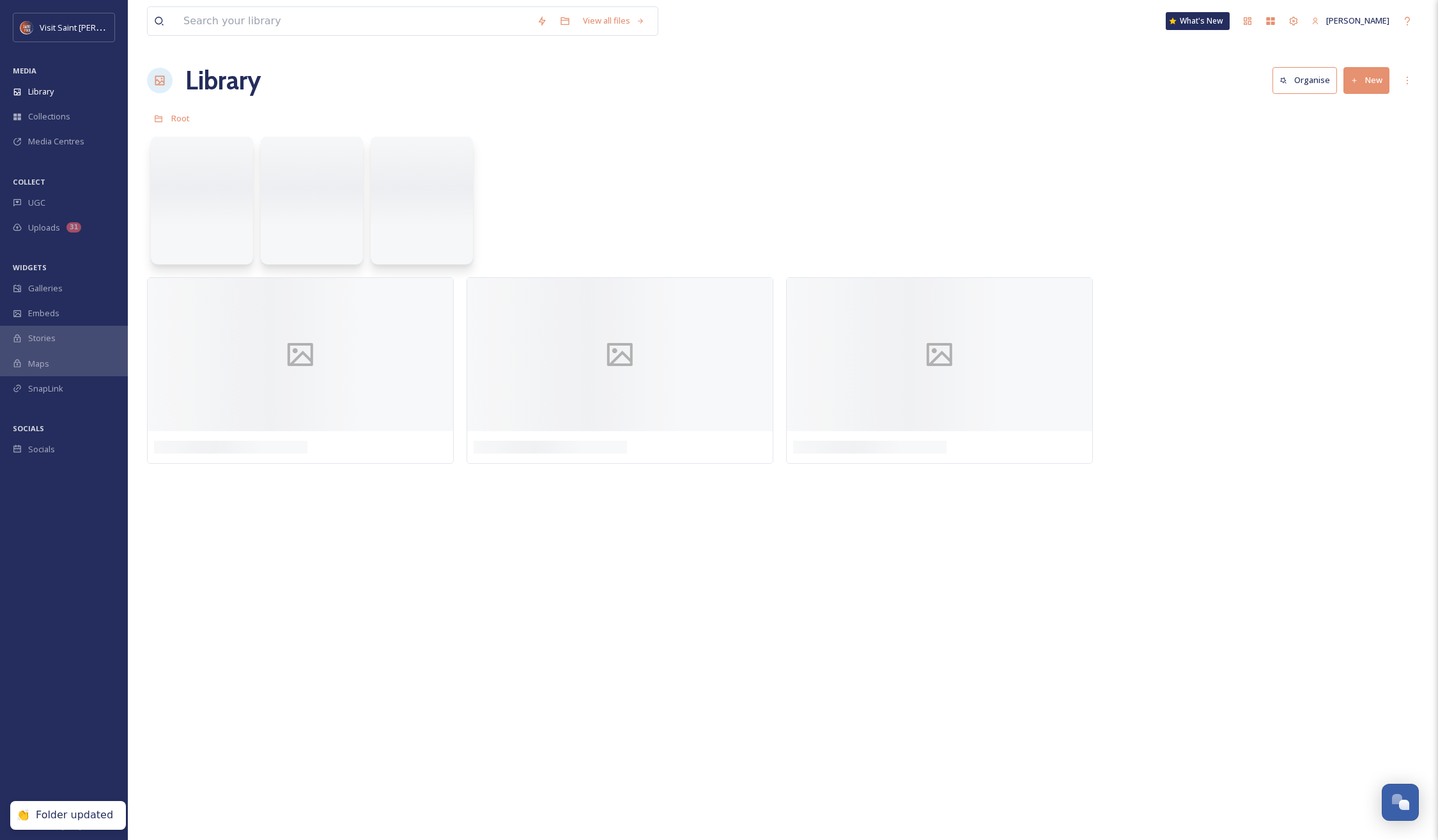
click at [232, 120] on div "Root" at bounding box center [782, 118] width 1272 height 24
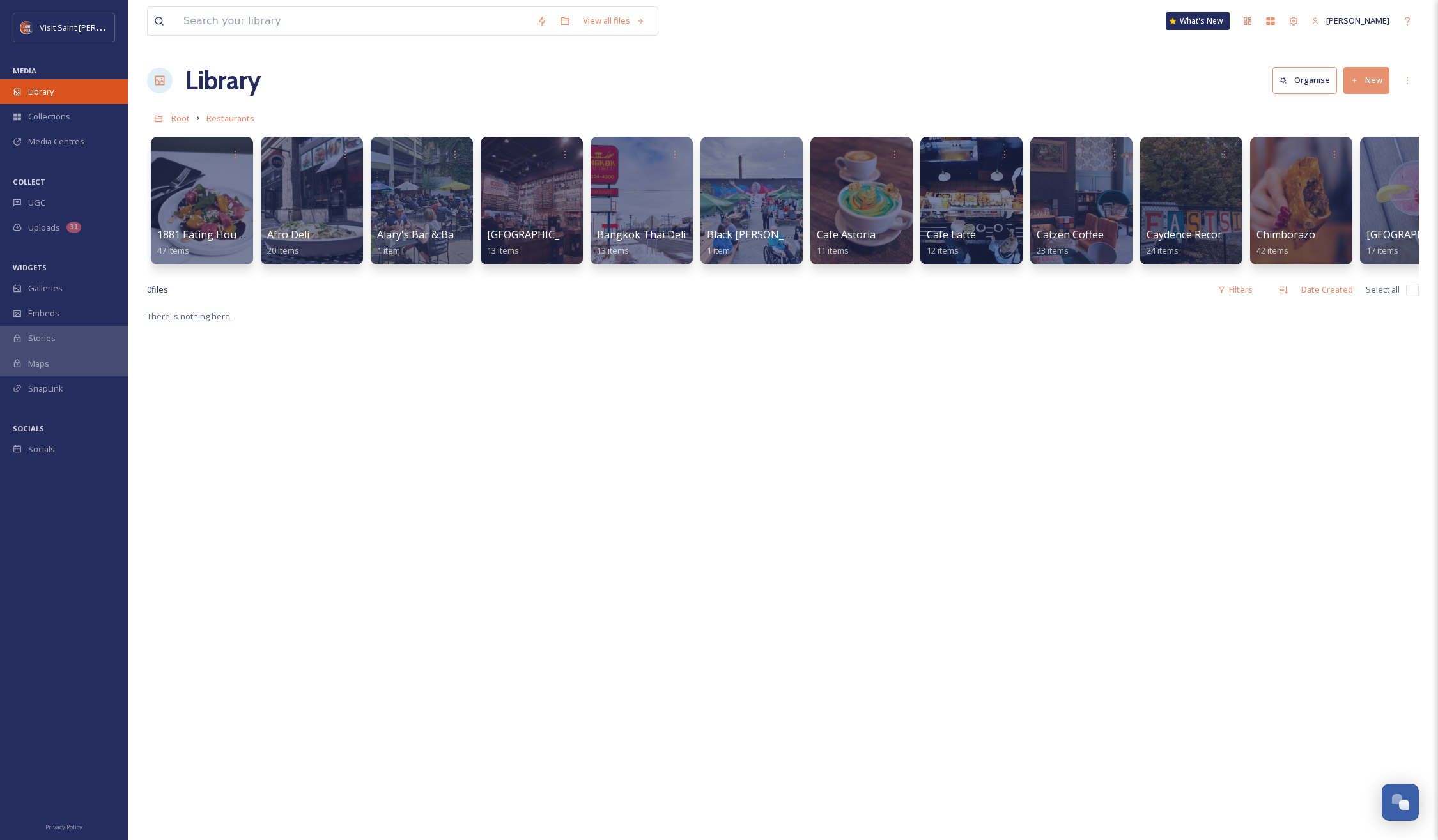
click at [41, 89] on span "Library" at bounding box center [40, 91] width 25 height 12
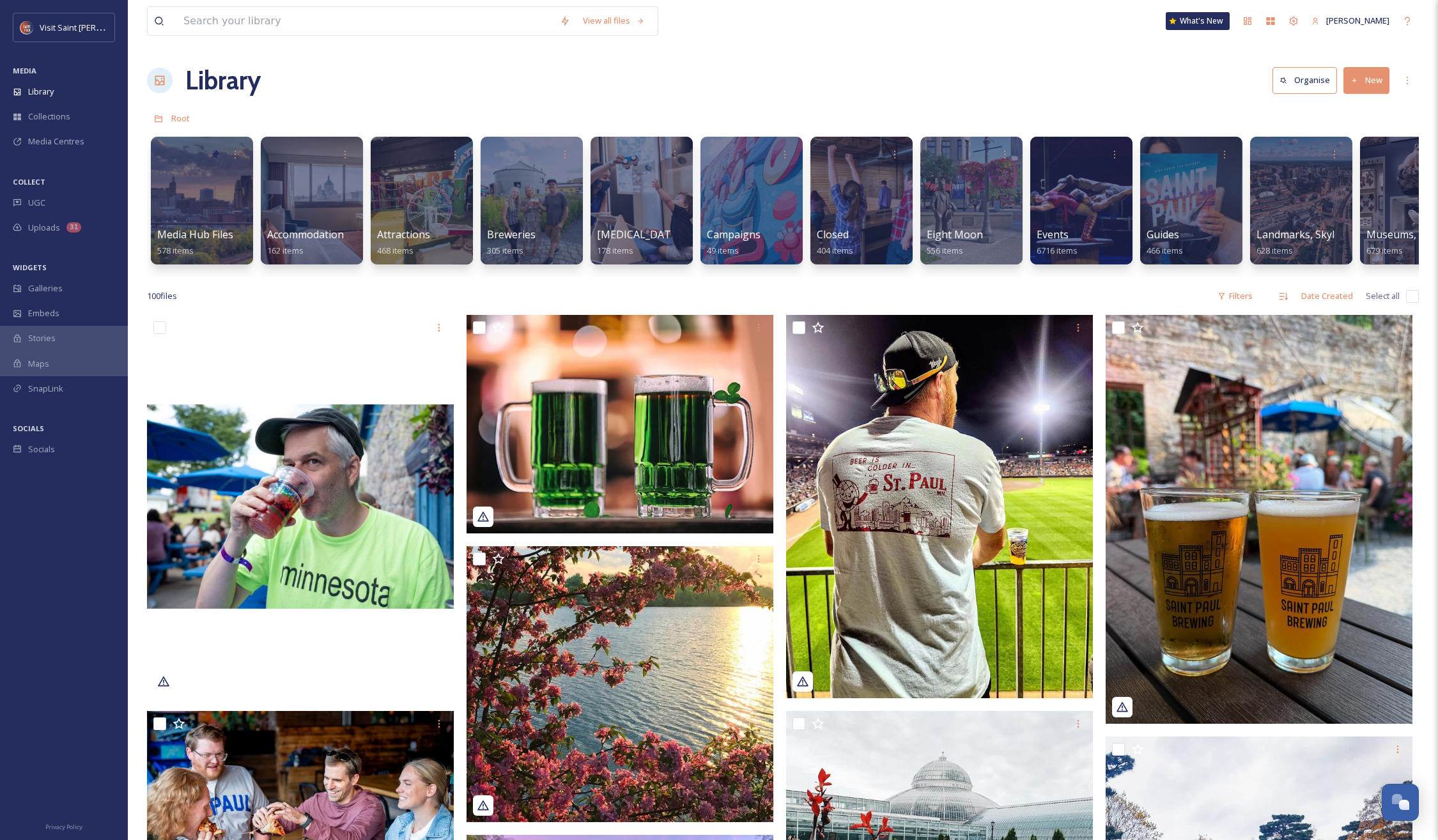
click at [813, 106] on div "Root" at bounding box center [782, 118] width 1272 height 24
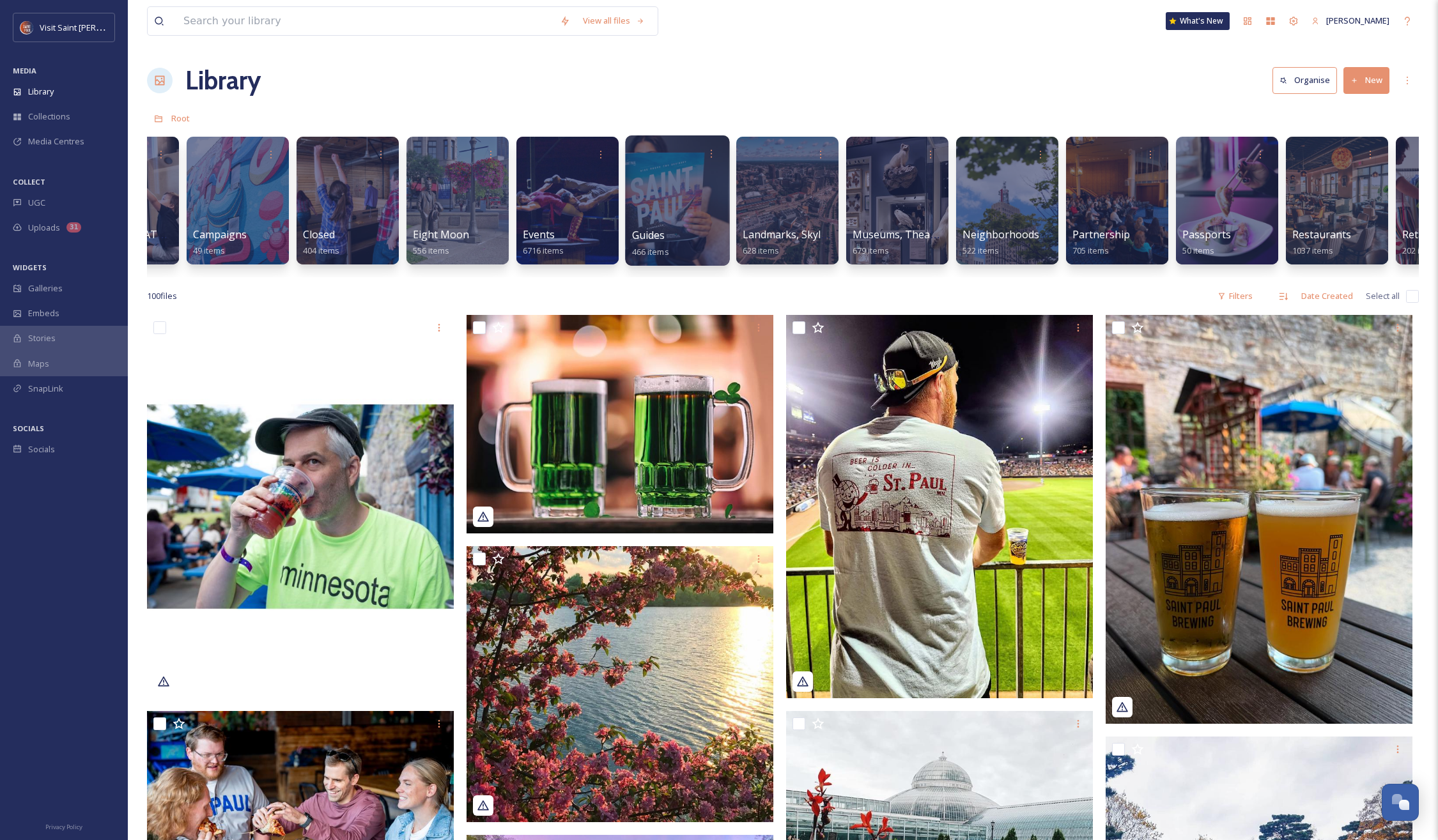
scroll to position [0, 515]
click at [384, 19] on input at bounding box center [365, 21] width 376 height 28
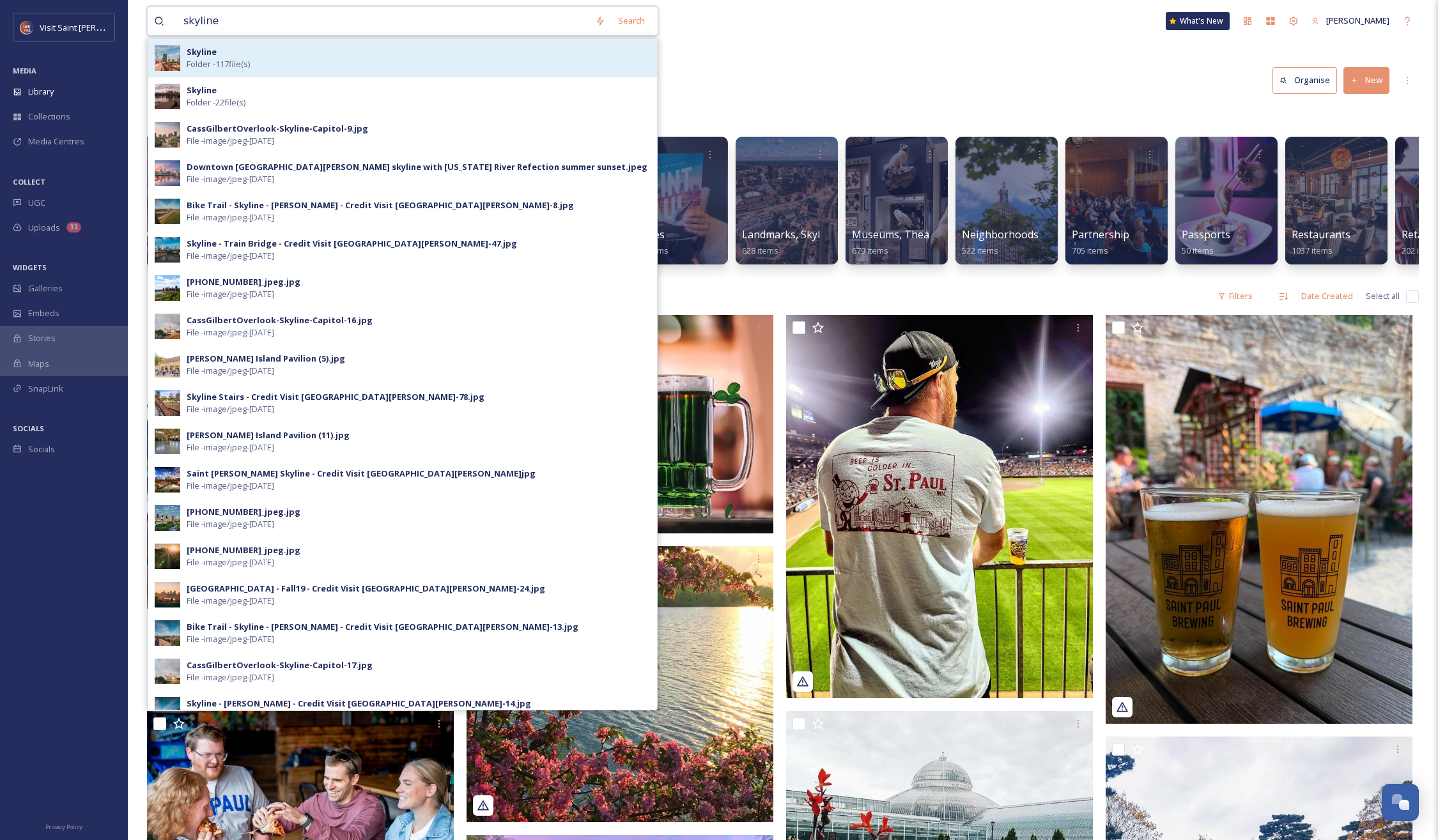
type input "skyline"
click at [297, 50] on div "Skyline Folder - 117 file(s)" at bounding box center [418, 58] width 464 height 24
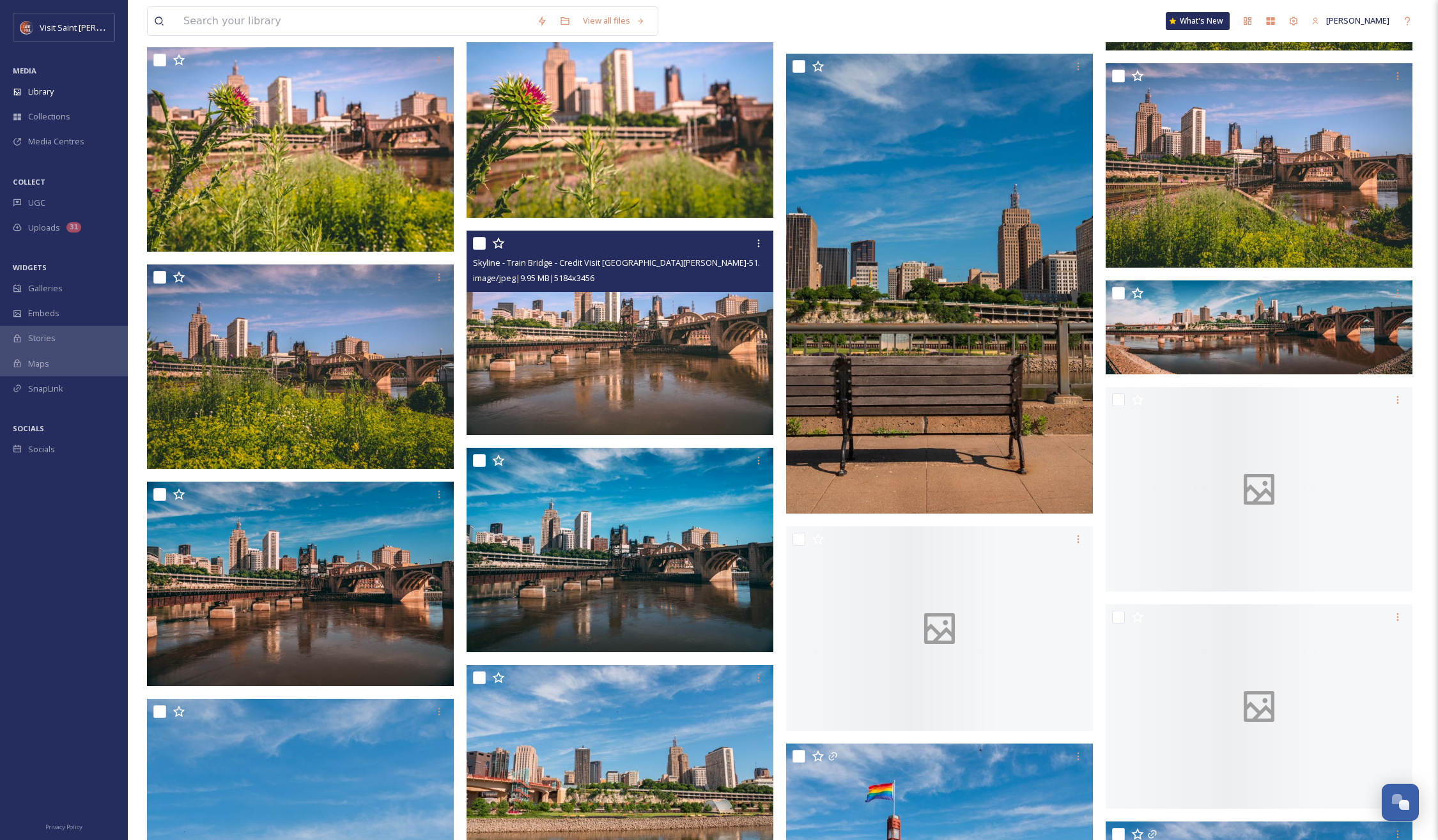
scroll to position [2053, 0]
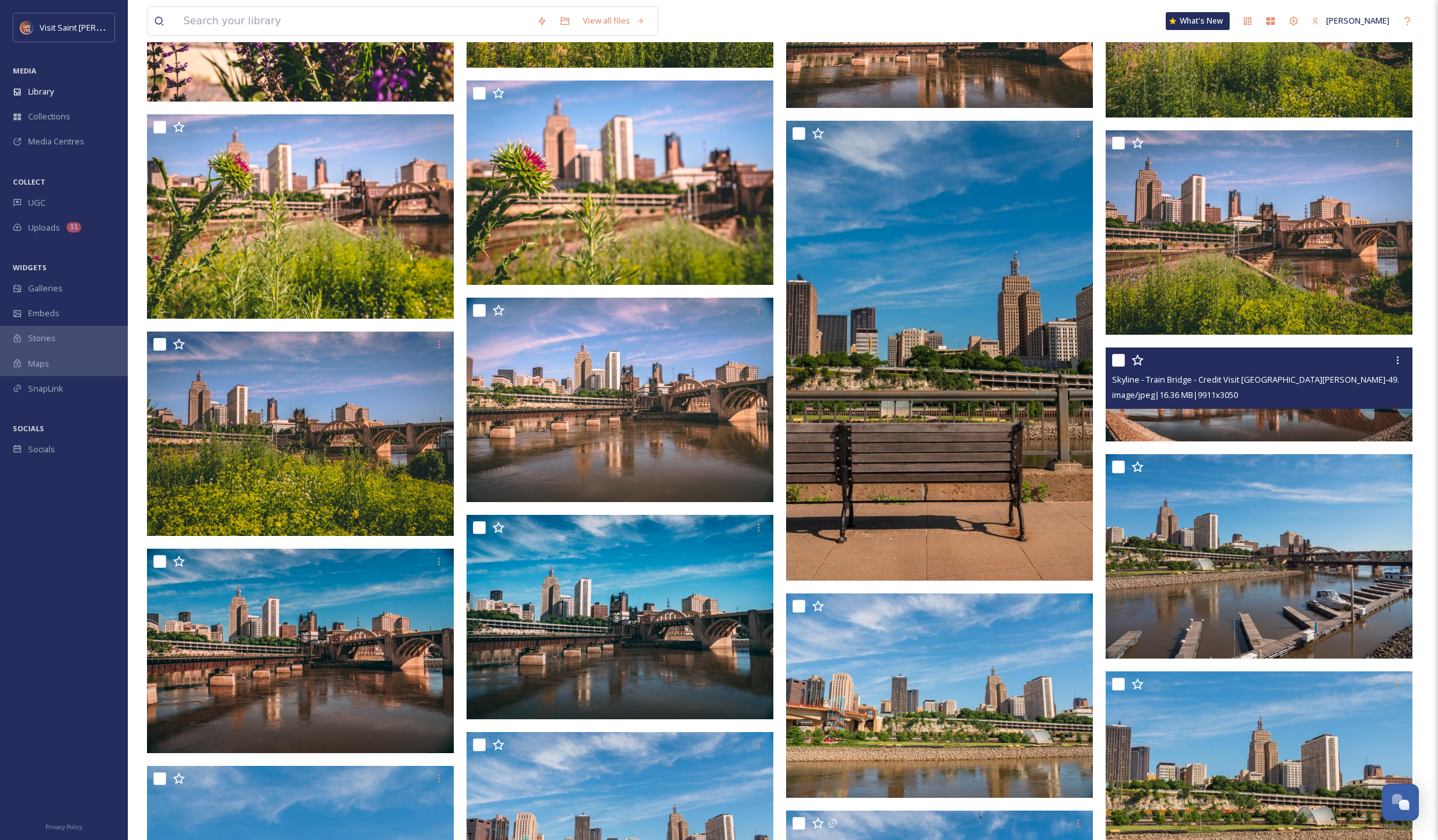
click at [1234, 422] on img at bounding box center [1259, 394] width 307 height 94
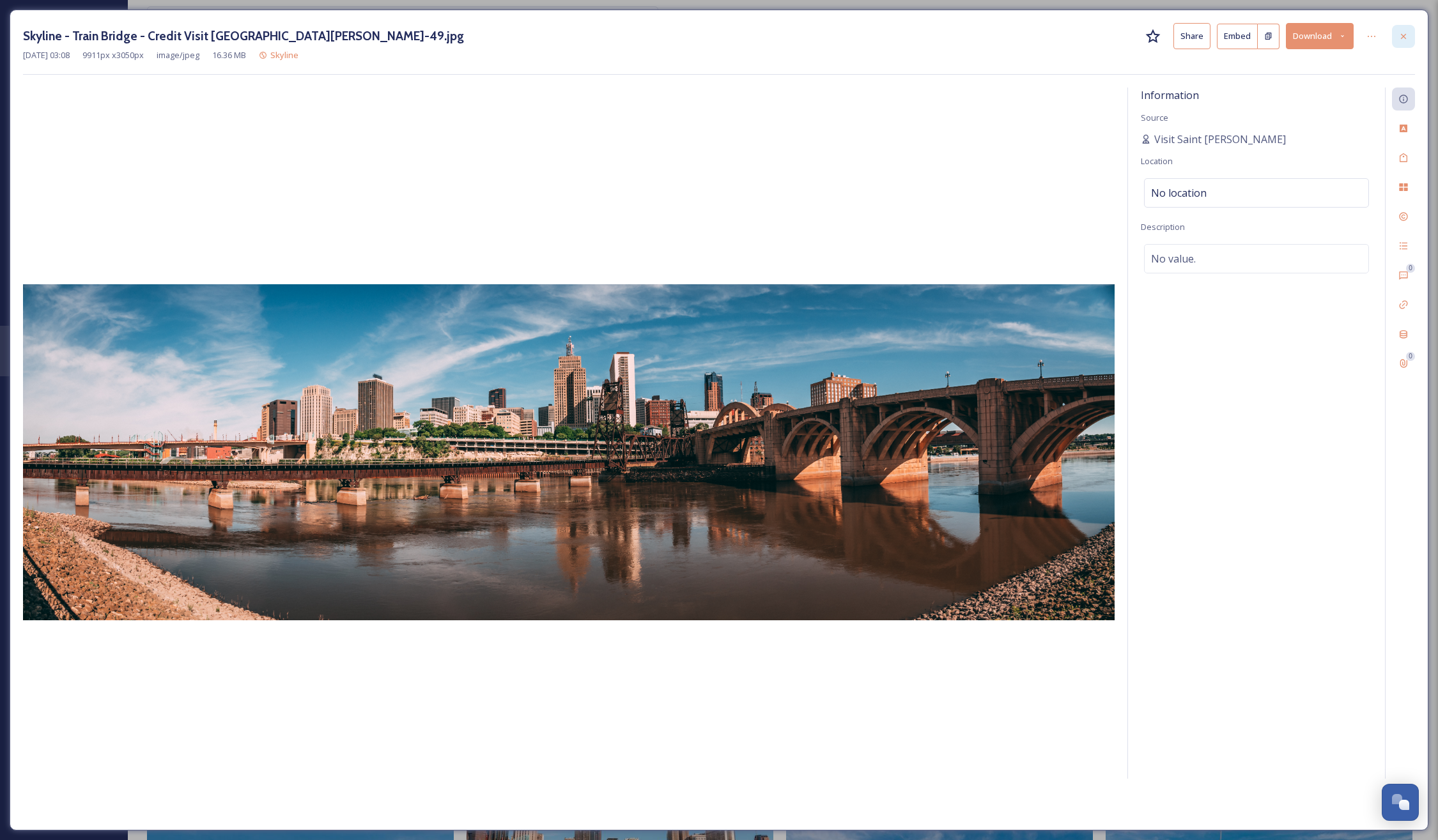
click at [1404, 31] on icon at bounding box center [1403, 36] width 10 height 10
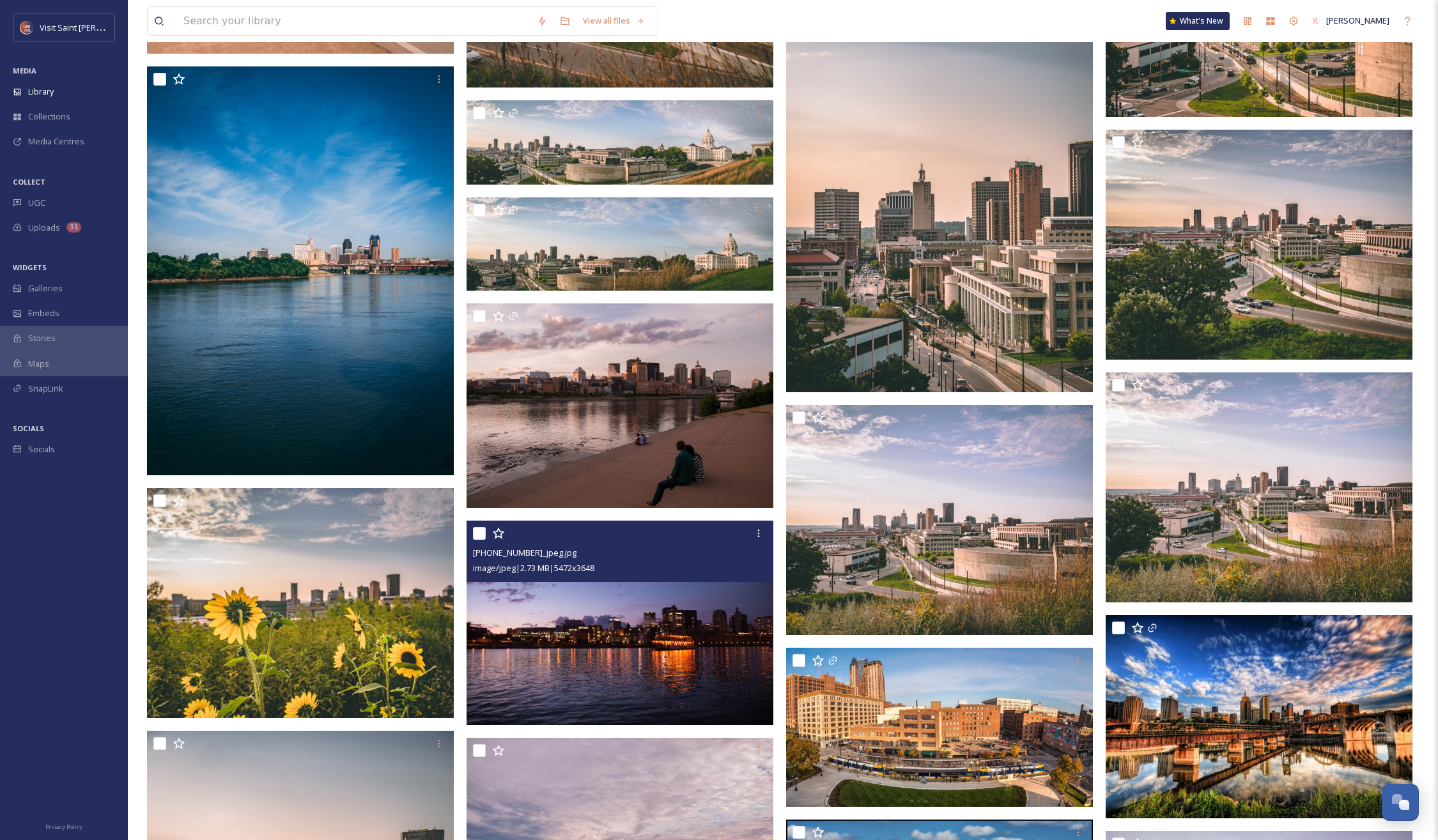
scroll to position [4243, 0]
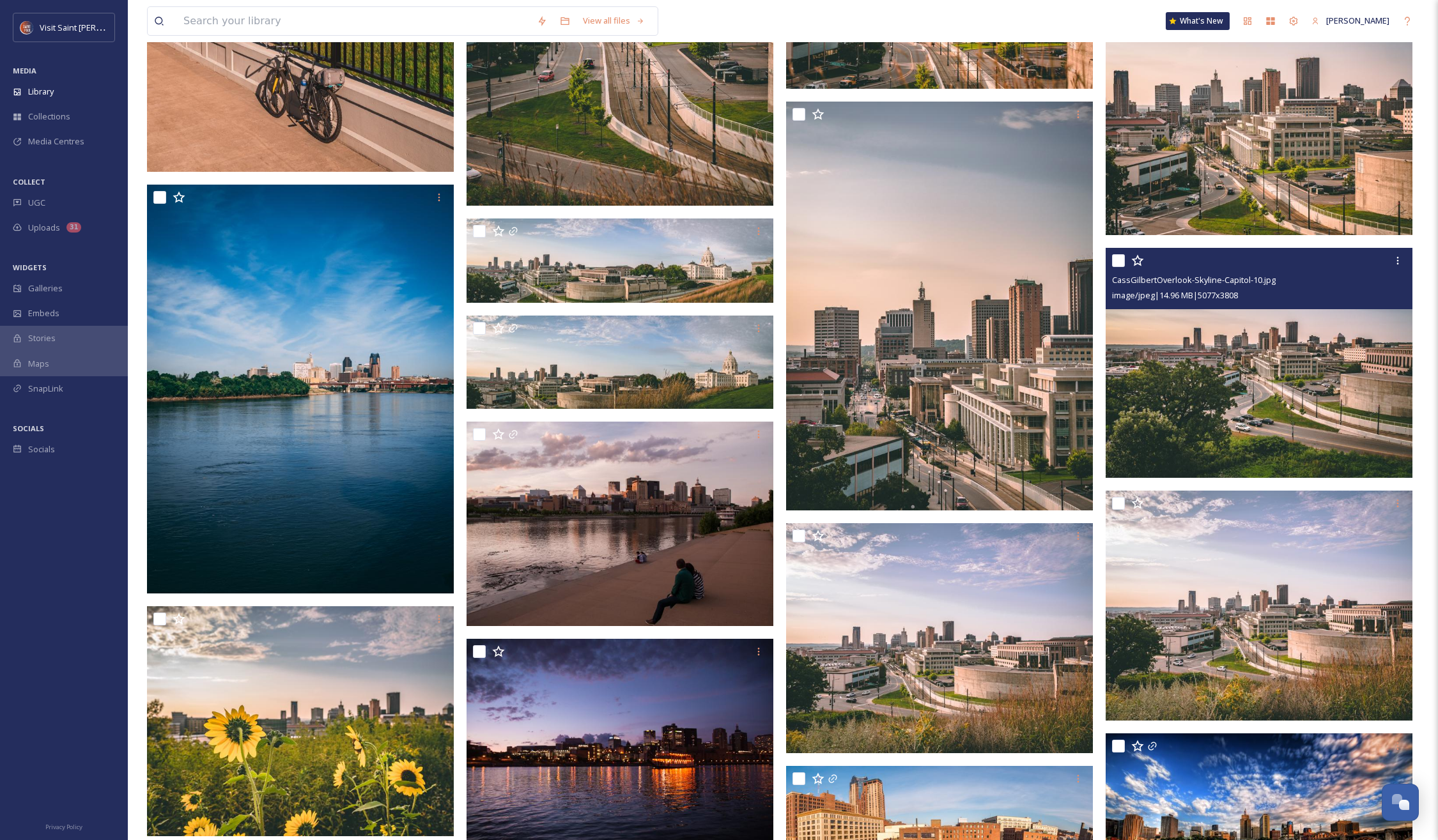
click at [1238, 407] on img at bounding box center [1259, 363] width 307 height 230
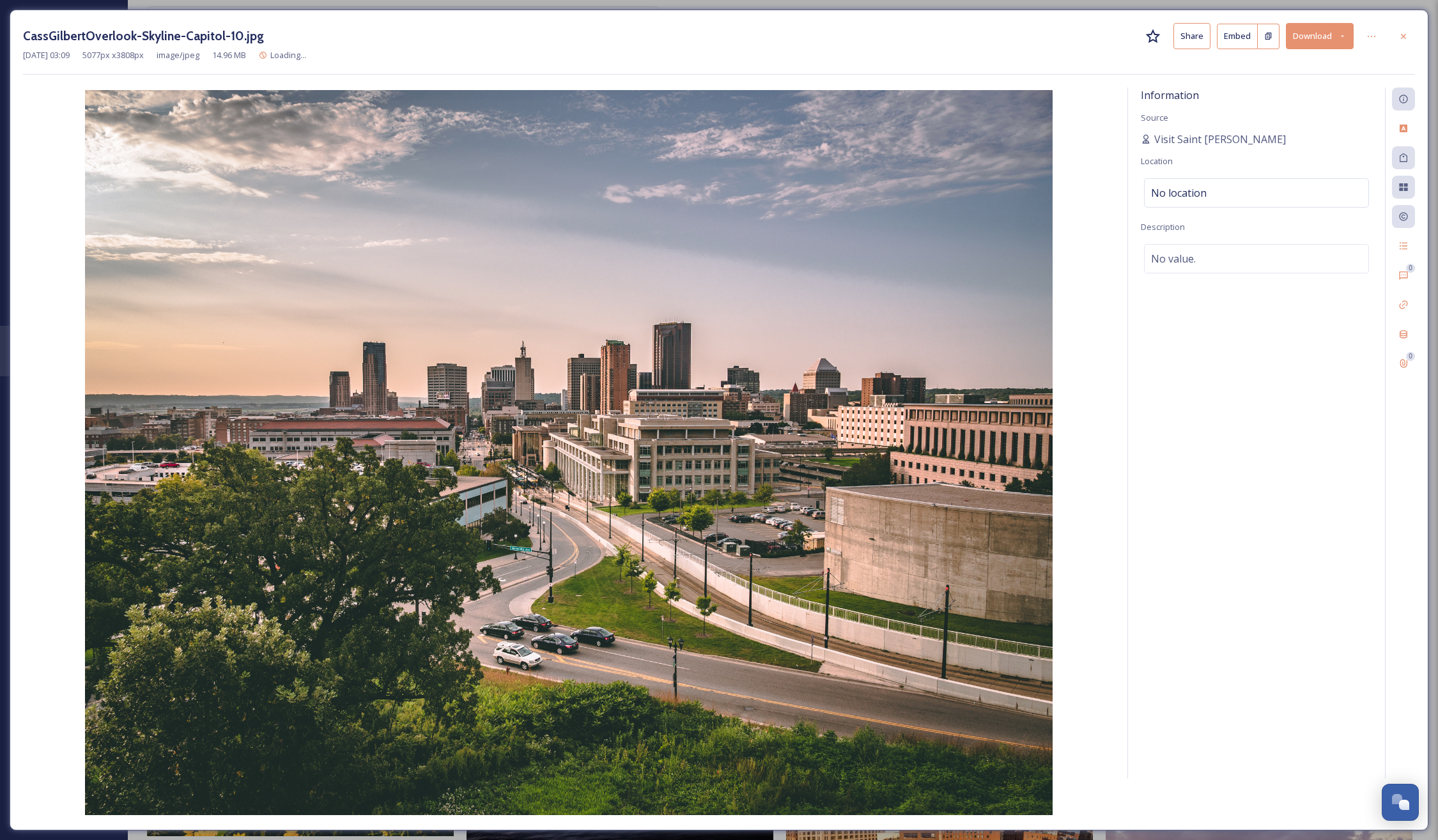
click at [1326, 39] on button "Download" at bounding box center [1319, 36] width 67 height 26
click at [1404, 29] on div at bounding box center [1404, 37] width 23 height 23
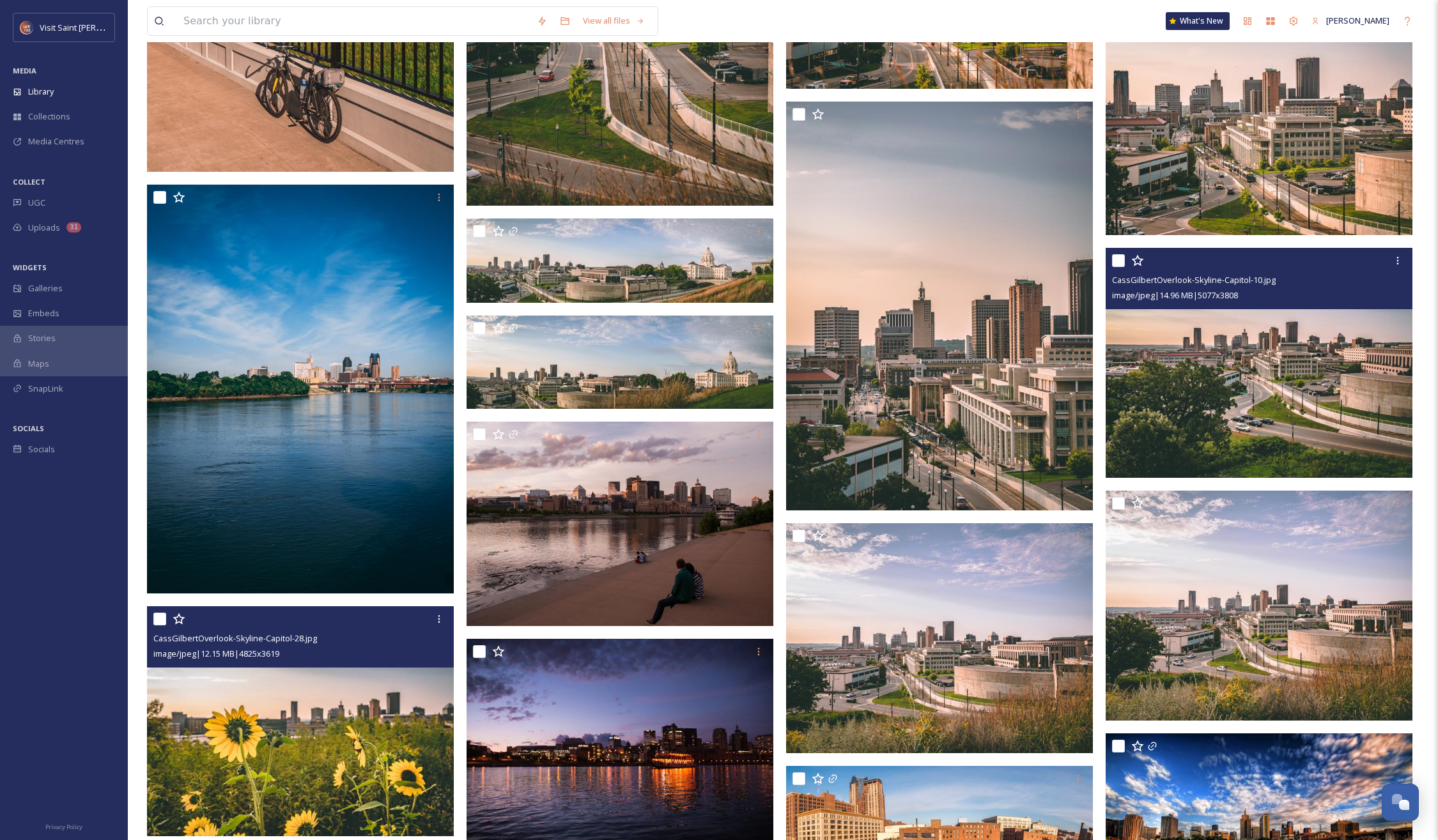
click at [332, 744] on img at bounding box center [300, 721] width 307 height 230
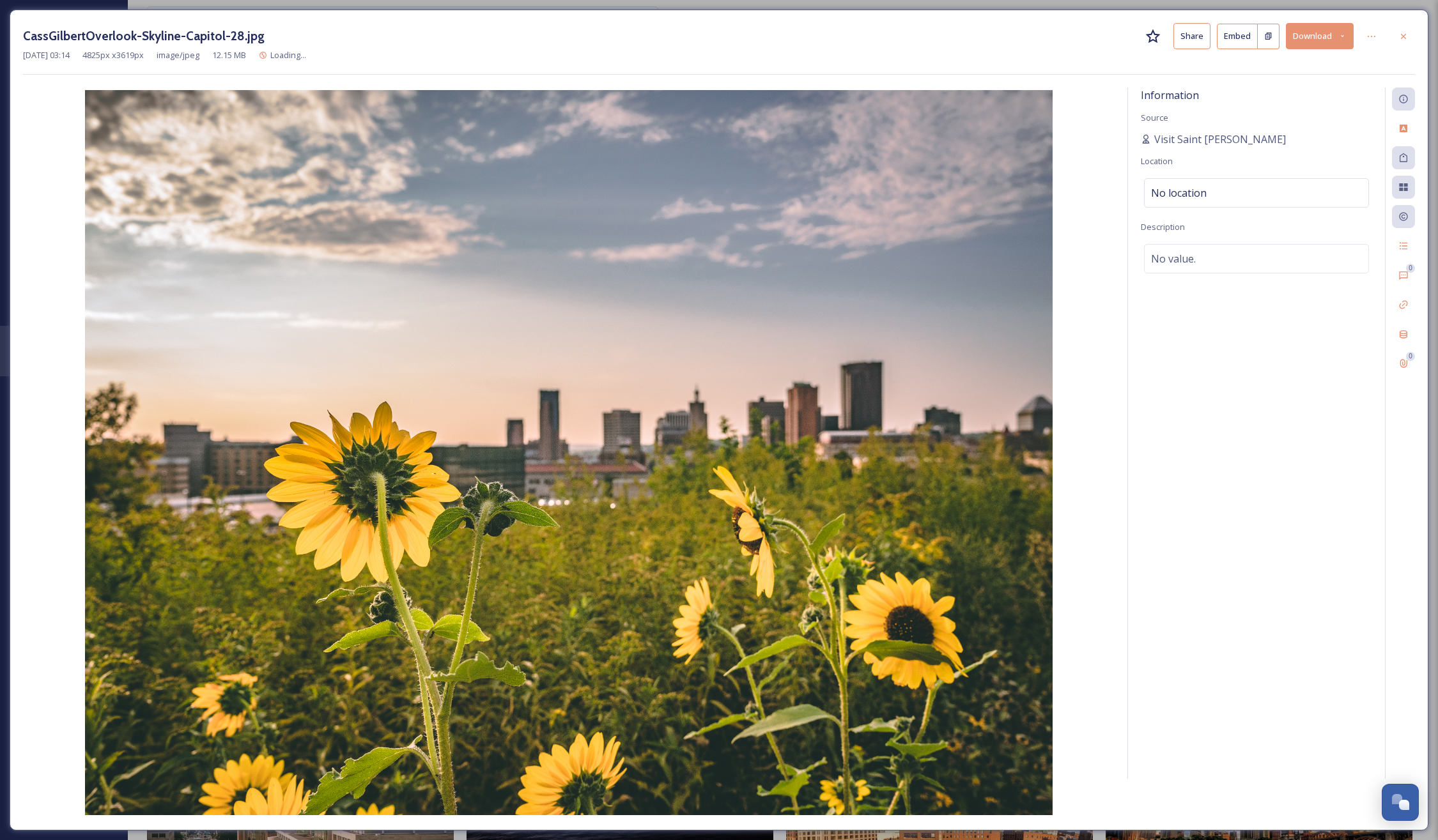
click at [1314, 42] on button "Download" at bounding box center [1319, 36] width 67 height 26
click at [1293, 91] on span "Download Large (2000 x 1500)" at bounding box center [1281, 90] width 112 height 12
